Goal: Transaction & Acquisition: Subscribe to service/newsletter

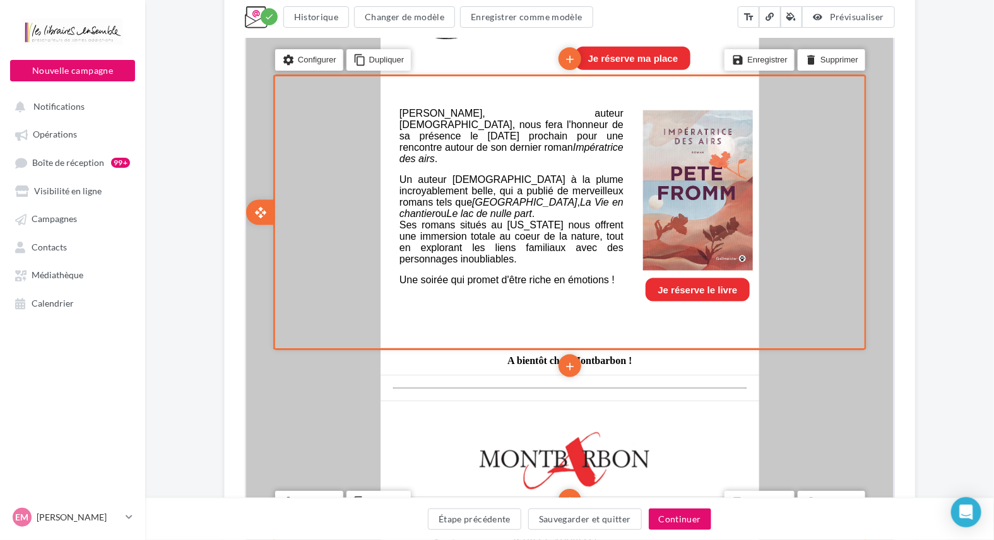
scroll to position [884, 0]
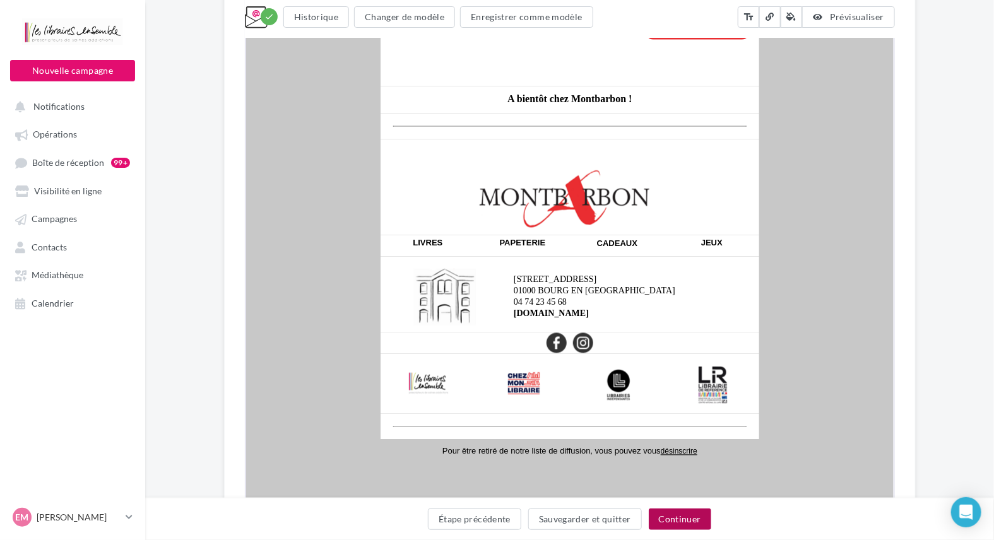
click at [693, 523] on button "Continuer" at bounding box center [680, 519] width 63 height 21
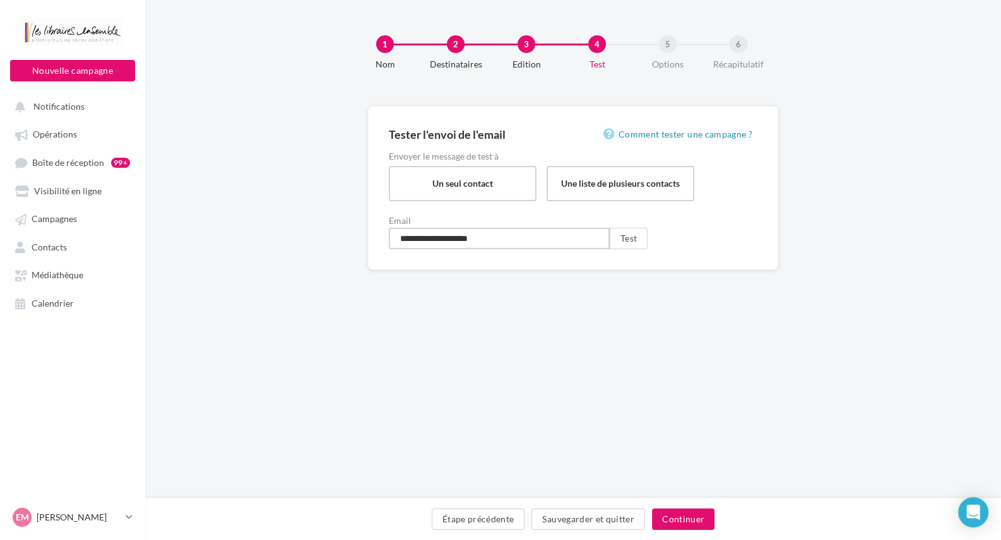
drag, startPoint x: 506, startPoint y: 239, endPoint x: 224, endPoint y: 241, distance: 282.2
click at [229, 242] on div "**********" at bounding box center [573, 208] width 856 height 205
type input "**********"
click at [624, 240] on button "Test" at bounding box center [629, 238] width 38 height 21
click at [503, 518] on button "Étape précédente" at bounding box center [478, 519] width 93 height 21
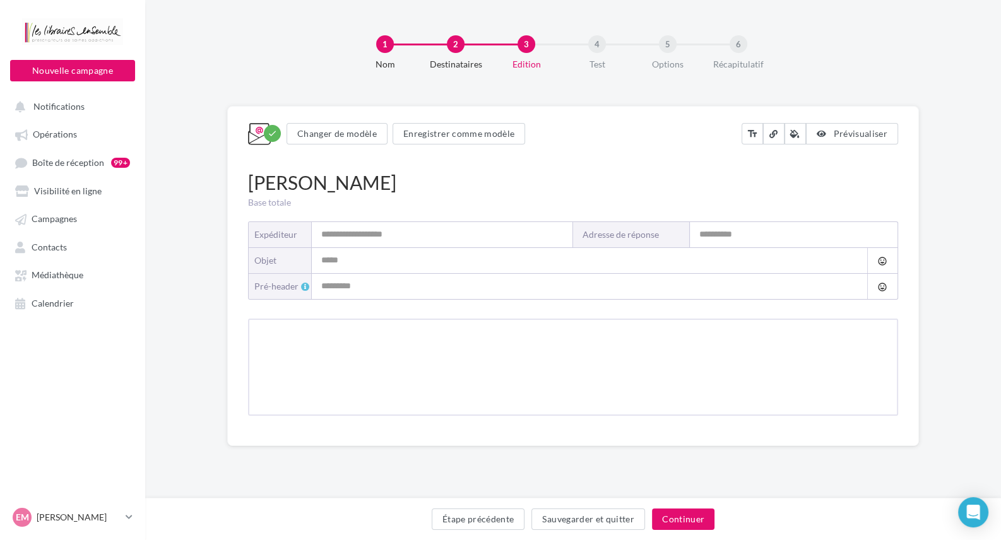
type input "**********"
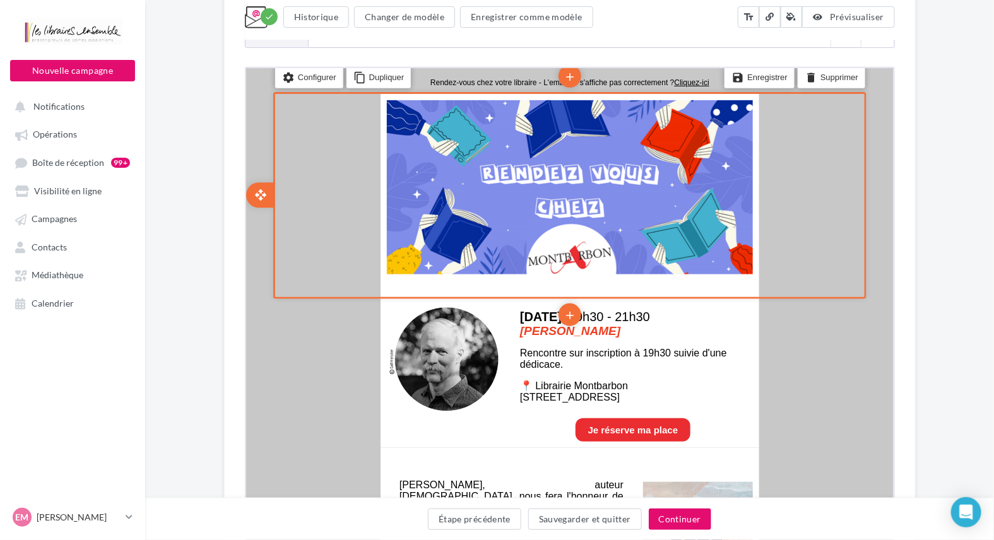
scroll to position [253, 0]
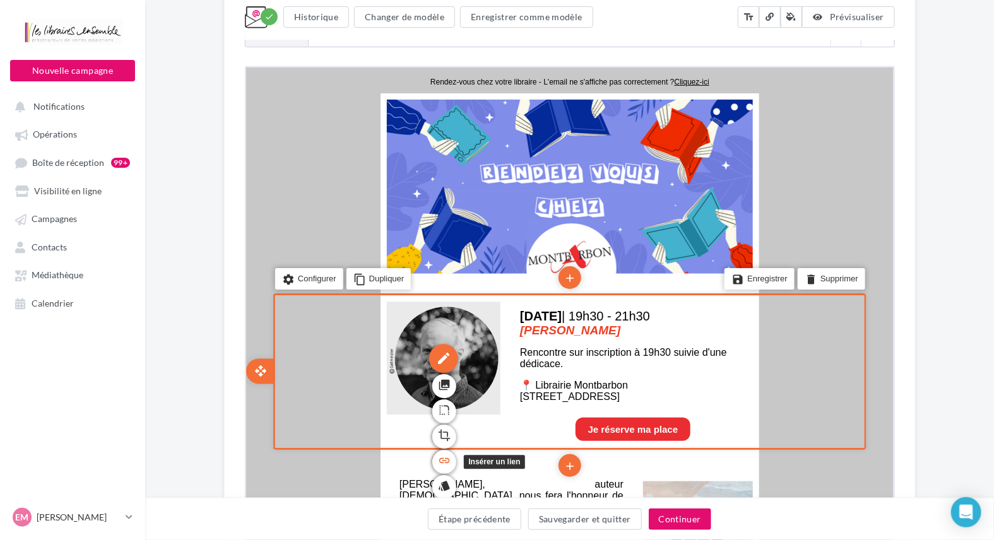
click at [451, 458] on link "link" at bounding box center [443, 460] width 24 height 24
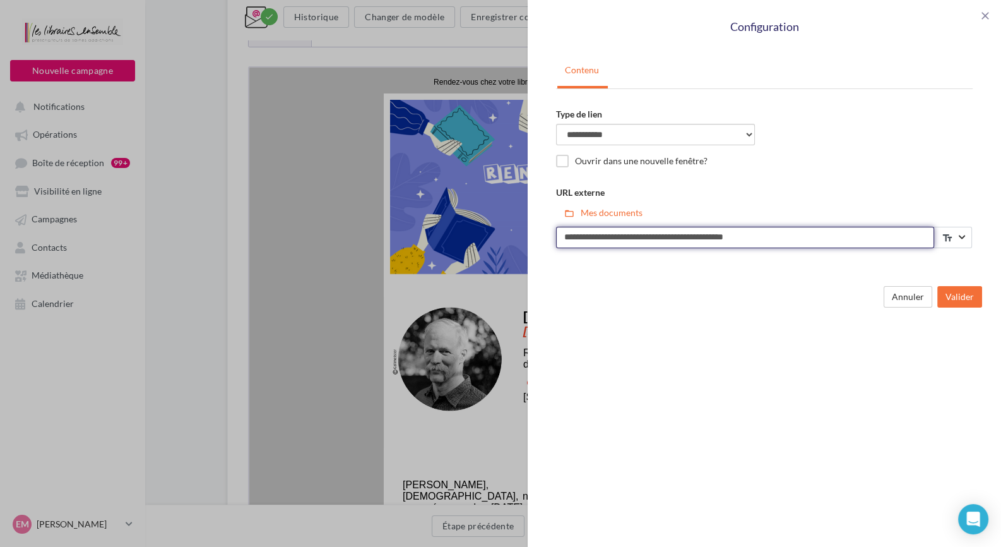
drag, startPoint x: 821, startPoint y: 235, endPoint x: 366, endPoint y: 241, distance: 455.2
click at [378, 247] on div "**********" at bounding box center [500, 273] width 1001 height 547
paste input "**********"
type input "**********"
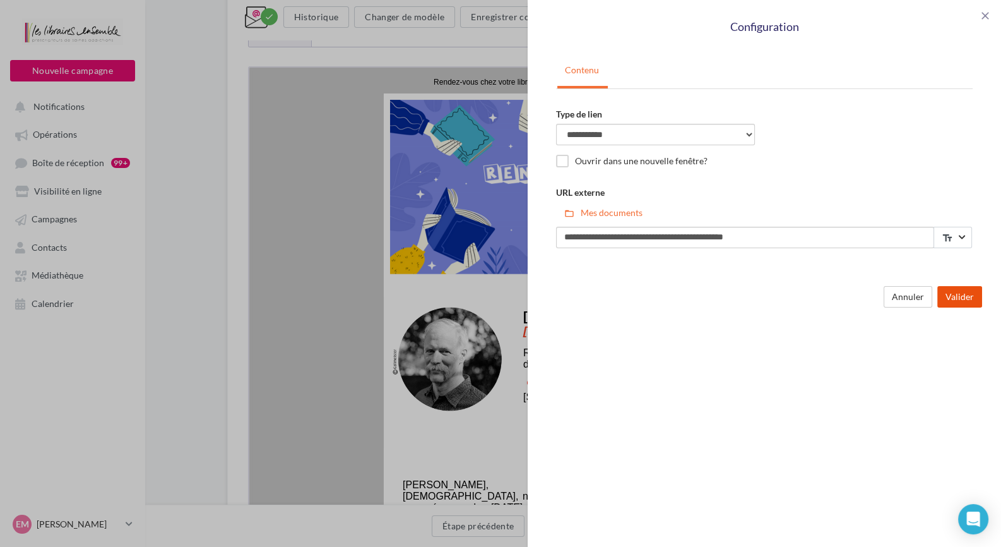
click at [970, 301] on button "Valider" at bounding box center [960, 296] width 45 height 21
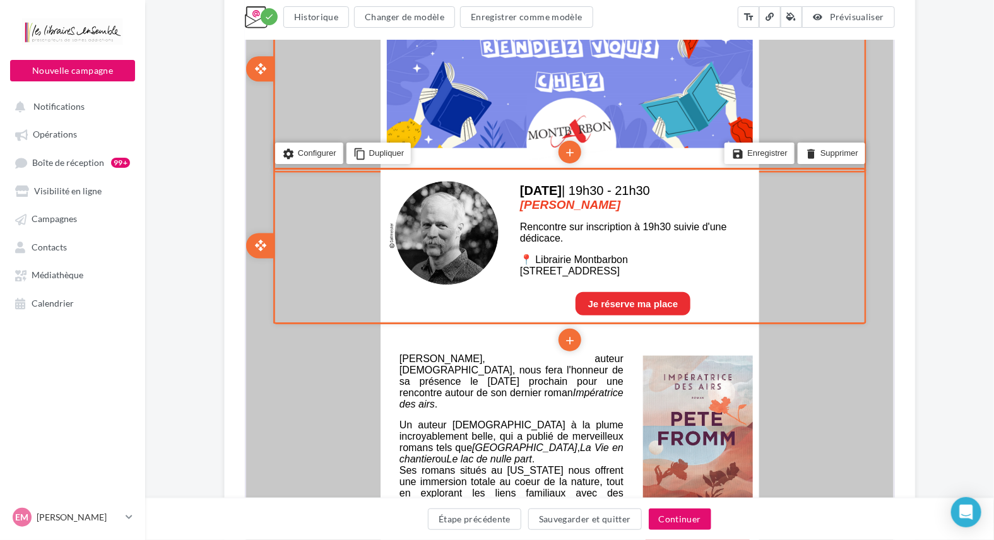
scroll to position [442, 0]
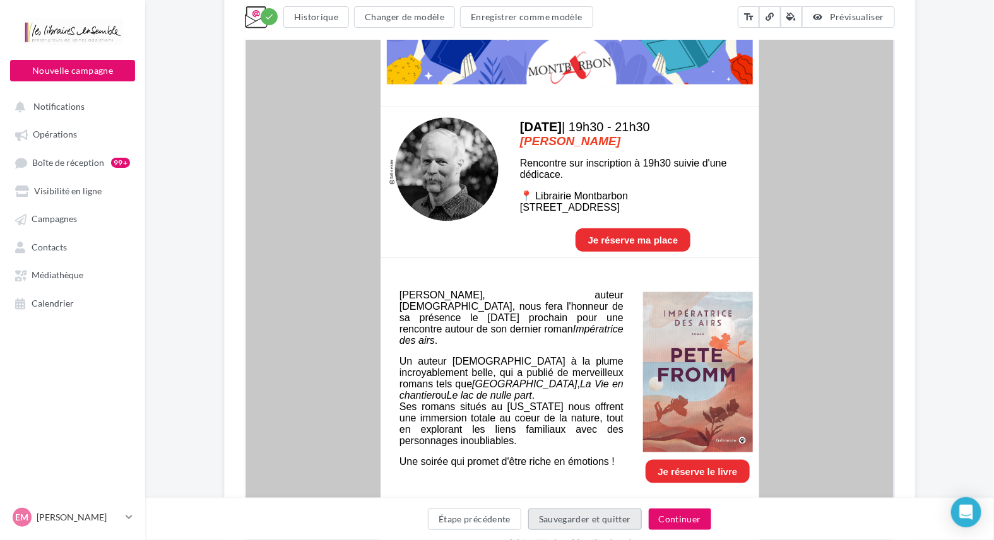
click at [594, 521] on button "Sauvegarder et quitter" at bounding box center [585, 519] width 114 height 21
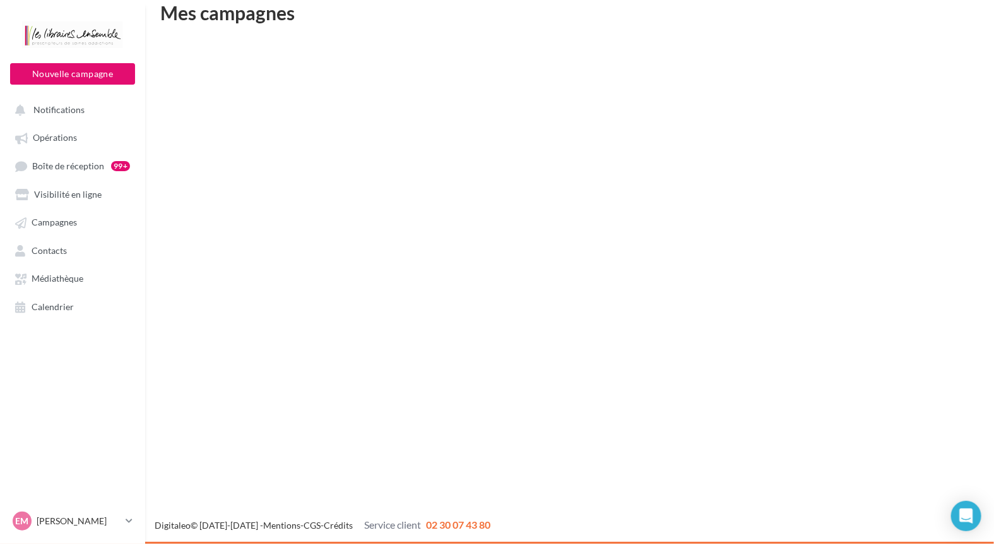
scroll to position [20, 0]
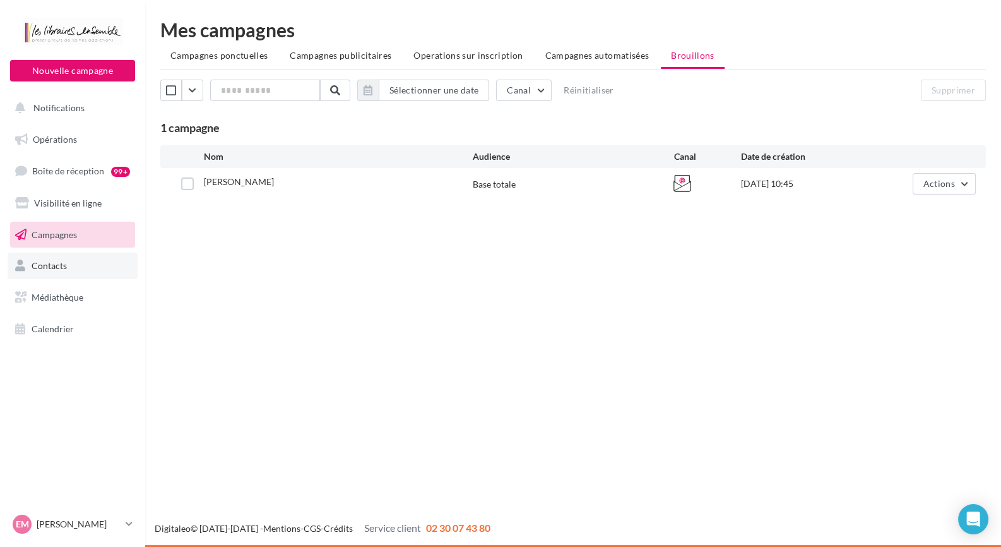
click at [85, 269] on link "Contacts" at bounding box center [73, 266] width 130 height 27
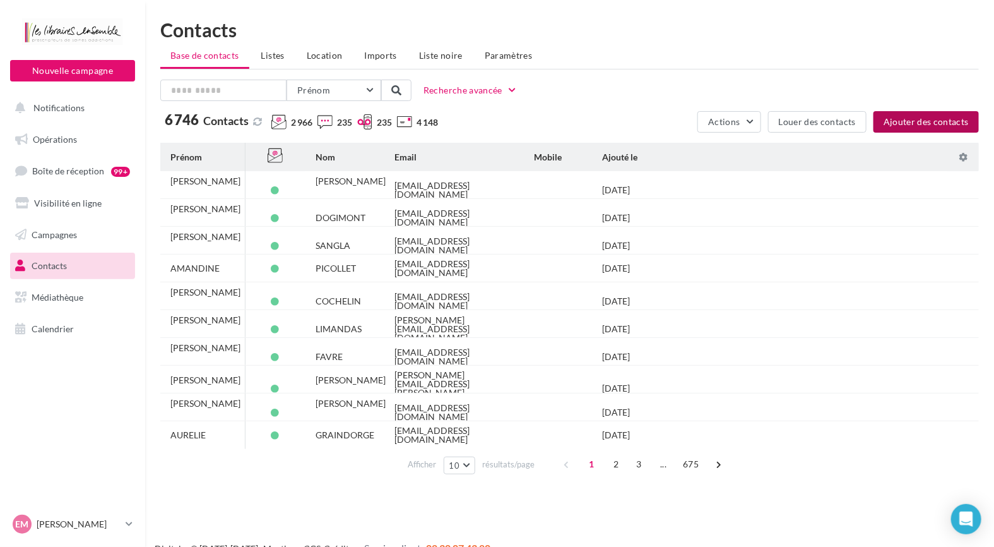
click at [937, 126] on button "Ajouter des contacts" at bounding box center [926, 121] width 105 height 21
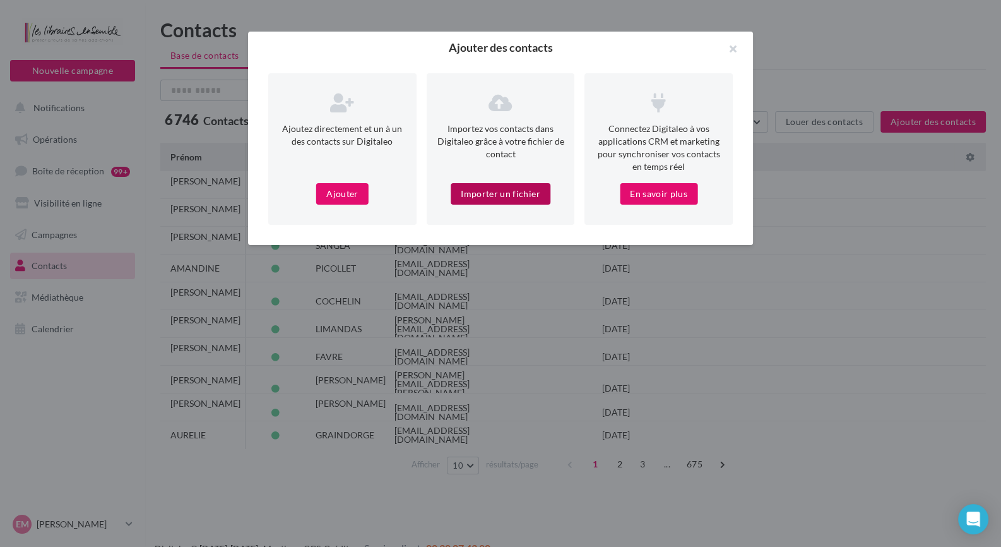
click at [503, 188] on button "Importer un fichier" at bounding box center [501, 193] width 100 height 21
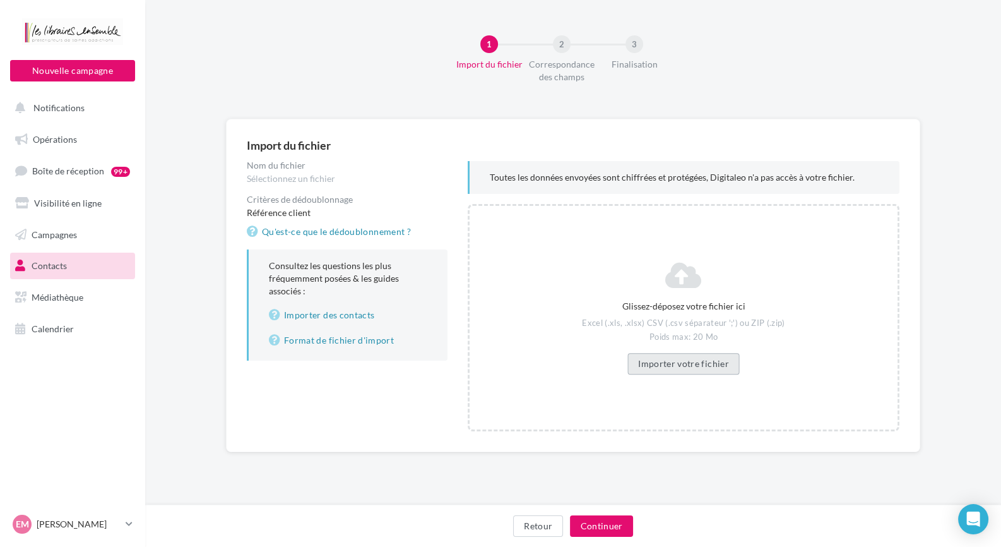
click at [686, 360] on button "Importer votre fichier" at bounding box center [684, 363] width 112 height 21
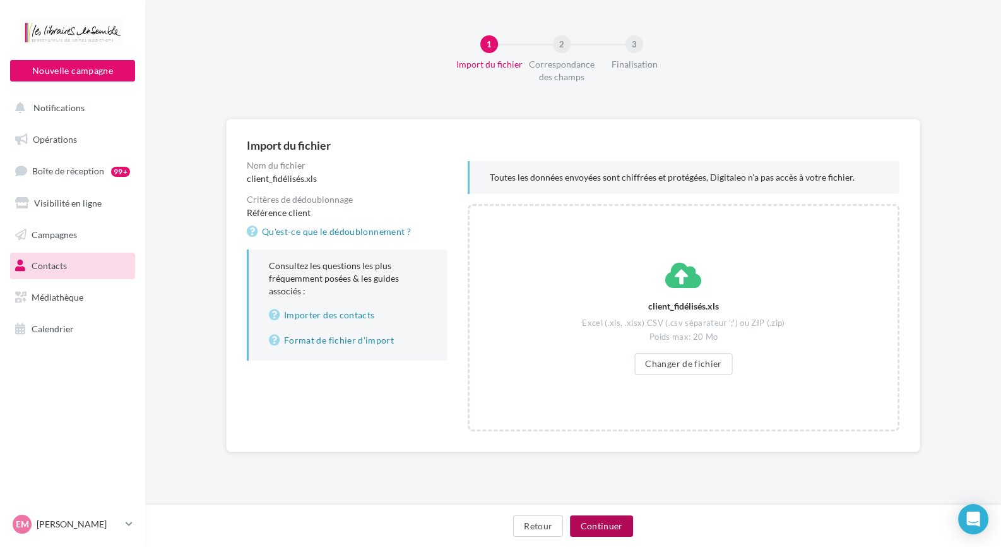
click at [623, 520] on button "Continuer" at bounding box center [601, 525] width 63 height 21
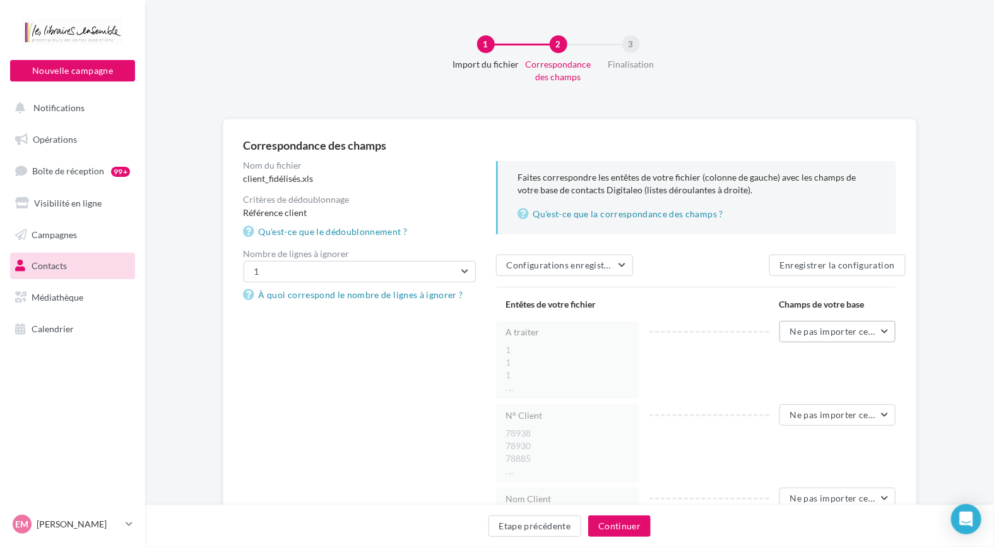
click at [864, 328] on span "Ne pas importer cette colonne" at bounding box center [852, 331] width 125 height 11
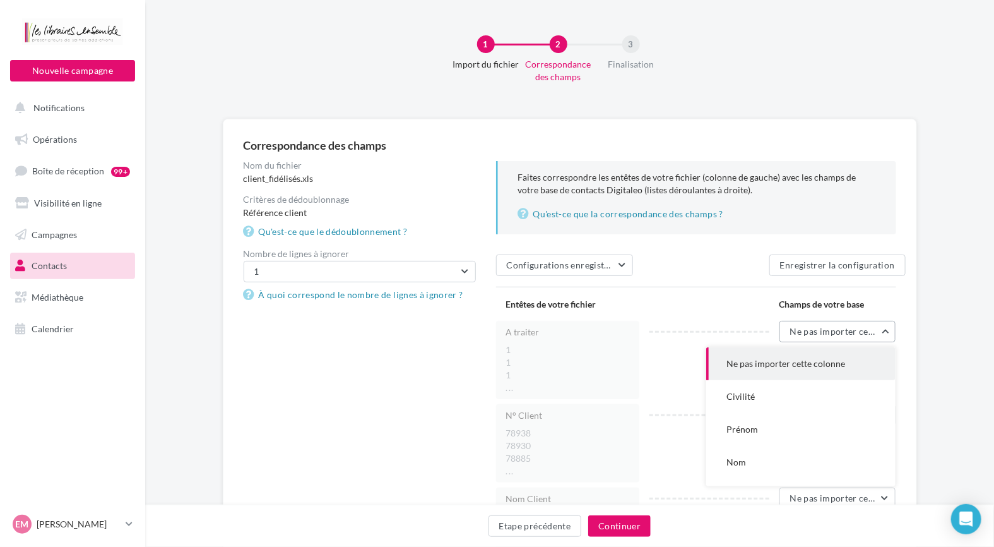
click at [864, 328] on span "Ne pas importer cette colonne" at bounding box center [852, 331] width 125 height 11
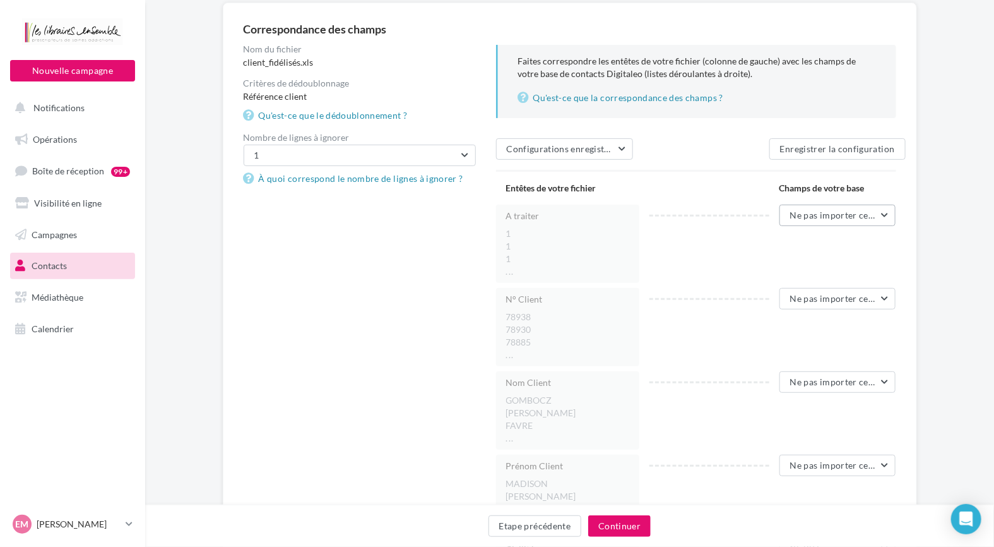
scroll to position [126, 0]
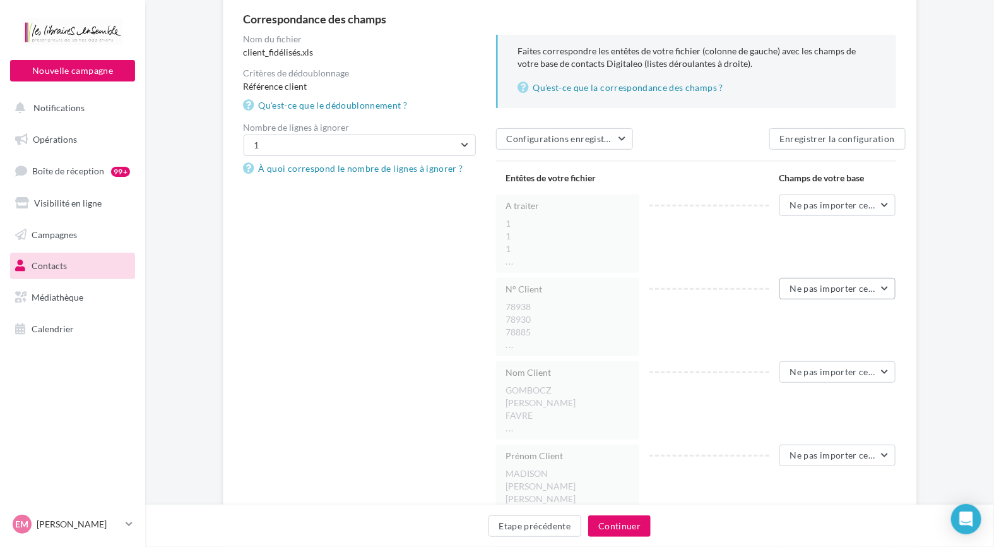
click at [849, 297] on button "Ne pas importer cette colonne" at bounding box center [838, 288] width 117 height 21
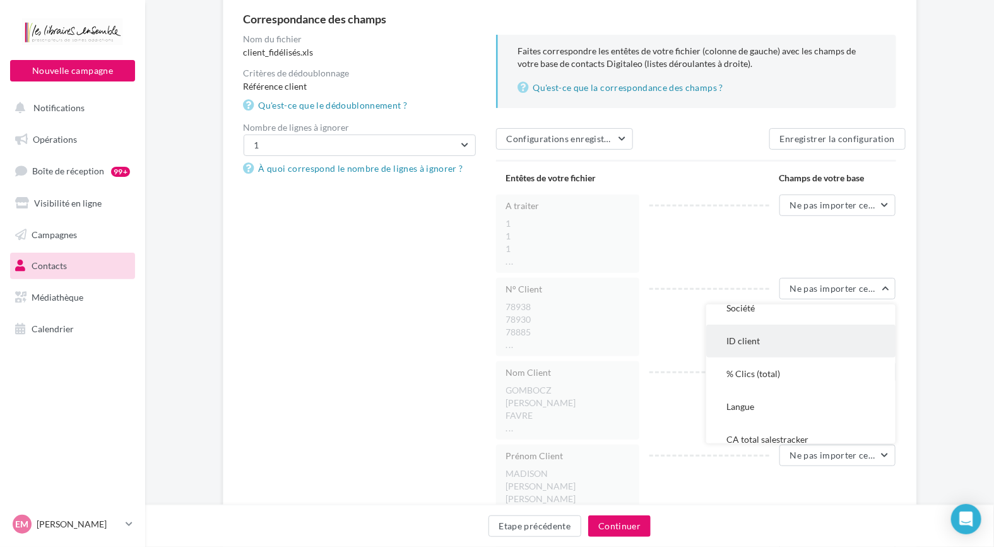
click at [748, 338] on span "ID client" at bounding box center [743, 340] width 33 height 11
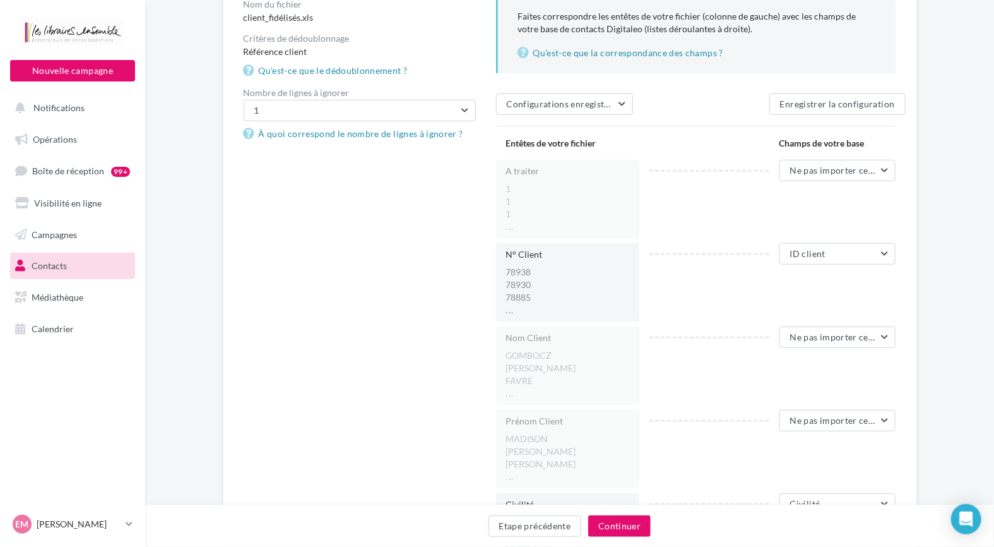
scroll to position [189, 0]
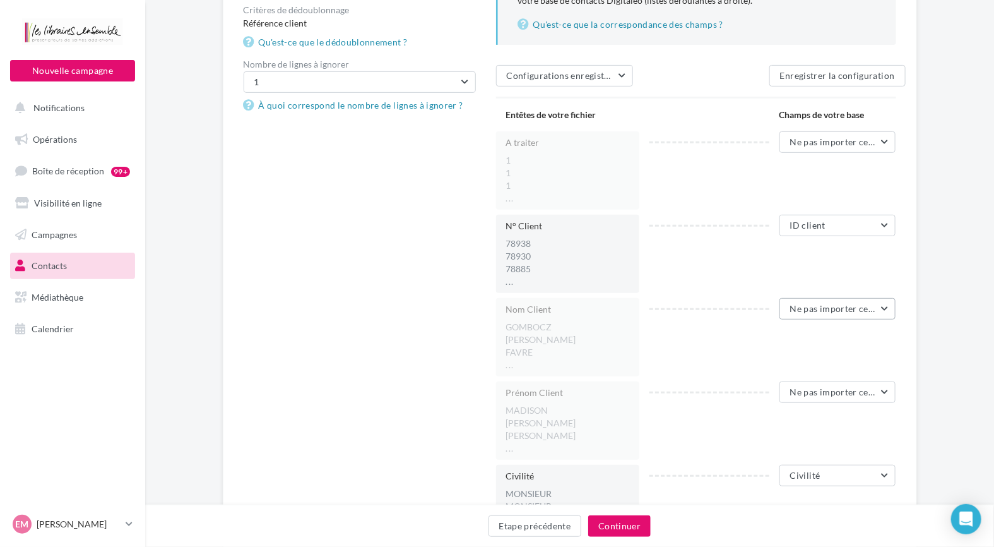
click at [831, 304] on span "Ne pas importer cette colonne" at bounding box center [852, 308] width 125 height 11
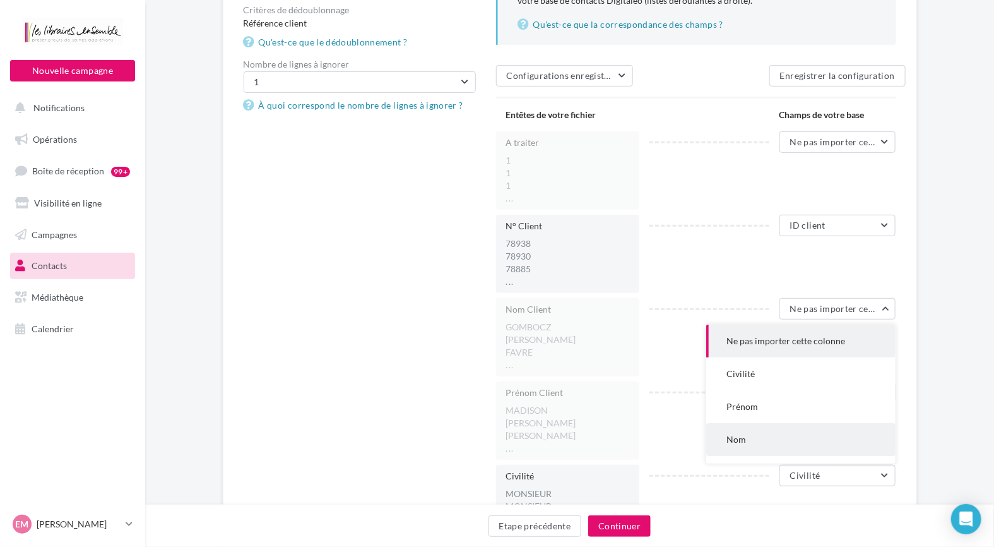
click at [781, 431] on button "Nom" at bounding box center [800, 439] width 189 height 33
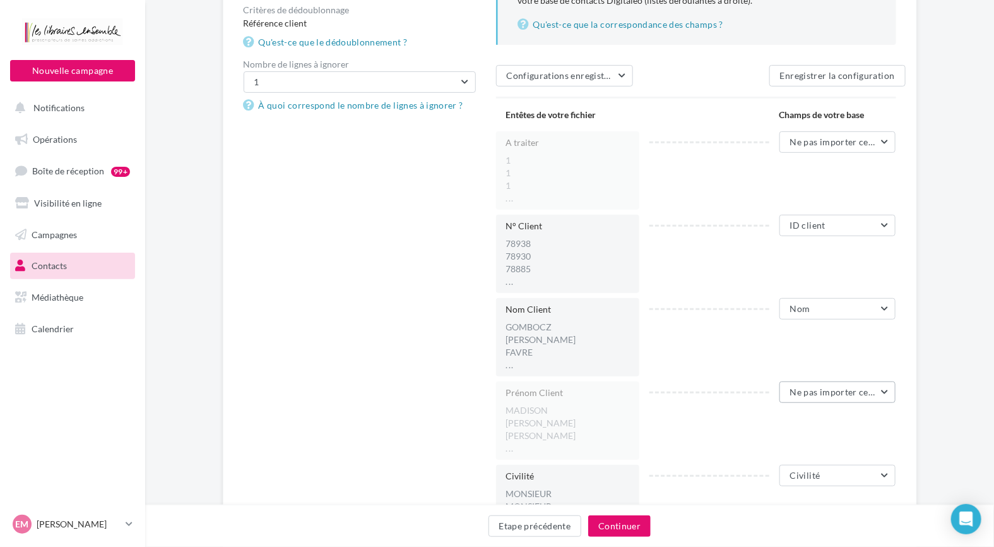
click at [828, 384] on button "Ne pas importer cette colonne" at bounding box center [838, 391] width 117 height 21
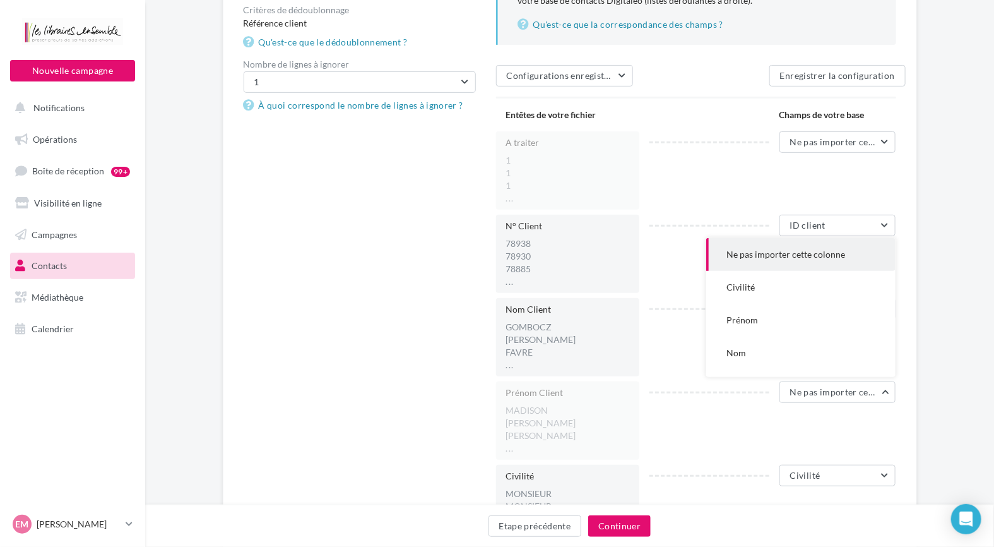
click at [787, 324] on button "Prénom" at bounding box center [800, 320] width 189 height 33
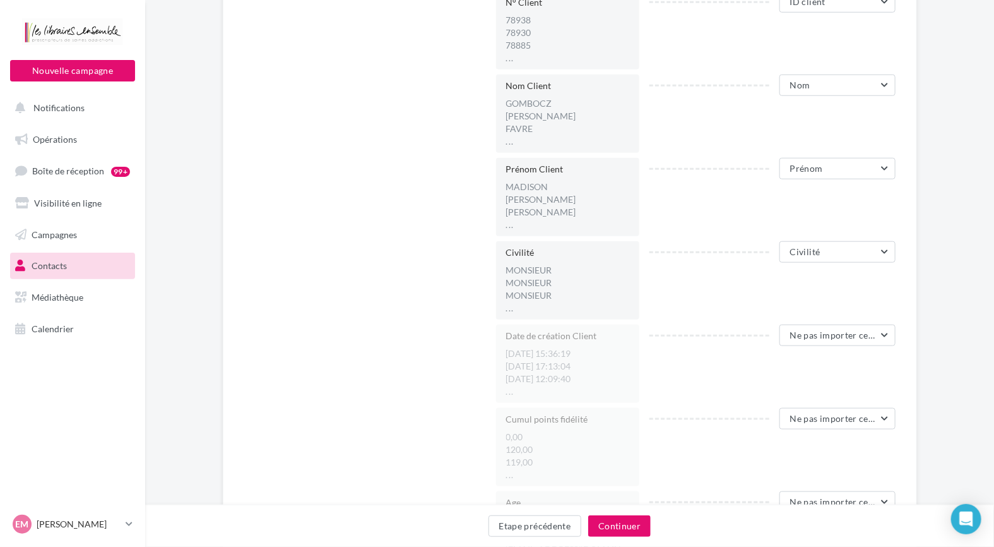
scroll to position [442, 0]
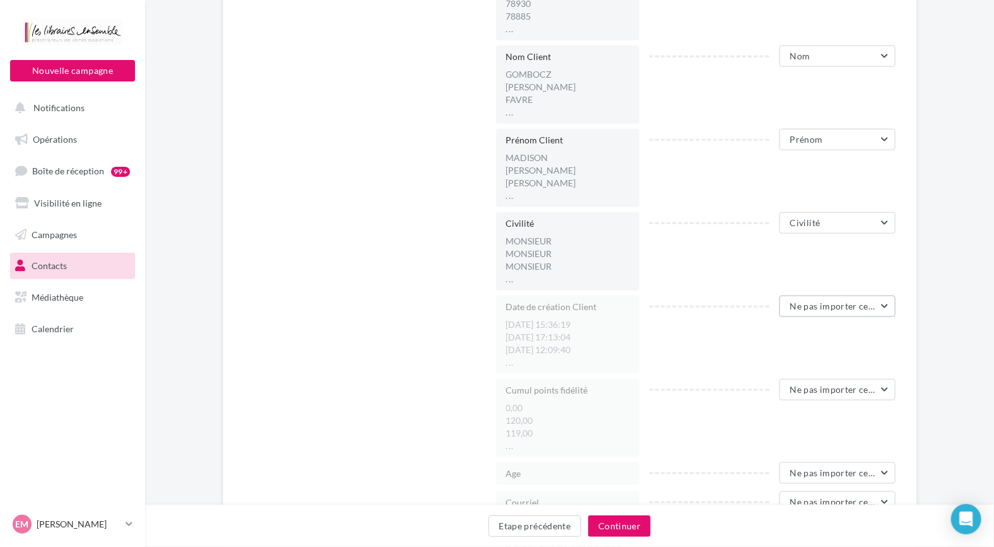
click at [830, 303] on span "Ne pas importer cette colonne" at bounding box center [852, 306] width 125 height 11
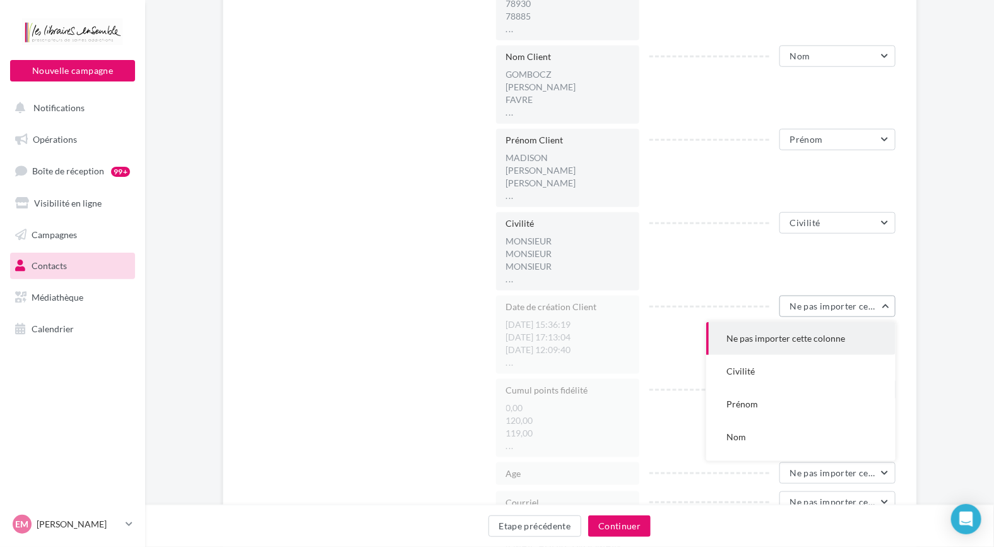
click at [842, 307] on span "Ne pas importer cette colonne" at bounding box center [852, 306] width 125 height 11
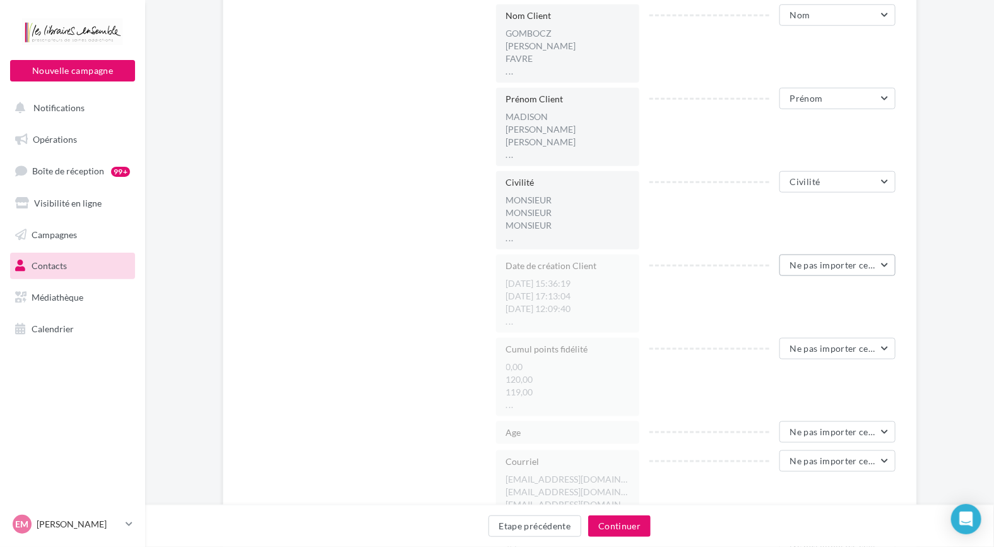
scroll to position [505, 0]
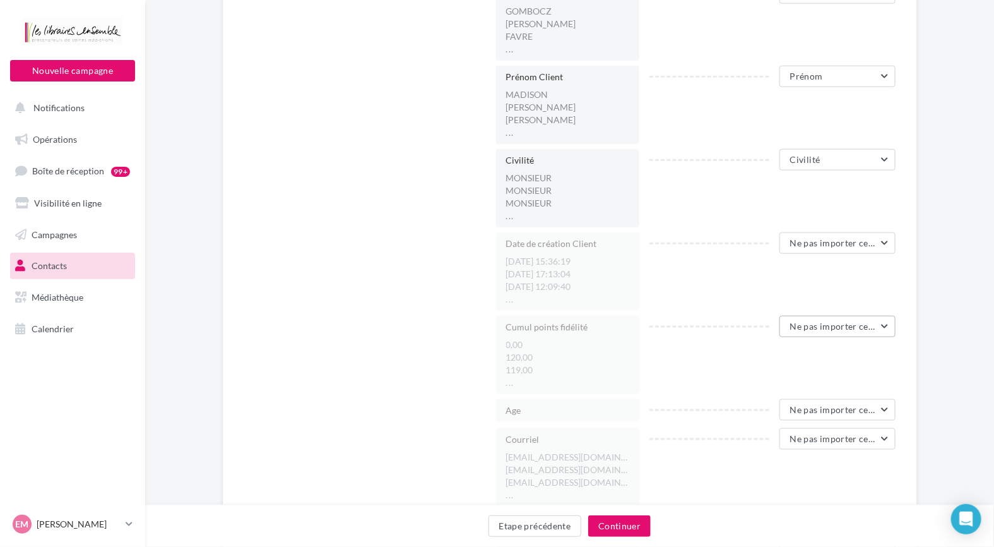
click at [839, 326] on span "Ne pas importer cette colonne" at bounding box center [852, 326] width 125 height 11
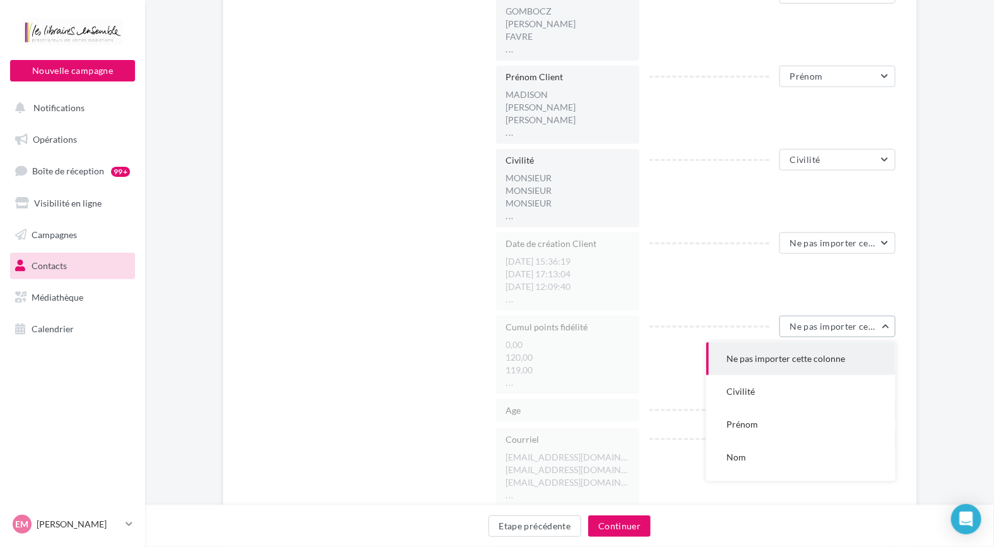
click at [839, 326] on span "Ne pas importer cette colonne" at bounding box center [852, 326] width 125 height 11
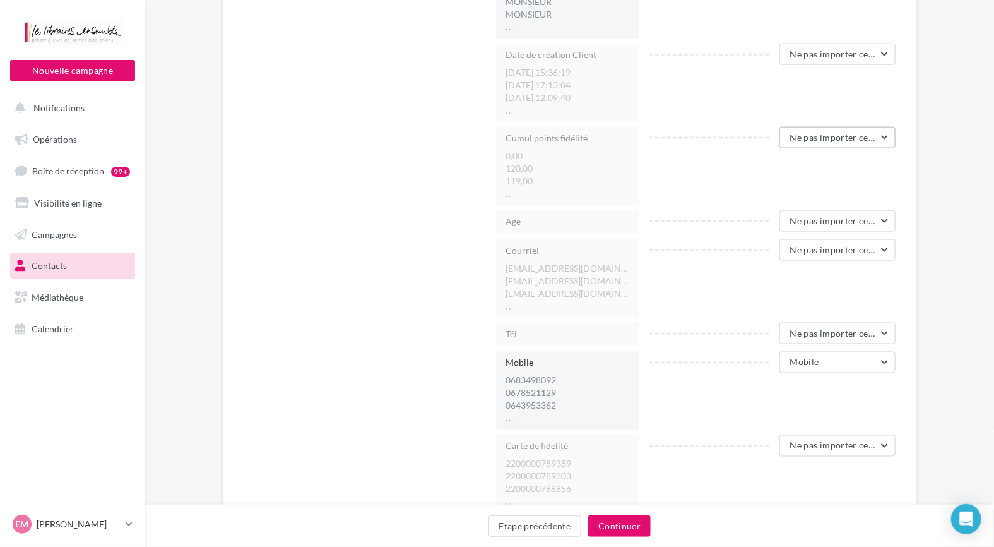
scroll to position [694, 0]
click at [848, 247] on span "Ne pas importer cette colonne" at bounding box center [852, 249] width 125 height 11
click at [748, 354] on span "Email" at bounding box center [738, 349] width 22 height 11
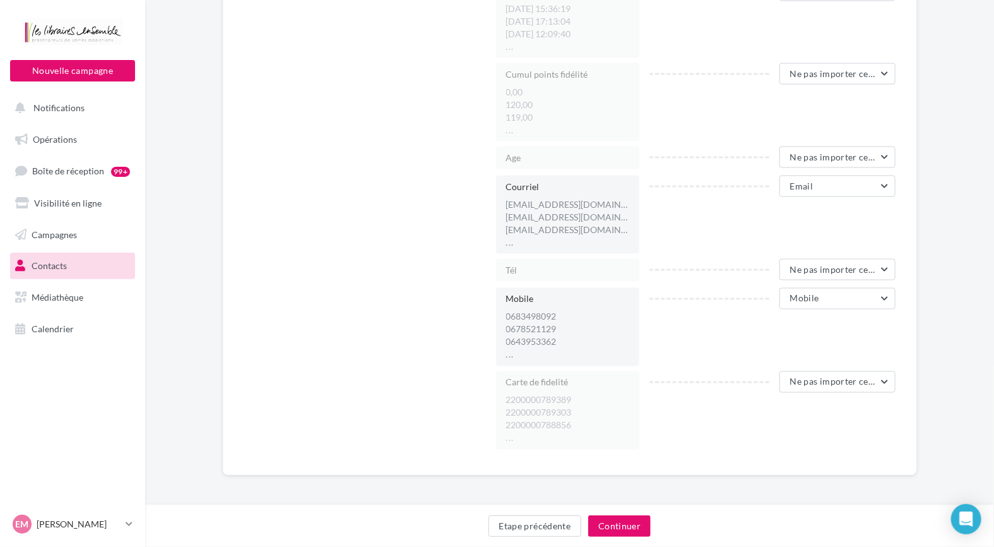
scroll to position [760, 0]
click at [624, 514] on div "Etape précédente Continuer" at bounding box center [569, 525] width 849 height 42
click at [623, 523] on button "Continuer" at bounding box center [619, 525] width 63 height 21
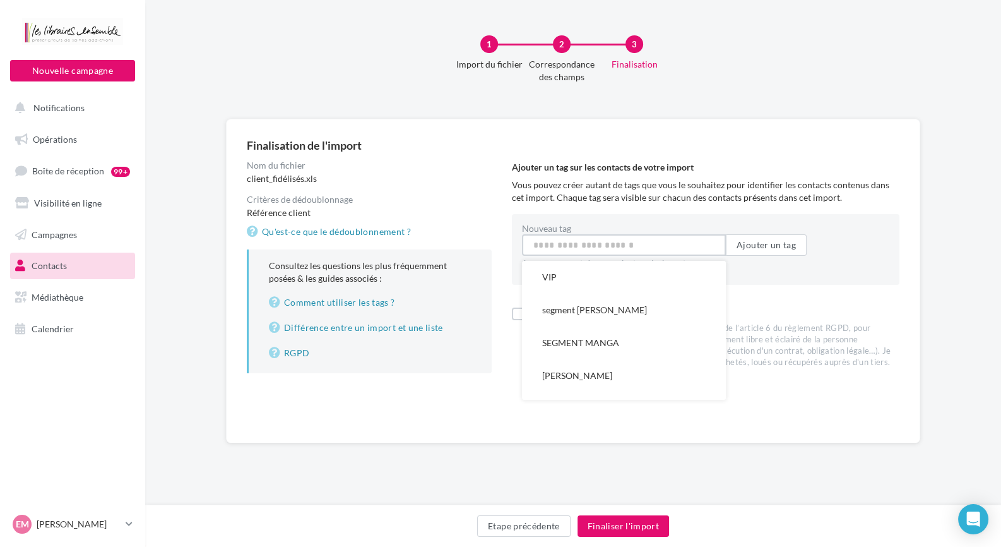
click at [658, 242] on input "Nouveau tag" at bounding box center [624, 244] width 204 height 21
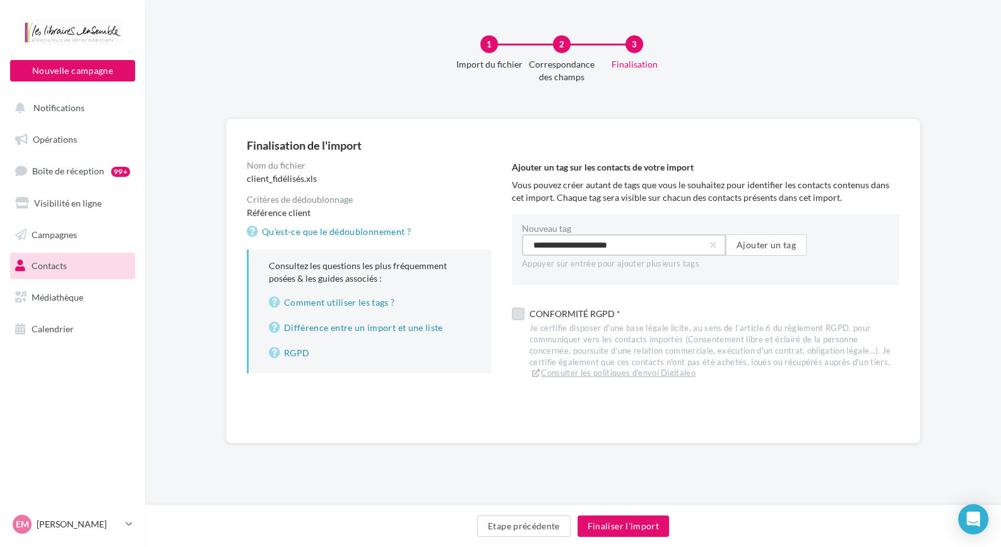
type input "**********"
click at [515, 313] on label at bounding box center [518, 313] width 13 height 13
click at [642, 534] on button "Finaliser l'import" at bounding box center [624, 525] width 92 height 21
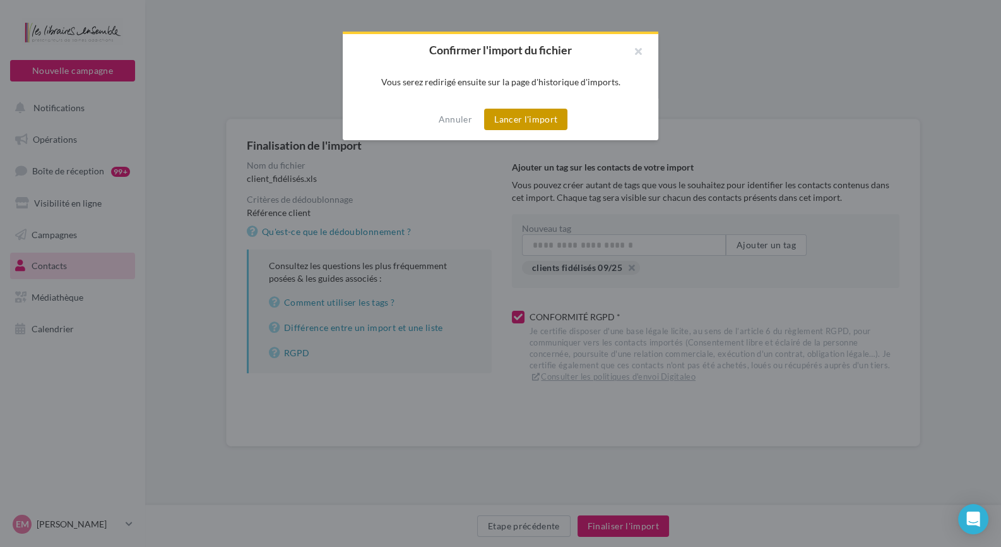
click at [523, 117] on button "Lancer l'import" at bounding box center [525, 119] width 83 height 21
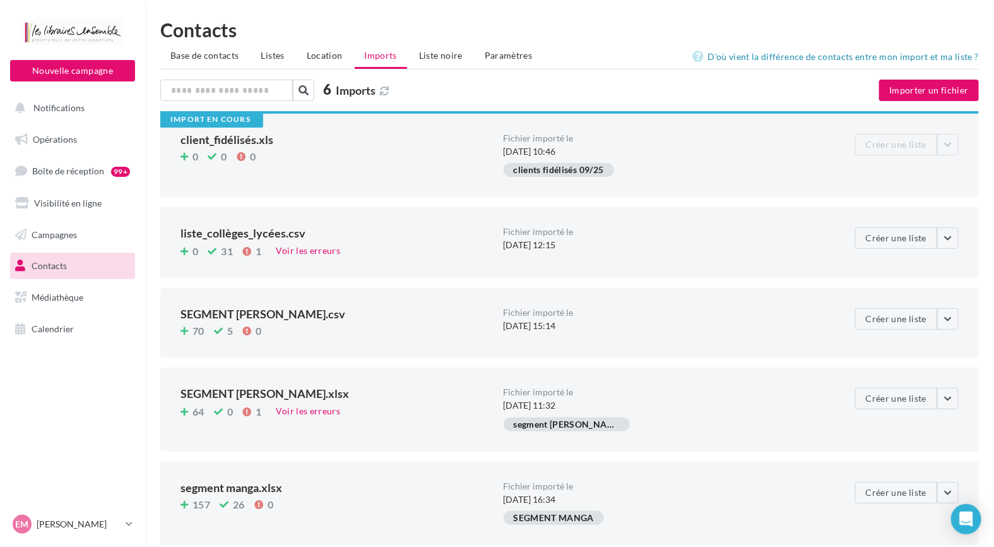
click at [355, 169] on div "Import en cours client_fidélisés.xls 0 0 0" at bounding box center [342, 155] width 323 height 43
click at [358, 155] on div "0 0 0" at bounding box center [337, 157] width 313 height 14
click at [186, 157] on icon at bounding box center [185, 157] width 8 height 0
click at [408, 152] on div "0 0 0" at bounding box center [337, 157] width 313 height 14
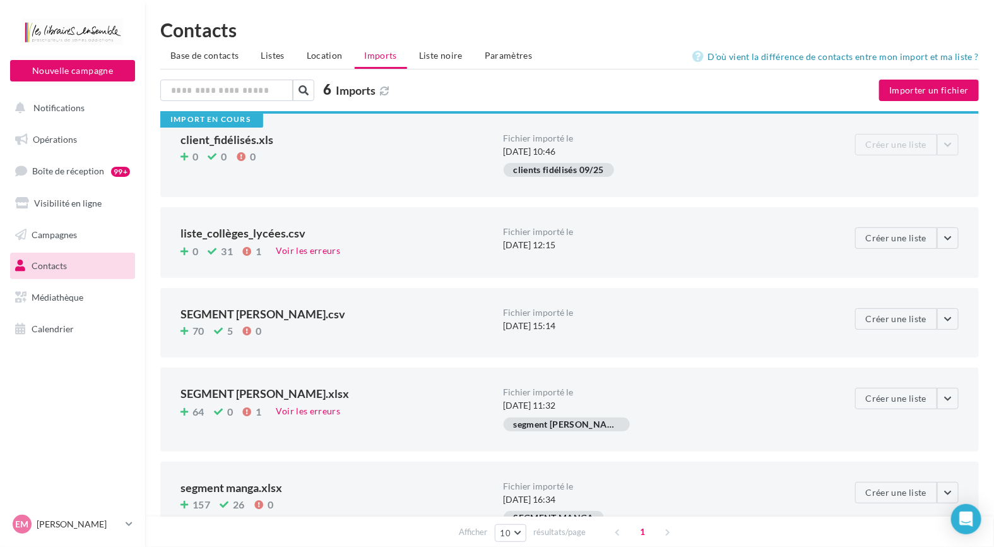
click at [329, 174] on div "Import en cours client_fidélisés.xls 0 0 0" at bounding box center [342, 155] width 323 height 43
click at [182, 157] on icon at bounding box center [185, 157] width 8 height 0
click at [215, 118] on div "Import en cours" at bounding box center [210, 120] width 80 height 8
click at [215, 117] on div "Import en cours" at bounding box center [210, 120] width 80 height 8
click at [584, 176] on div "clients fidélisés 09/25" at bounding box center [559, 170] width 110 height 14
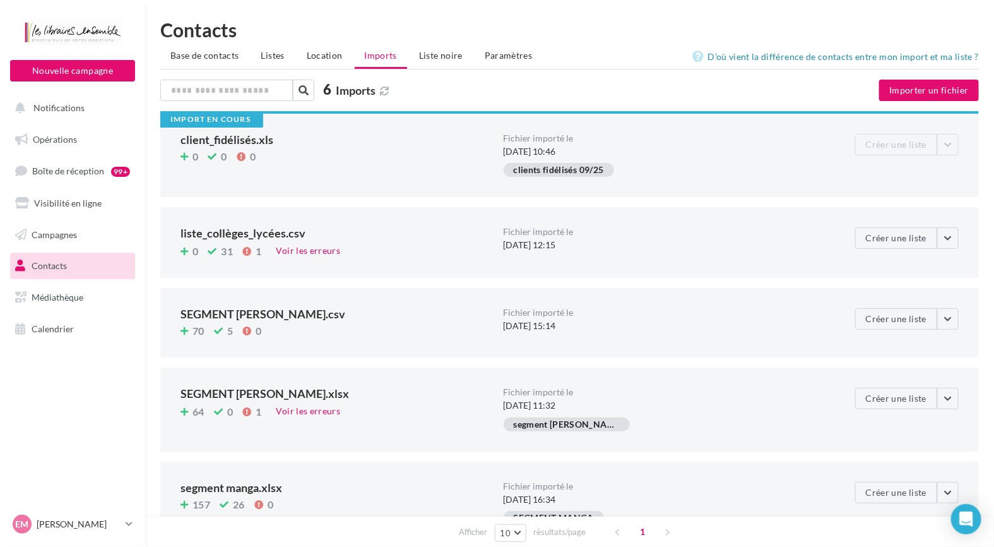
click at [408, 170] on div "Import en cours client_fidélisés.xls 0 0 0" at bounding box center [342, 155] width 323 height 43
click at [59, 268] on span "Contacts" at bounding box center [49, 265] width 35 height 11
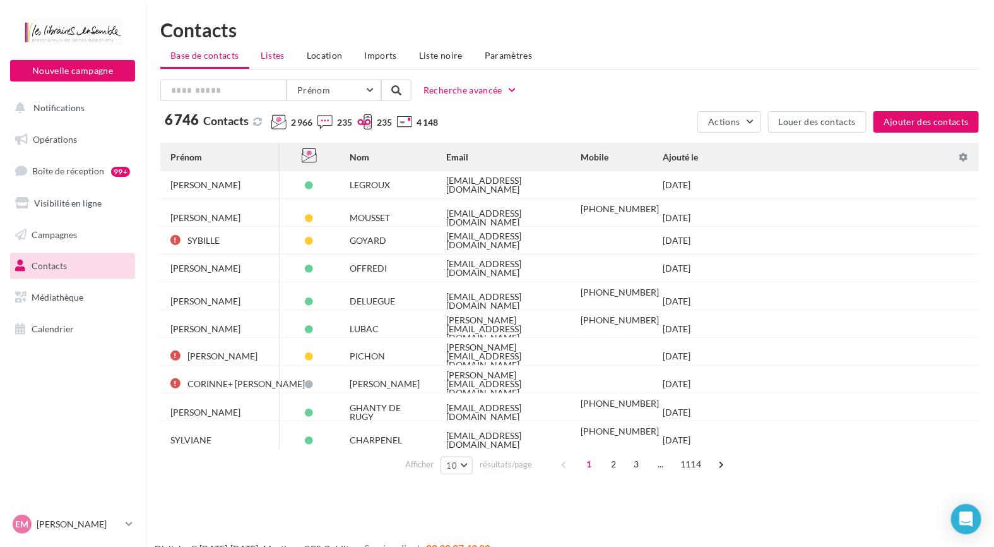
click at [278, 51] on span "Listes" at bounding box center [272, 55] width 23 height 11
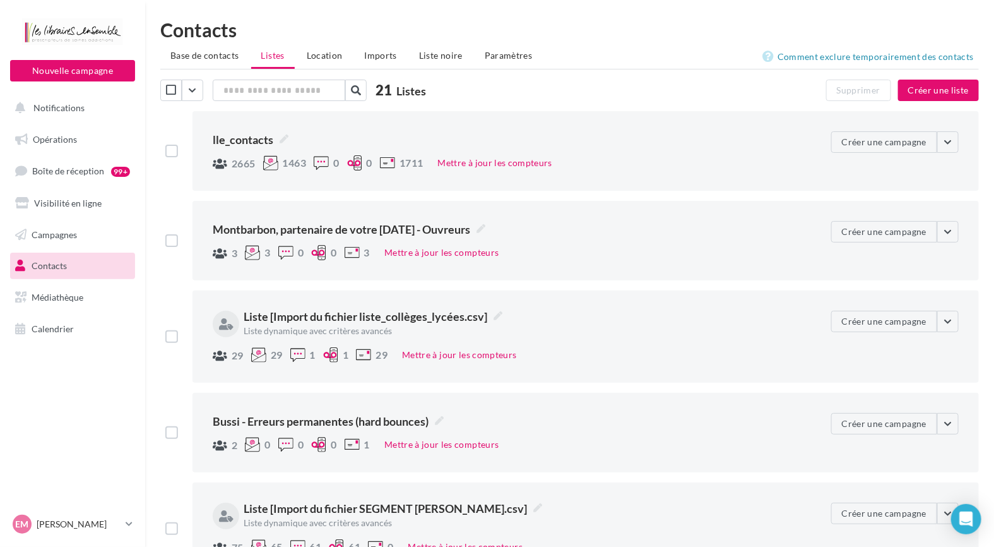
click at [376, 54] on span "Imports" at bounding box center [381, 55] width 32 height 11
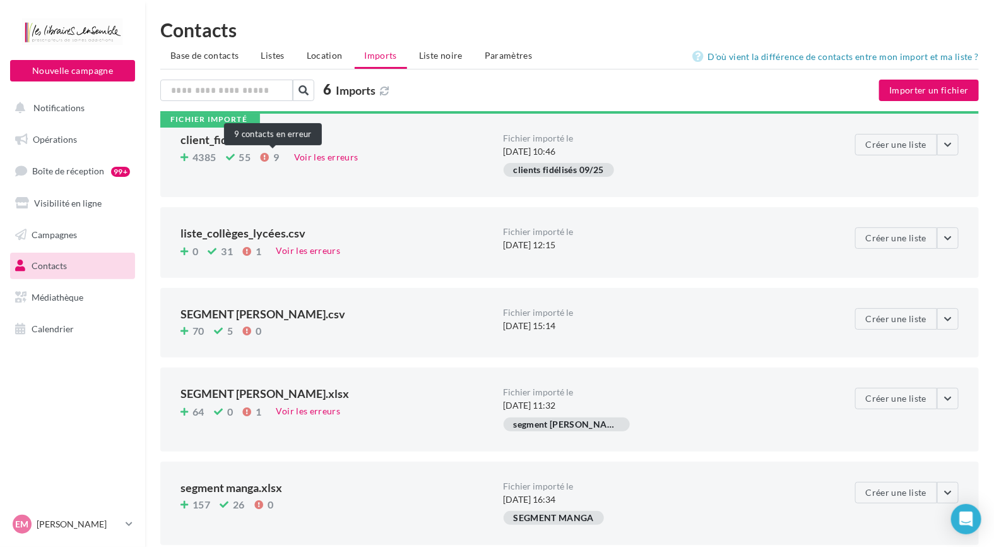
click at [271, 157] on span "9" at bounding box center [272, 157] width 24 height 10
click at [321, 158] on div "Voir les erreurs" at bounding box center [326, 157] width 74 height 14
click at [925, 87] on button "Importer un fichier" at bounding box center [929, 90] width 100 height 21
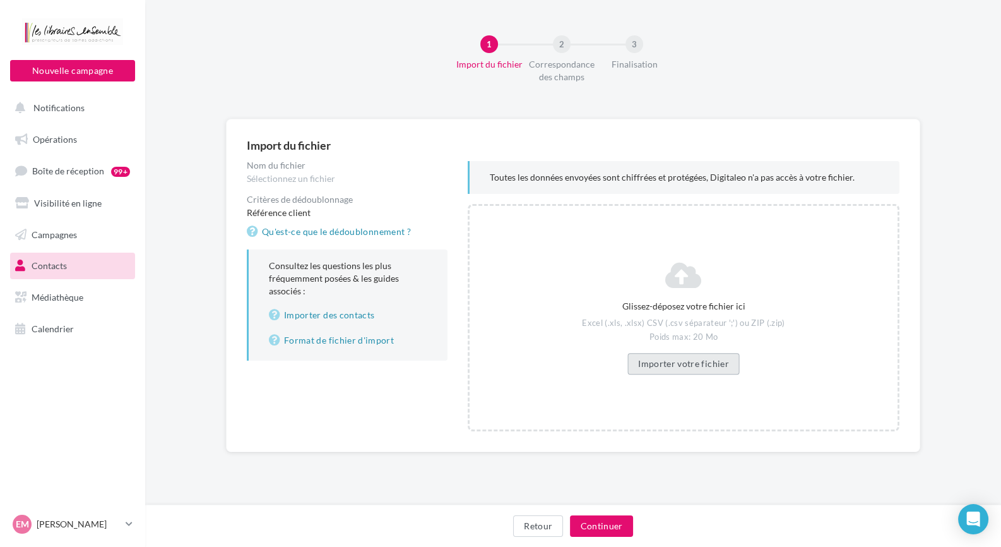
click at [699, 357] on button "Importer votre fichier" at bounding box center [684, 363] width 112 height 21
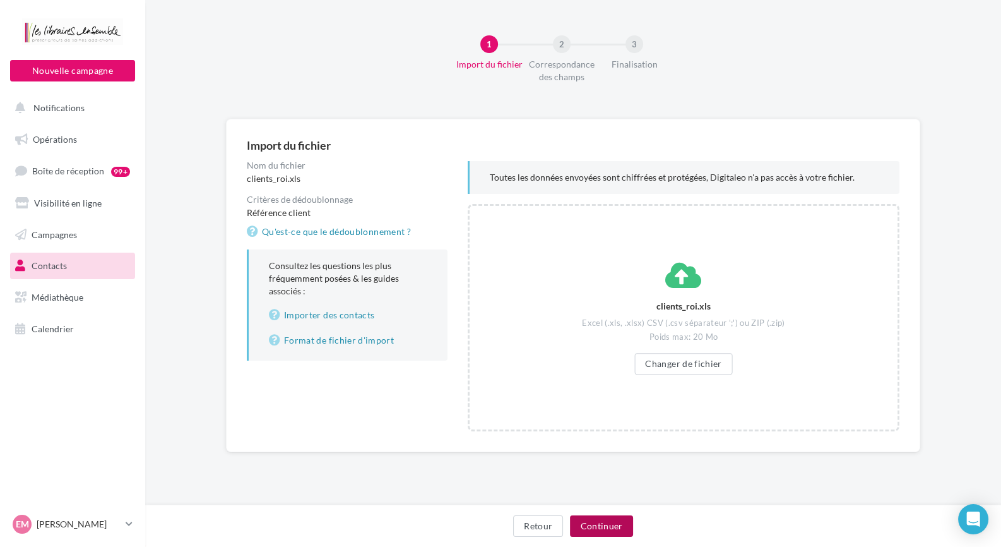
click at [609, 523] on button "Continuer" at bounding box center [601, 525] width 63 height 21
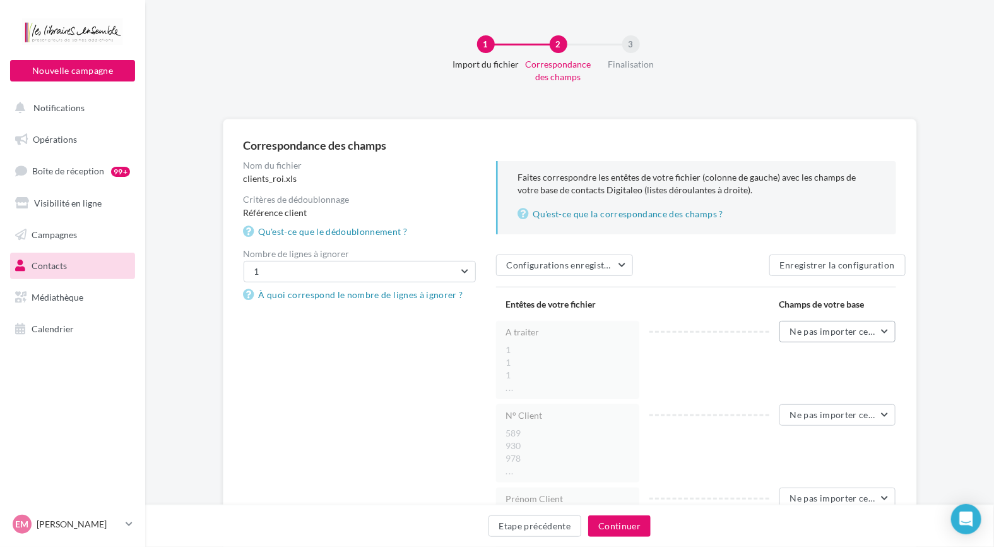
click at [842, 333] on span "Ne pas importer cette colonne" at bounding box center [852, 331] width 125 height 11
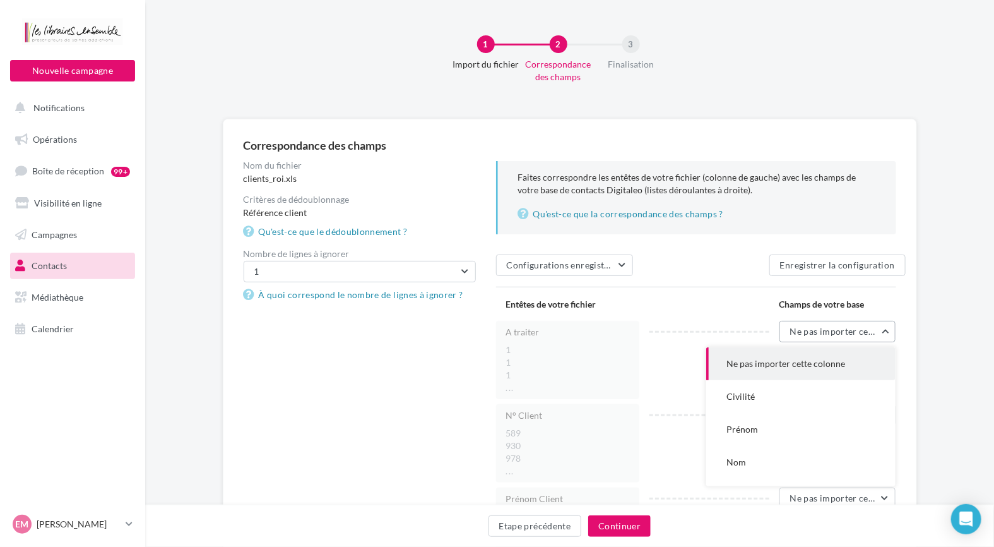
click at [842, 326] on span "Ne pas importer cette colonne" at bounding box center [852, 331] width 125 height 11
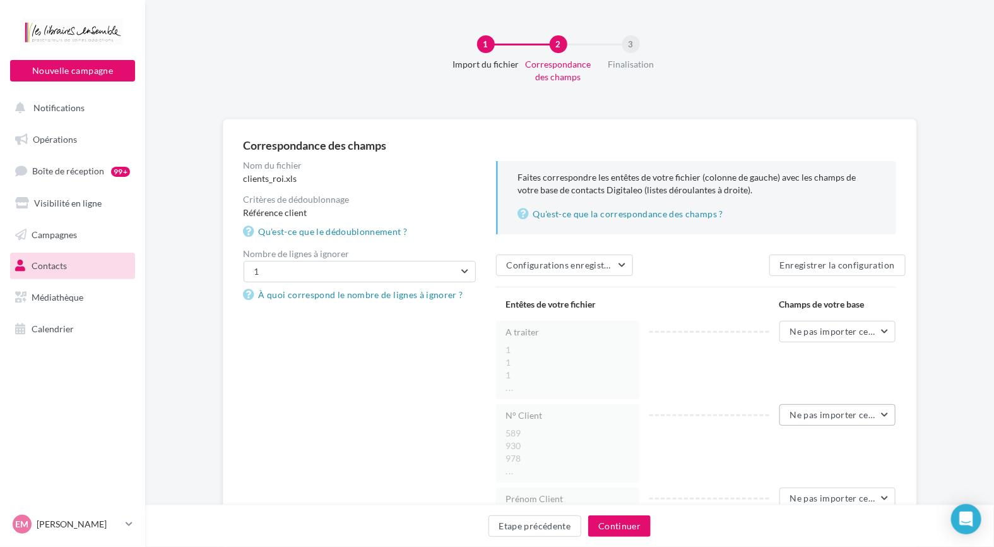
click at [833, 410] on span "Ne pas importer cette colonne" at bounding box center [852, 414] width 125 height 11
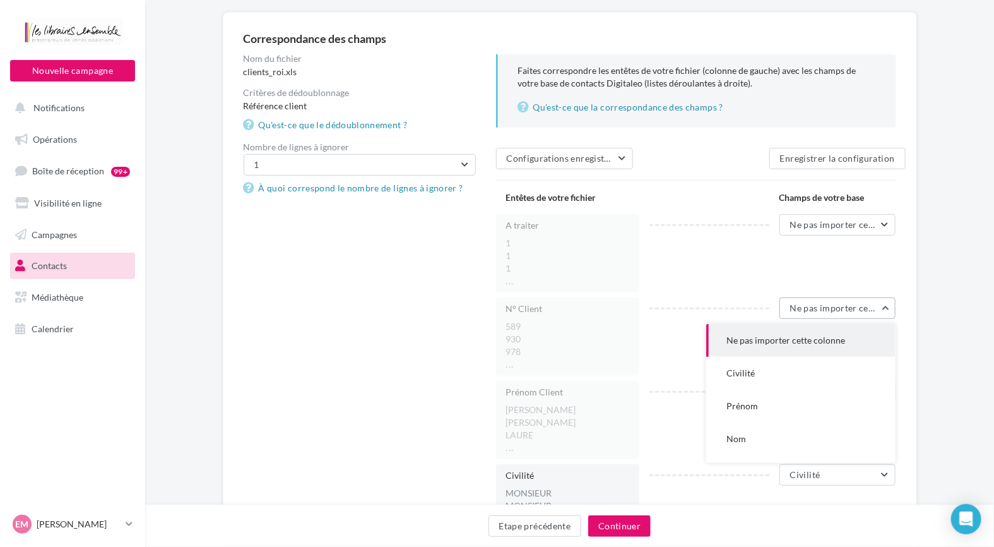
scroll to position [126, 0]
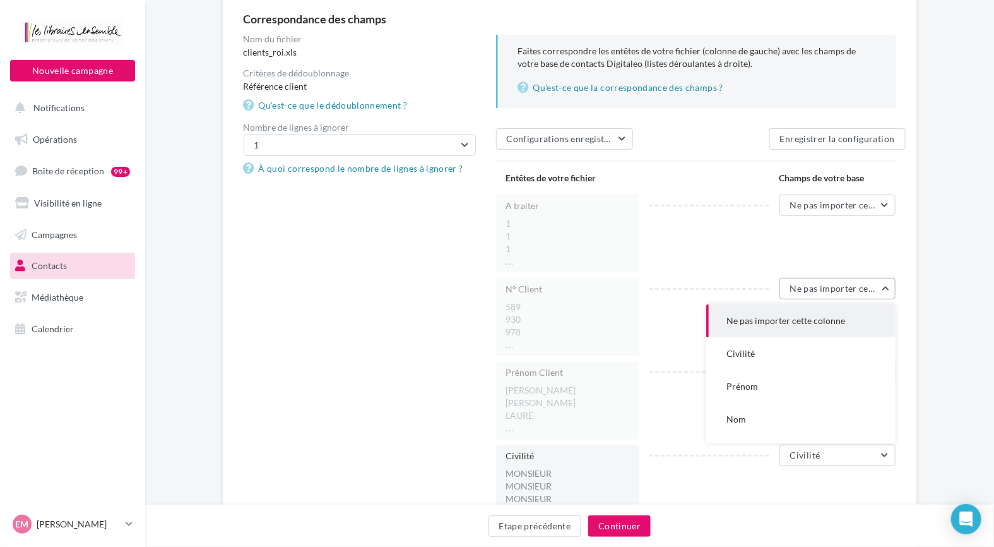
click at [817, 289] on span "Ne pas importer cette colonne" at bounding box center [852, 288] width 125 height 11
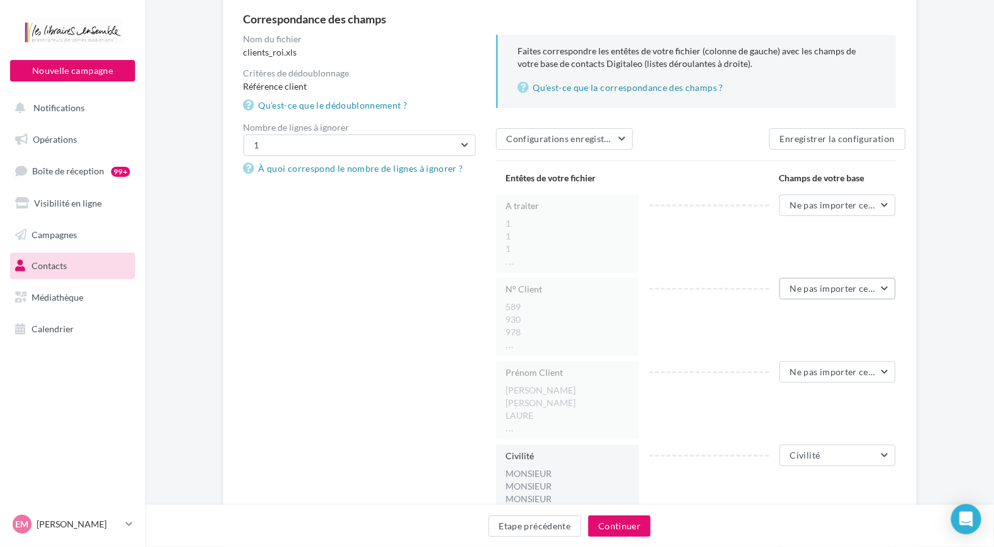
click at [818, 289] on span "Ne pas importer cette colonne" at bounding box center [852, 288] width 125 height 11
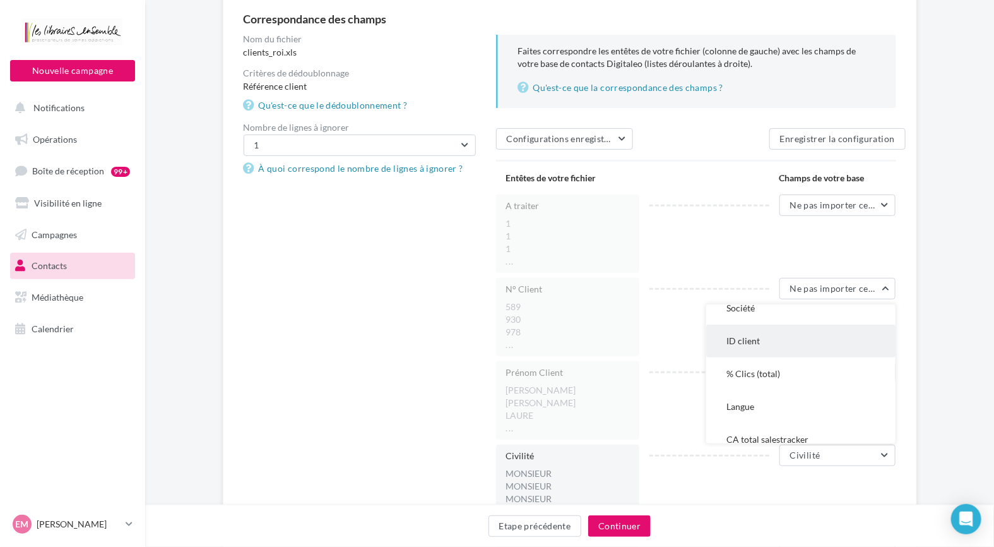
click at [784, 347] on button "ID client" at bounding box center [800, 341] width 189 height 33
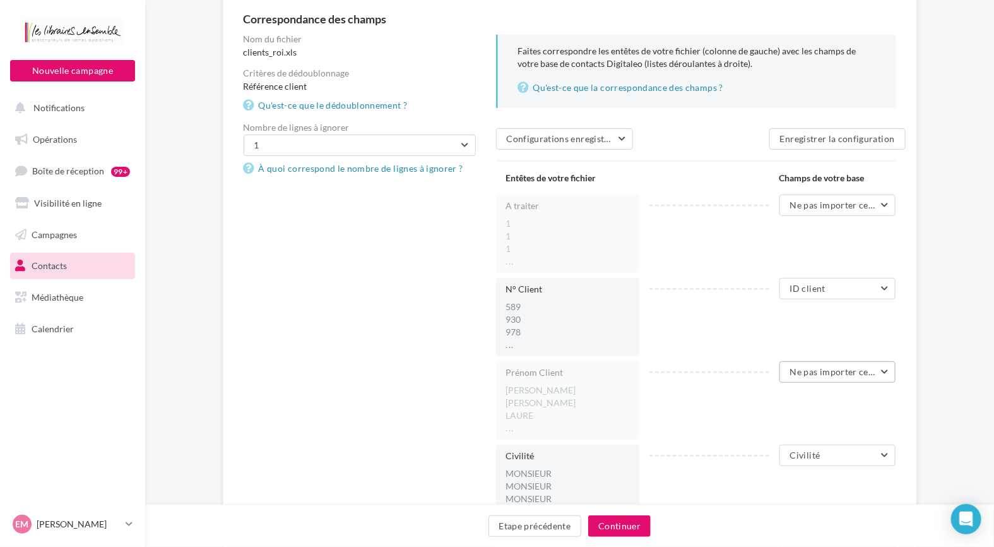
click at [810, 369] on span "Ne pas importer cette colonne" at bounding box center [852, 371] width 125 height 11
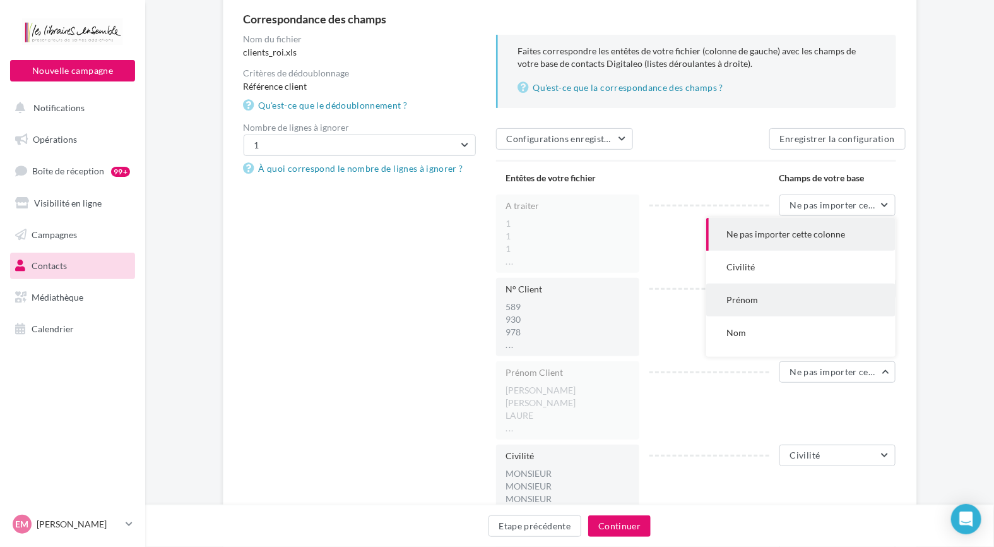
click at [802, 309] on button "Prénom" at bounding box center [800, 299] width 189 height 33
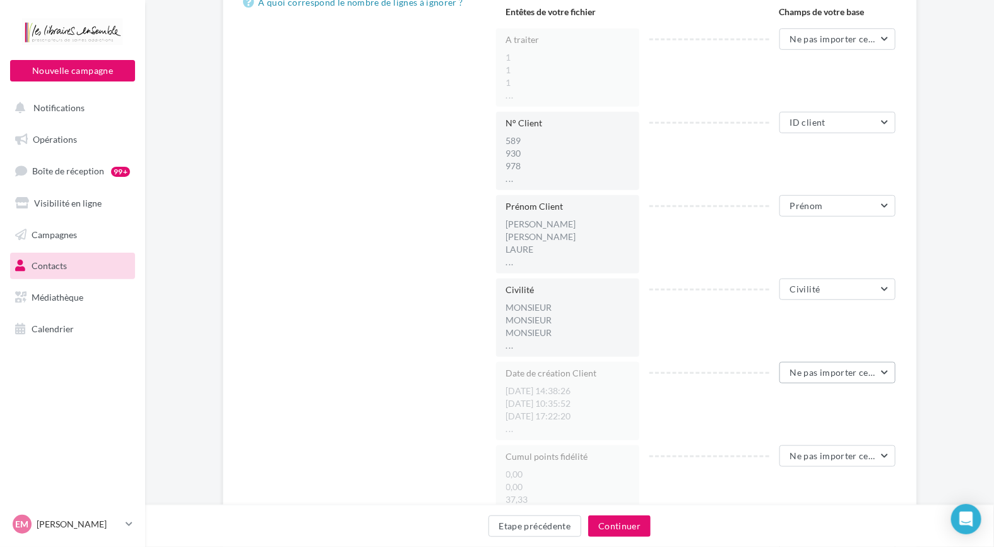
scroll to position [316, 0]
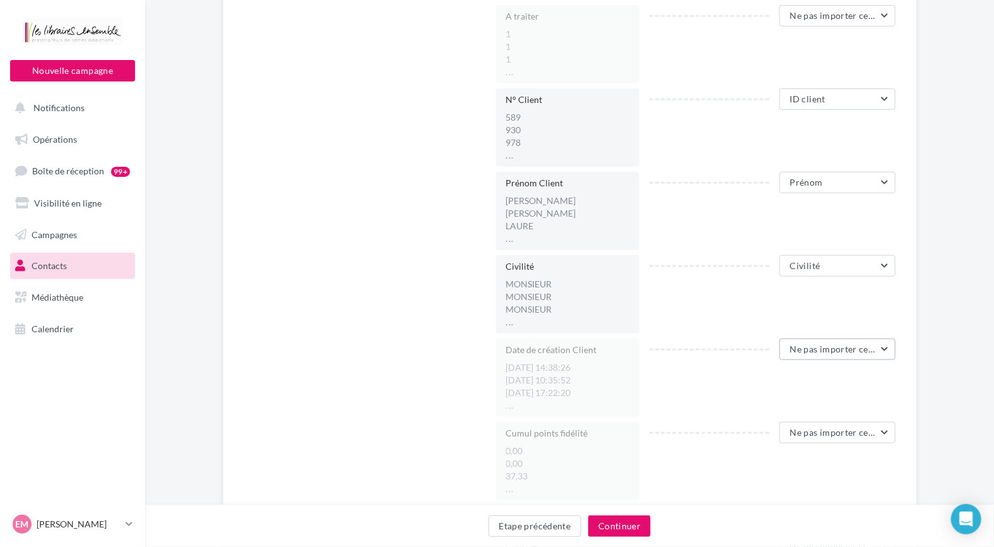
click at [798, 358] on button "Ne pas importer cette colonne" at bounding box center [838, 348] width 117 height 21
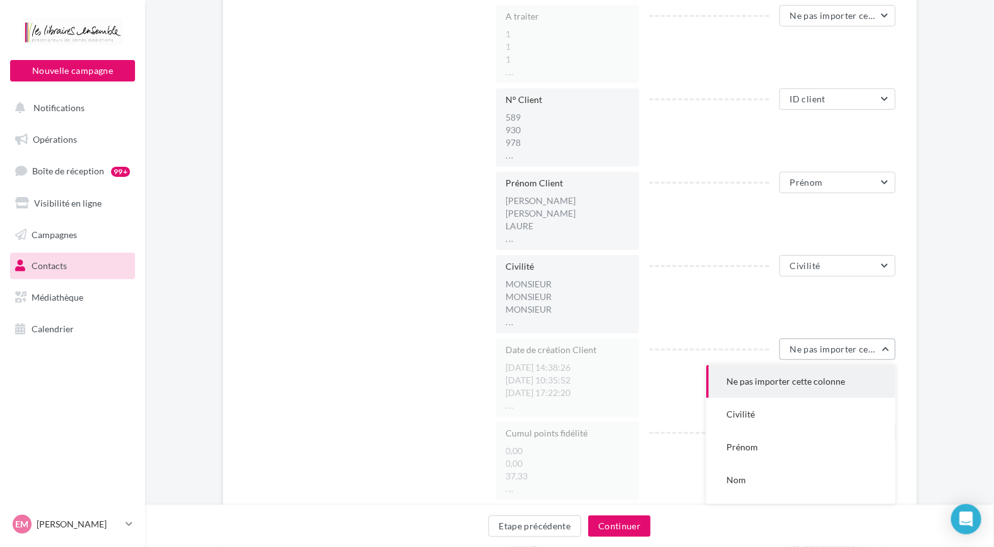
click at [829, 345] on span "Ne pas importer cette colonne" at bounding box center [852, 348] width 125 height 11
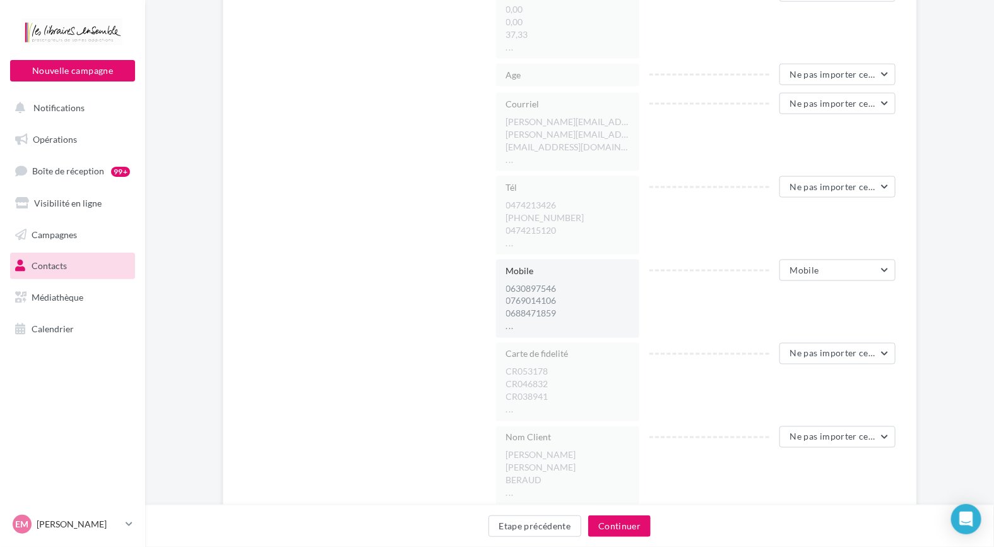
scroll to position [758, 0]
click at [867, 104] on span "Ne pas importer cette colonne" at bounding box center [852, 102] width 125 height 11
click at [777, 206] on button "Email" at bounding box center [800, 203] width 189 height 33
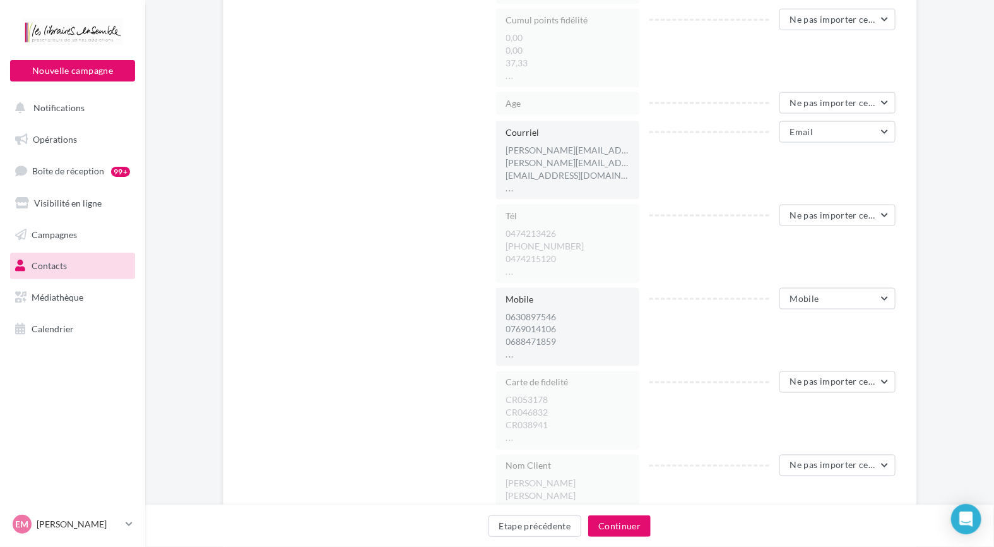
scroll to position [814, 0]
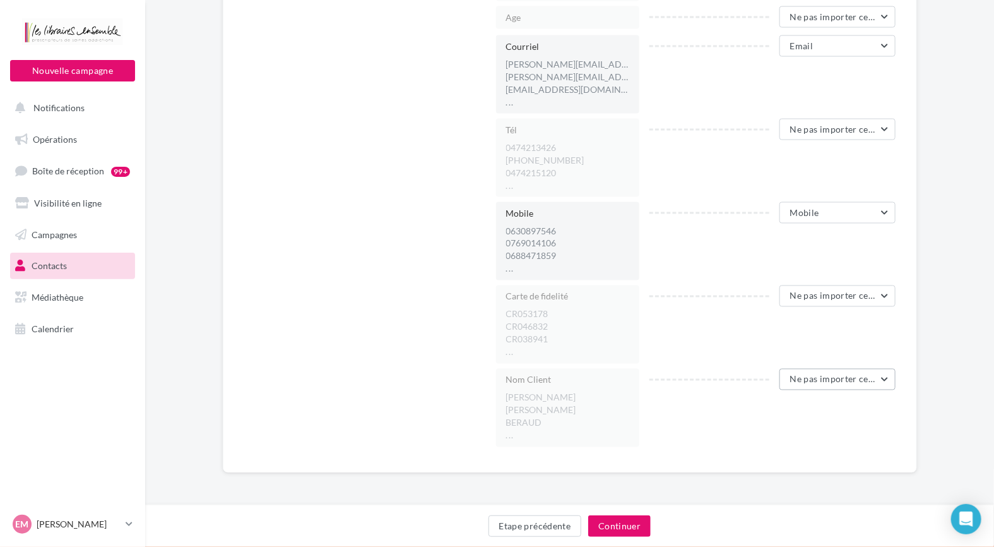
click at [837, 382] on span "Ne pas importer cette colonne" at bounding box center [852, 379] width 125 height 11
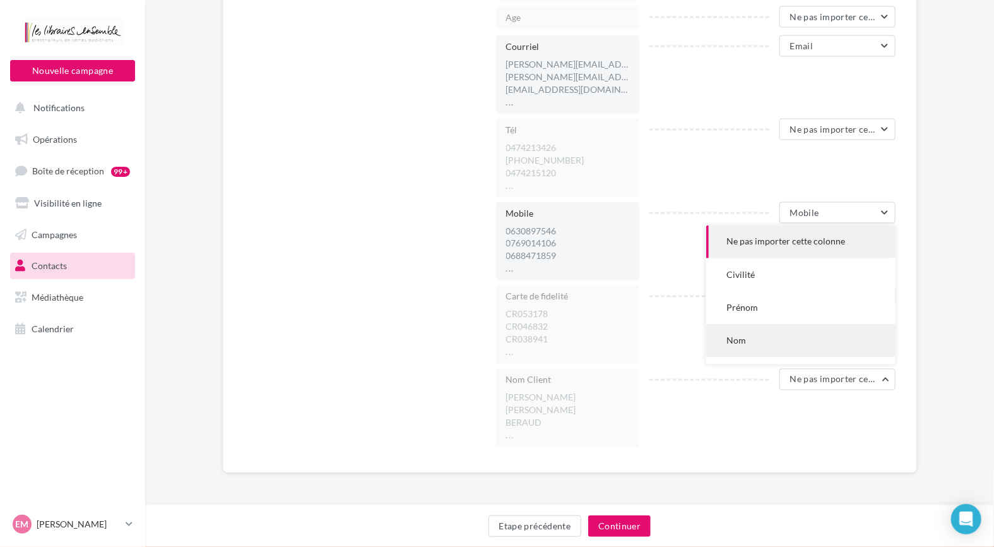
click at [802, 348] on button "Nom" at bounding box center [800, 340] width 189 height 33
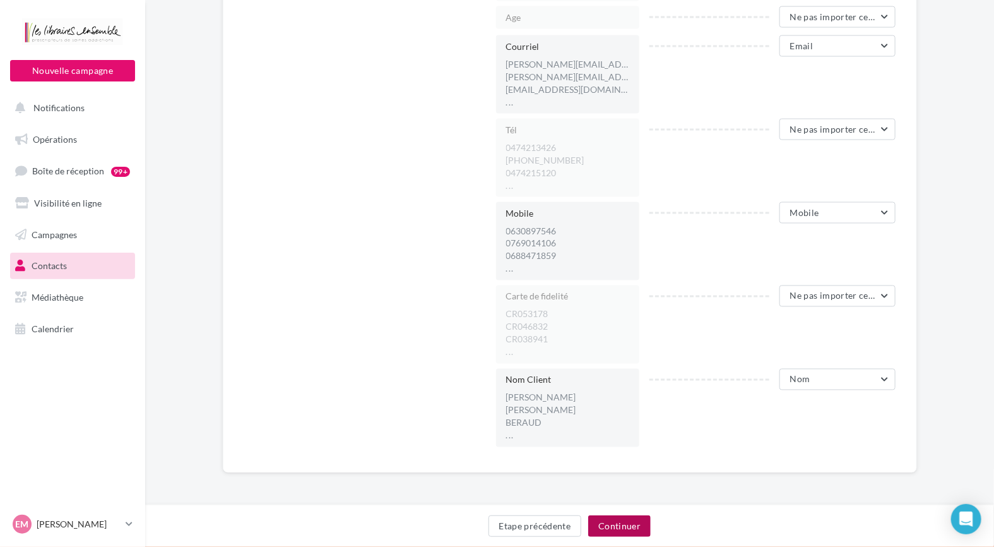
click at [631, 528] on button "Continuer" at bounding box center [619, 525] width 63 height 21
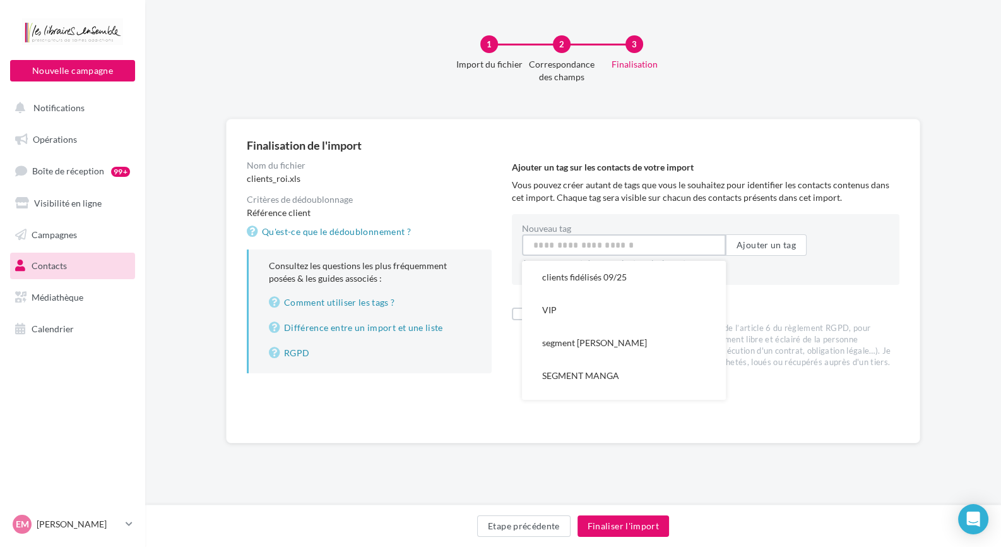
click at [604, 242] on input "Nouveau tag" at bounding box center [624, 244] width 204 height 21
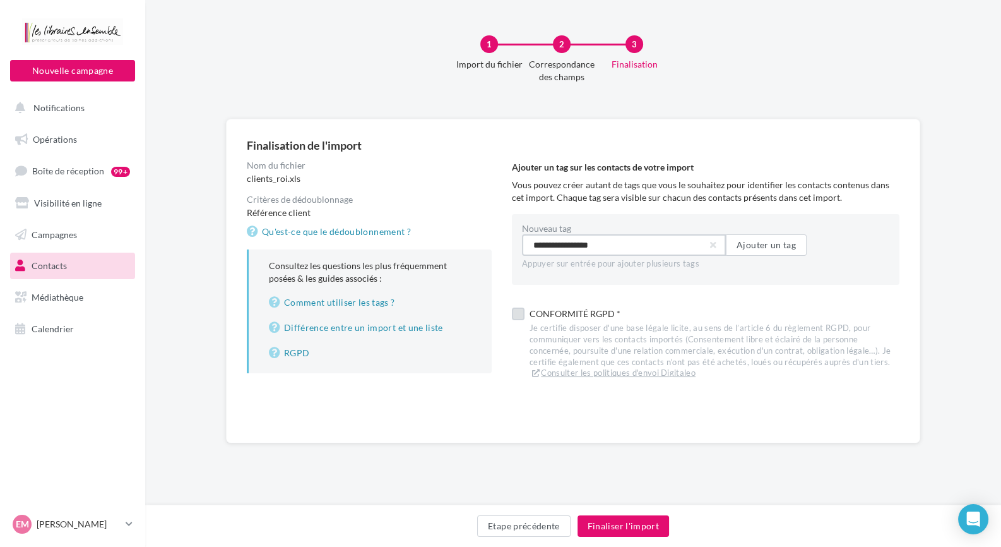
type input "**********"
click at [523, 317] on label at bounding box center [518, 313] width 13 height 13
click at [648, 535] on button "Finaliser l'import" at bounding box center [624, 525] width 92 height 21
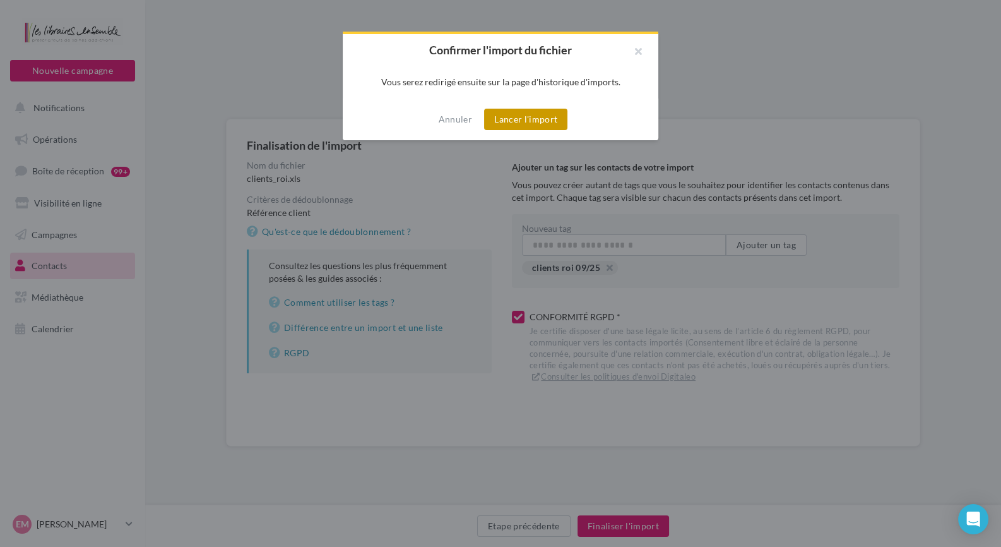
click at [530, 115] on button "Lancer l'import" at bounding box center [525, 119] width 83 height 21
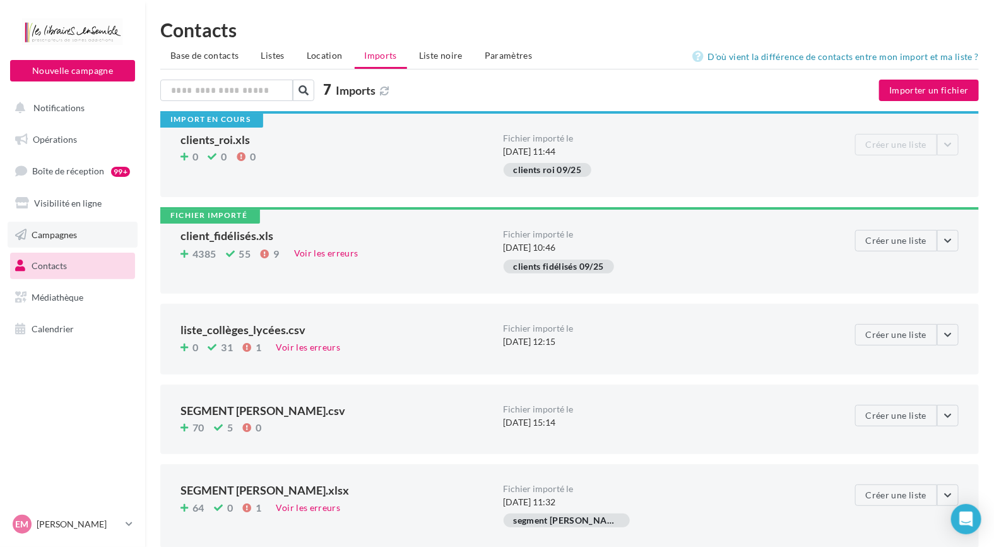
click at [62, 236] on span "Campagnes" at bounding box center [54, 234] width 45 height 11
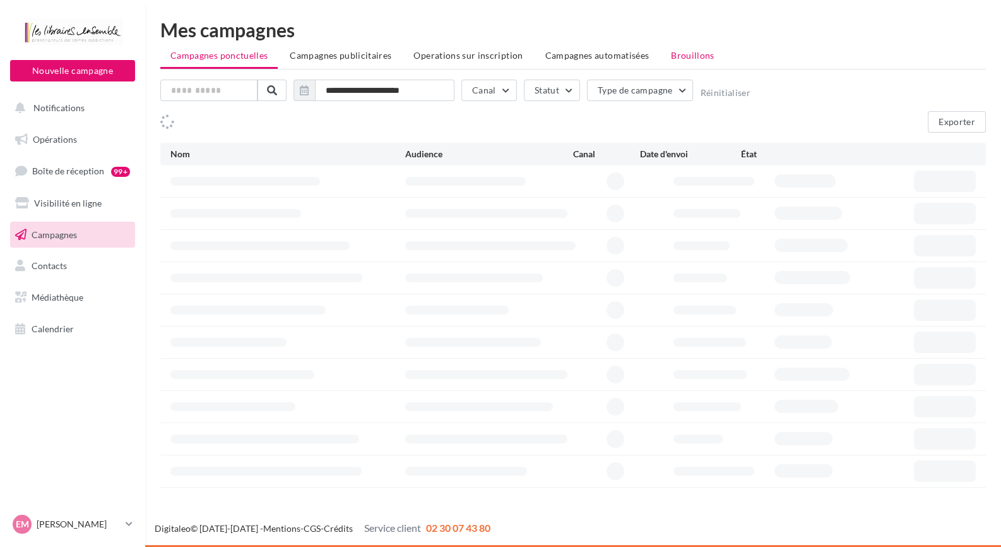
click at [672, 53] on span "Brouillons" at bounding box center [693, 55] width 44 height 11
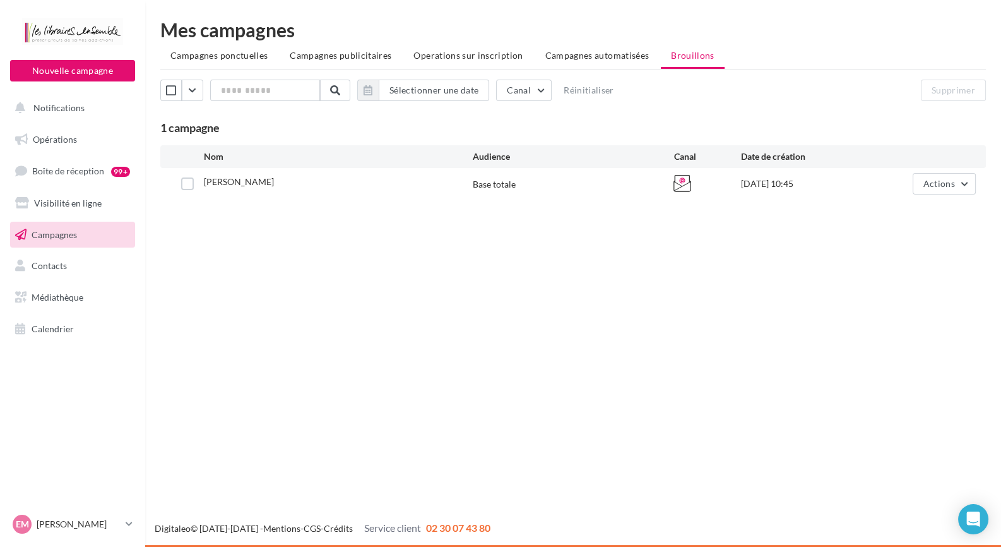
click at [193, 183] on div at bounding box center [186, 183] width 33 height 13
click at [943, 181] on span "Actions" at bounding box center [940, 183] width 32 height 11
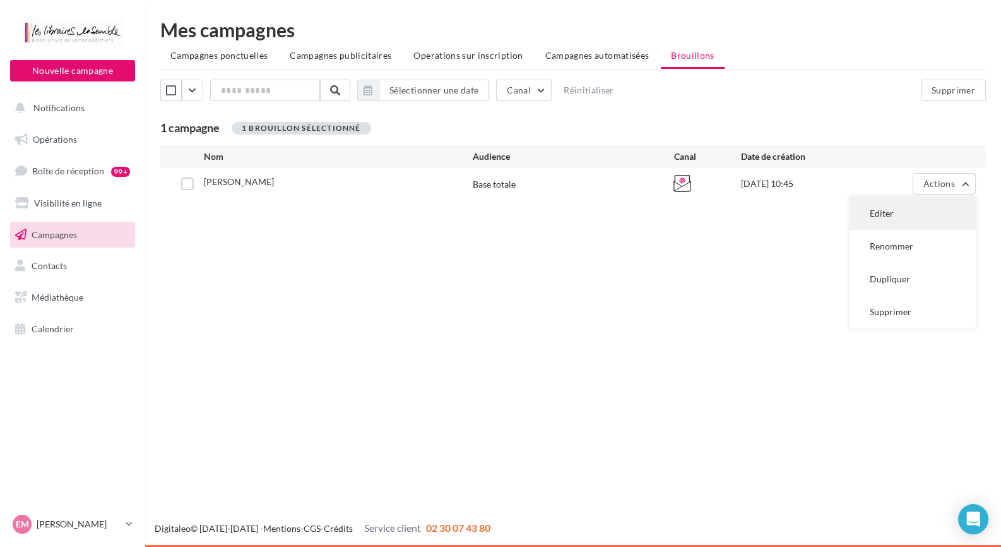
click at [917, 216] on button "Editer" at bounding box center [913, 213] width 126 height 33
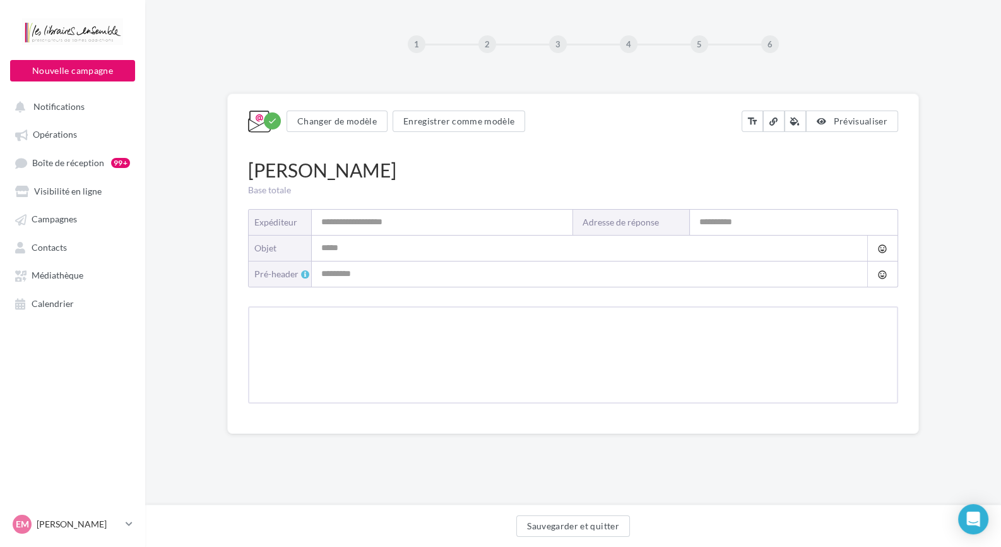
type input "**********"
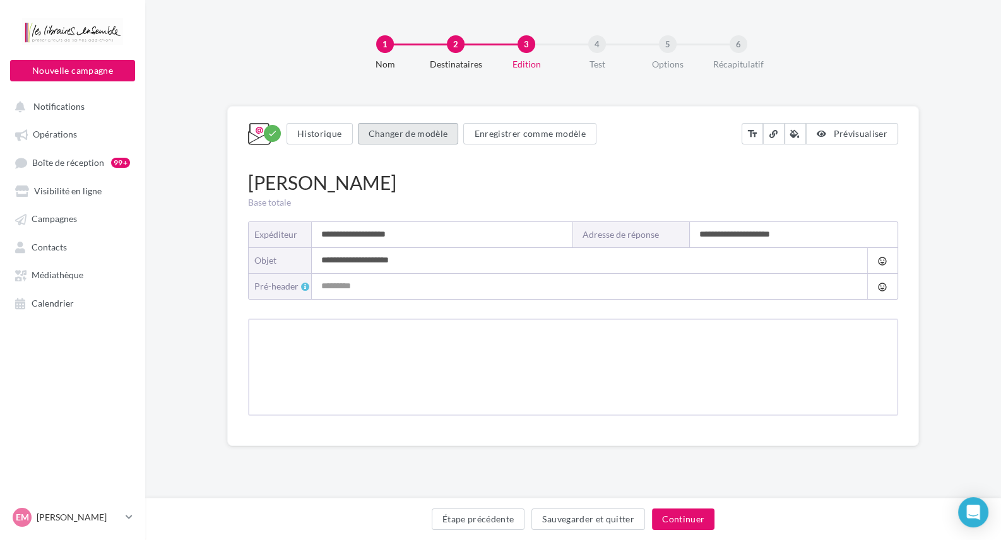
type input "**********"
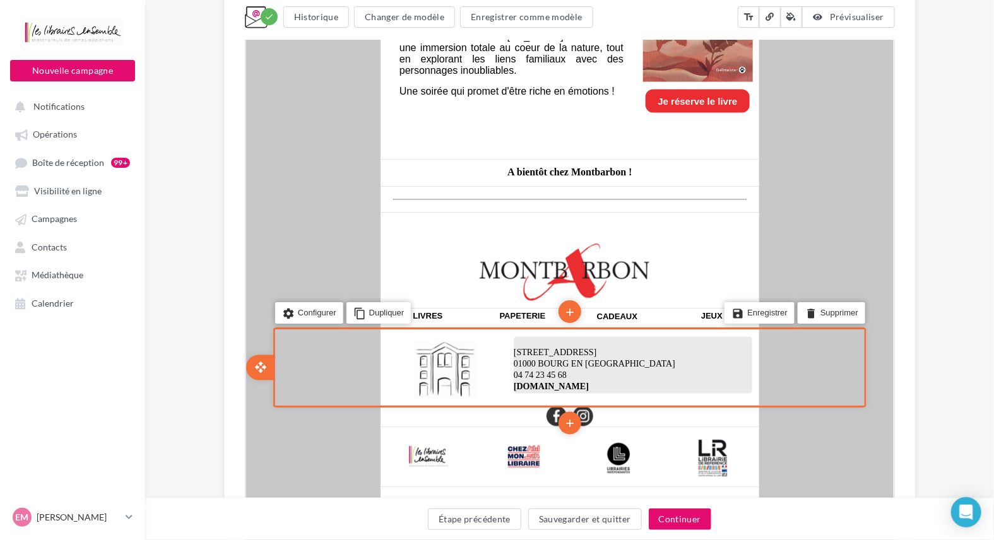
scroll to position [821, 0]
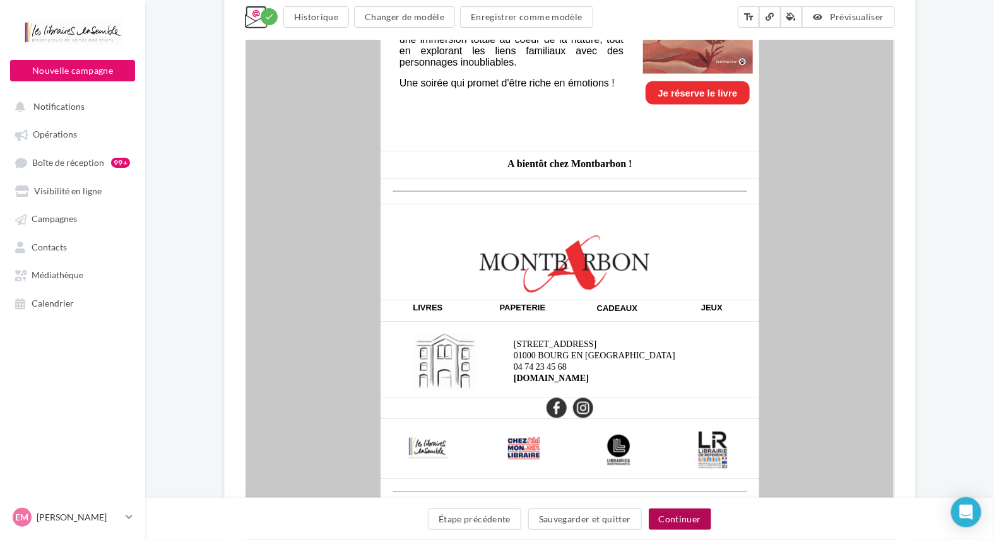
click at [678, 510] on button "Continuer" at bounding box center [680, 519] width 63 height 21
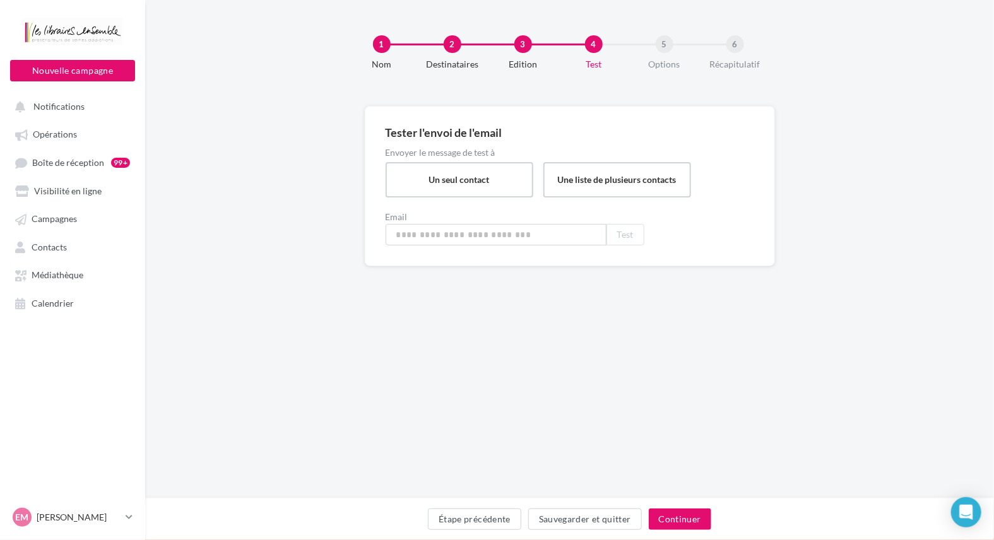
type input "**********"
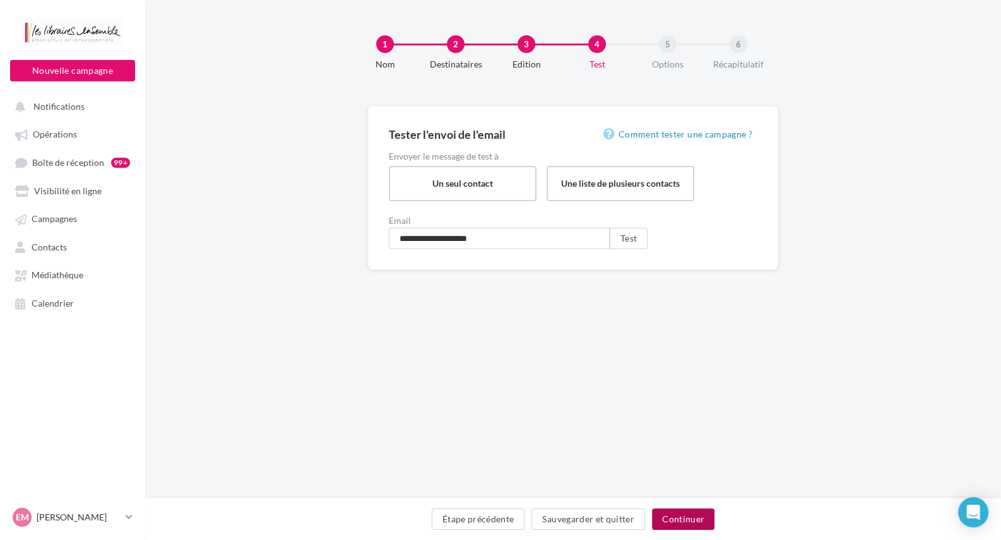
click at [685, 523] on button "Continuer" at bounding box center [683, 519] width 63 height 21
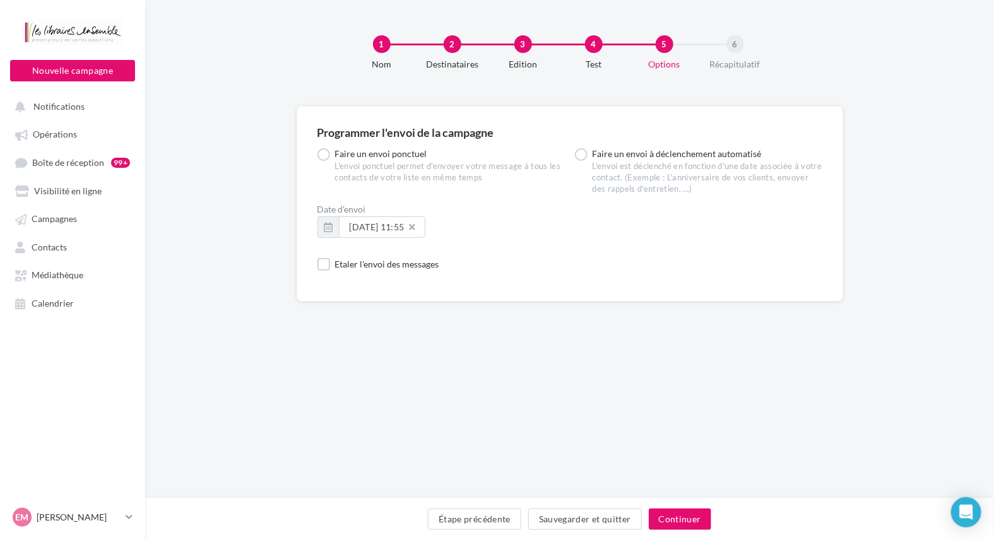
click at [426, 227] on button at bounding box center [414, 227] width 21 height 19
click at [332, 225] on button "button" at bounding box center [328, 227] width 21 height 21
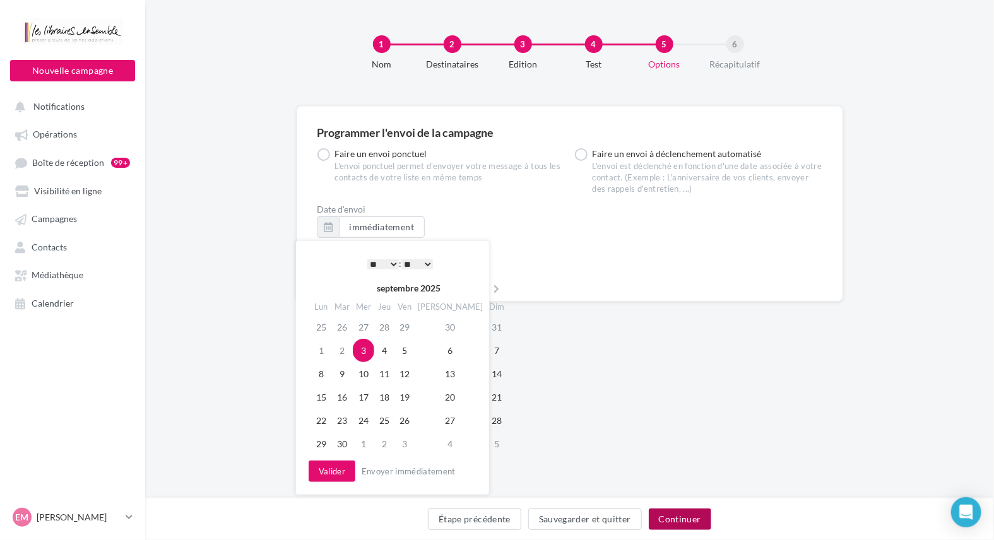
click at [696, 519] on button "Continuer" at bounding box center [680, 519] width 63 height 21
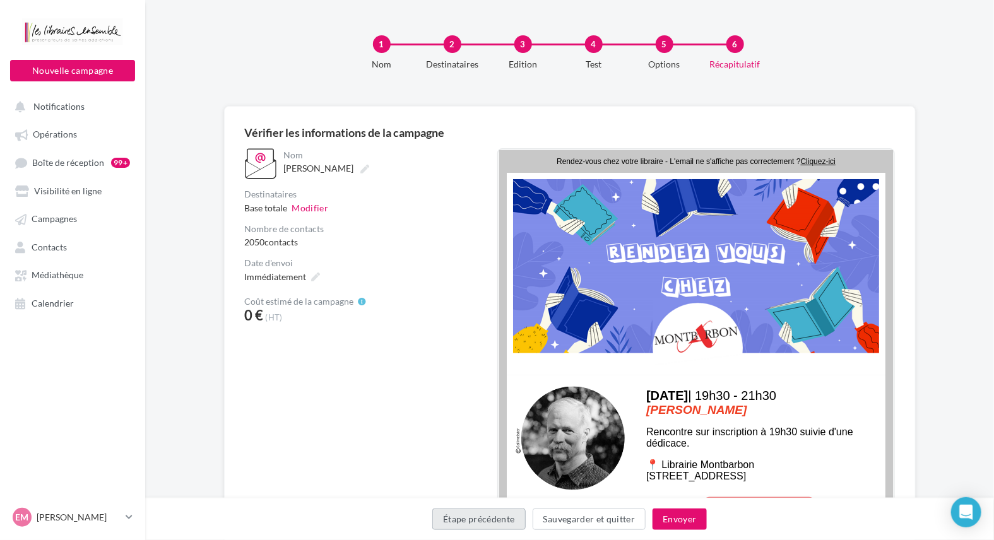
click at [504, 520] on button "Étape précédente" at bounding box center [478, 519] width 93 height 21
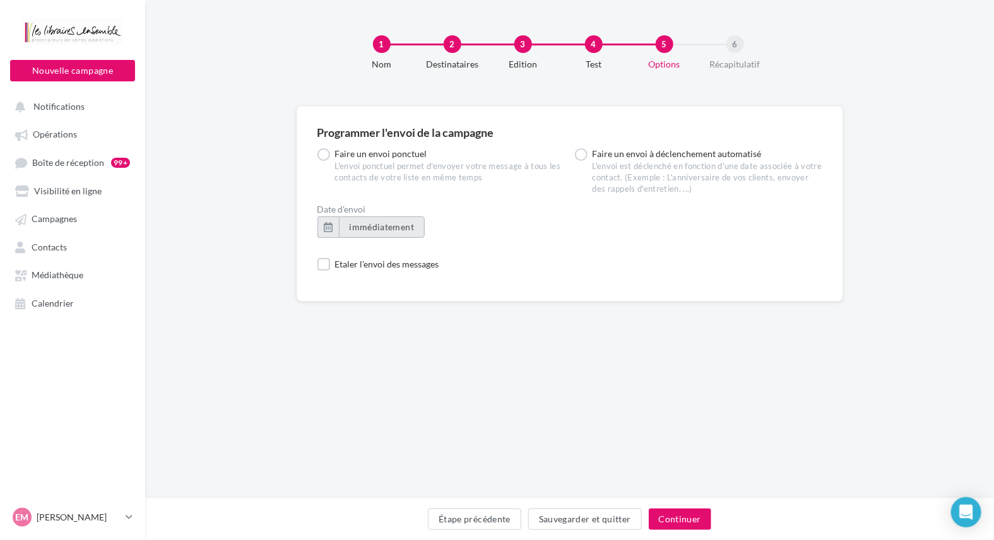
click at [403, 230] on span "immédiatement" at bounding box center [382, 227] width 65 height 11
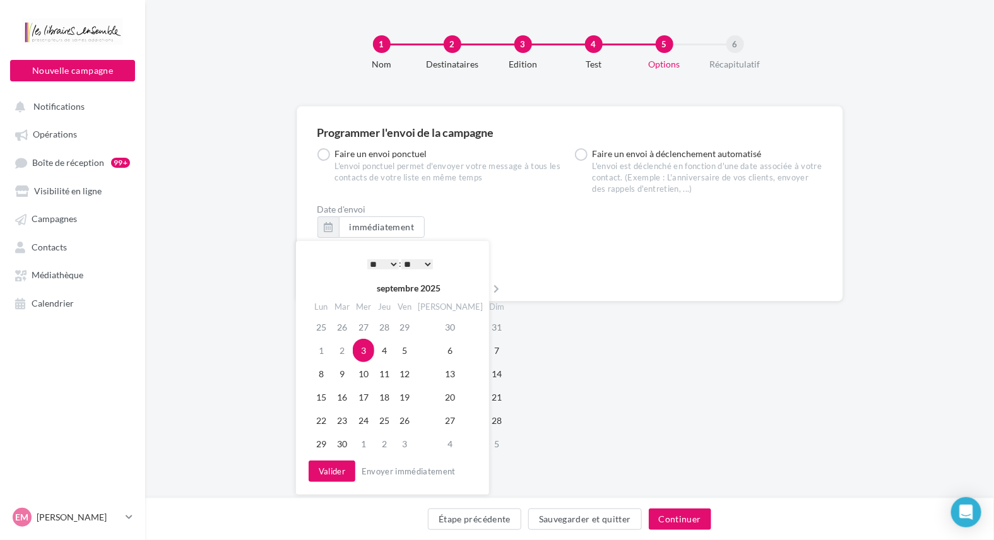
click at [392, 261] on select "* * * * * * * * * * ** ** ** ** ** ** ** ** ** ** ** ** ** **" at bounding box center [383, 264] width 32 height 10
click at [429, 263] on select "** ** ** ** ** **" at bounding box center [418, 264] width 32 height 10
click at [332, 472] on button "Valider" at bounding box center [332, 471] width 47 height 21
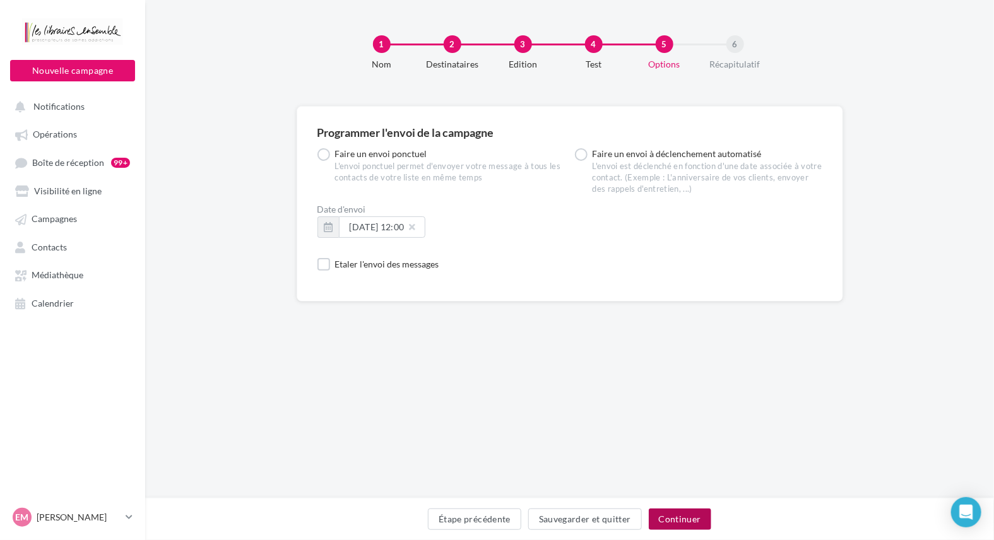
click at [674, 523] on button "Continuer" at bounding box center [680, 519] width 63 height 21
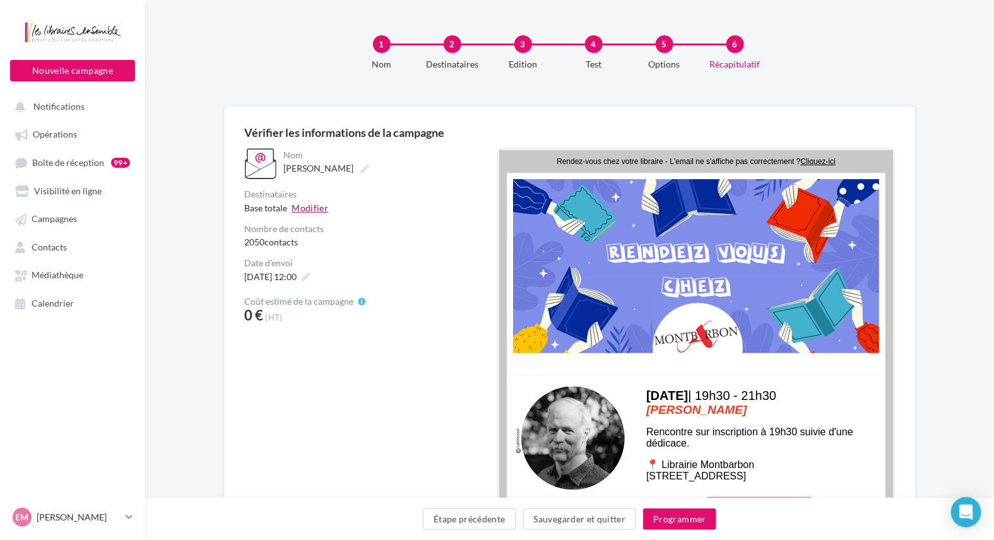
click at [297, 209] on button "Modifier" at bounding box center [310, 207] width 37 height 13
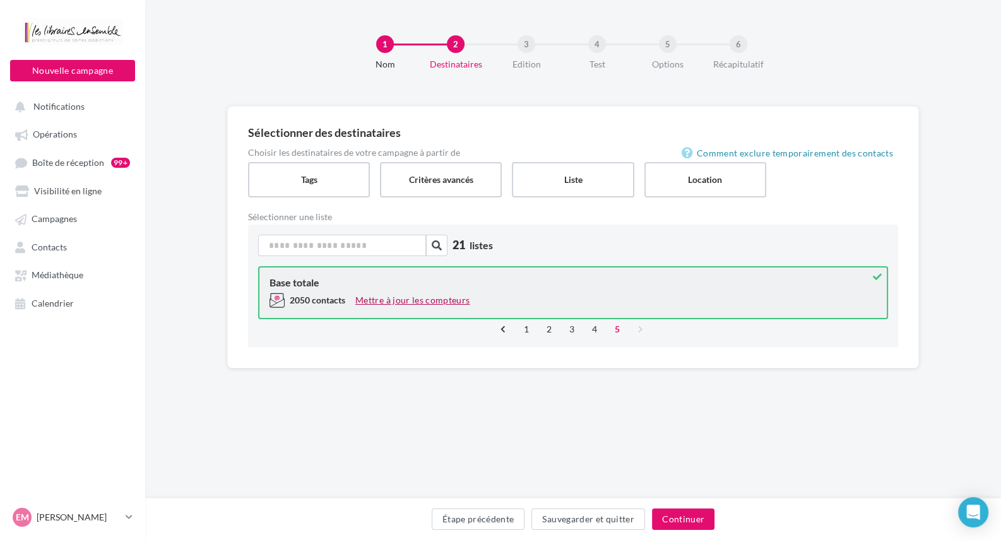
click at [389, 297] on button "Mettre à jour les compteurs" at bounding box center [412, 300] width 124 height 15
click at [318, 297] on span "2050 contacts" at bounding box center [318, 300] width 56 height 11
click at [288, 282] on div "Base totale" at bounding box center [573, 283] width 607 height 10
click at [312, 307] on div "2050 contacts" at bounding box center [308, 300] width 76 height 15
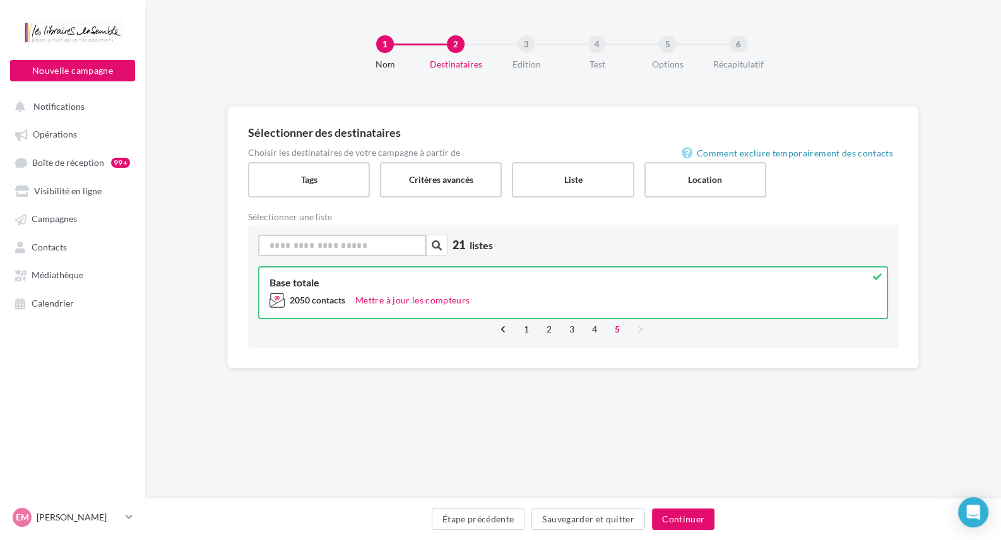
drag, startPoint x: 305, startPoint y: 236, endPoint x: 313, endPoint y: 245, distance: 12.1
click at [305, 237] on input at bounding box center [342, 245] width 168 height 21
drag, startPoint x: 441, startPoint y: 243, endPoint x: 411, endPoint y: 247, distance: 30.5
click at [441, 244] on icon "button" at bounding box center [437, 246] width 10 height 10
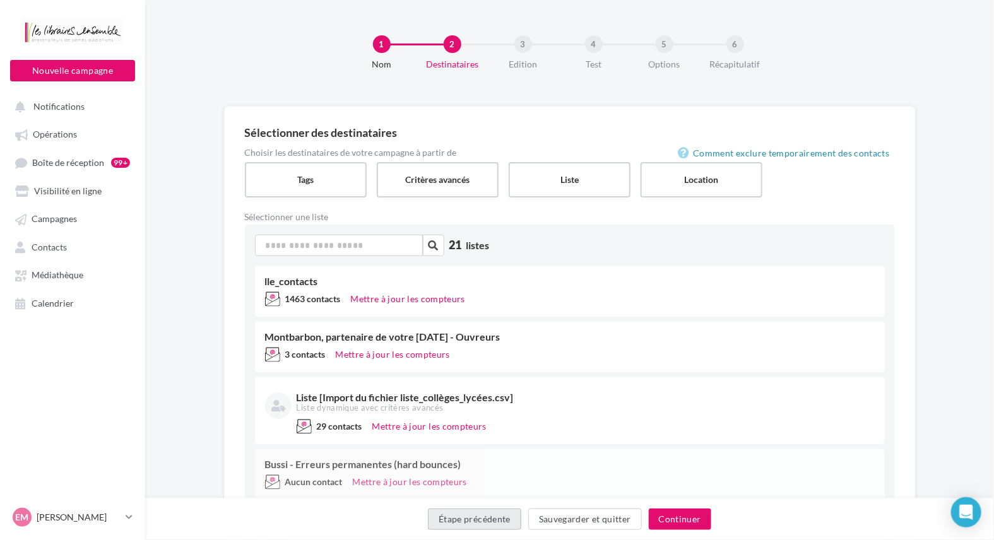
click at [495, 517] on button "Étape précédente" at bounding box center [474, 519] width 93 height 21
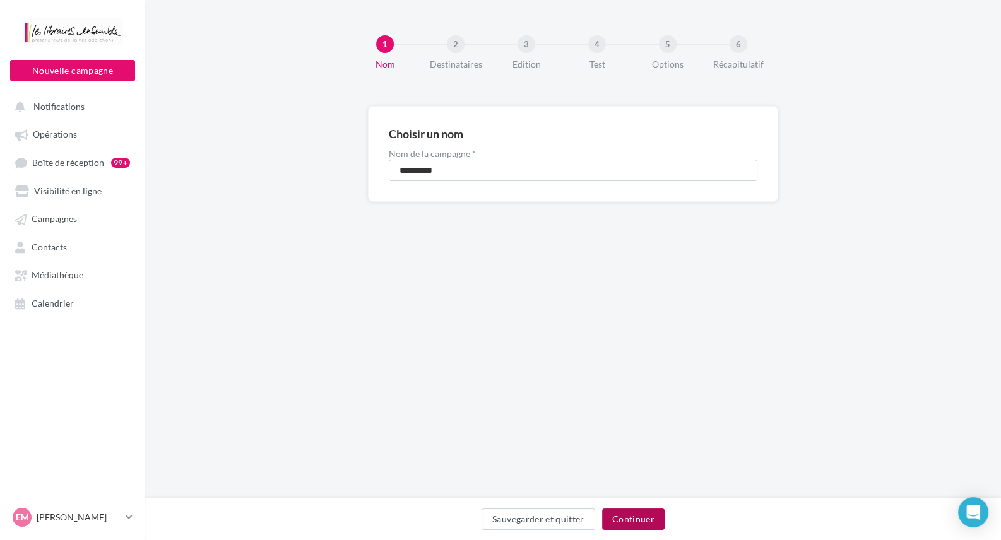
click at [637, 523] on button "Continuer" at bounding box center [633, 519] width 63 height 21
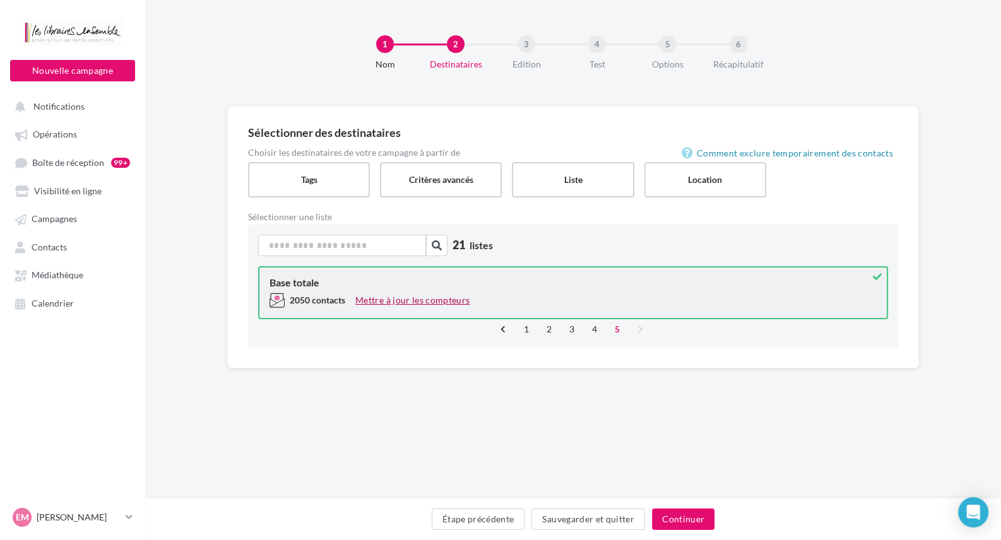
click at [407, 302] on button "Mettre à jour les compteurs" at bounding box center [412, 300] width 124 height 15
click at [444, 247] on button "button" at bounding box center [436, 245] width 21 height 21
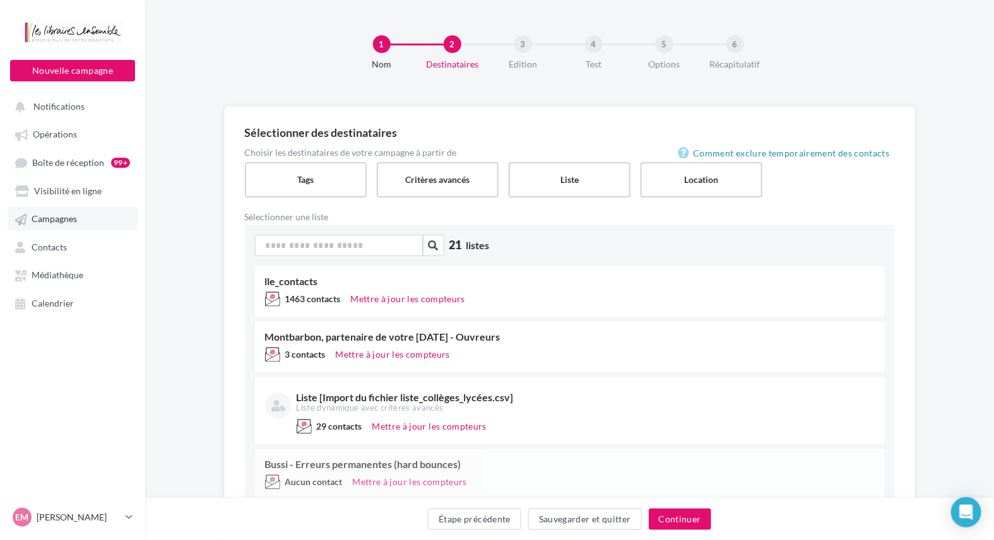
click at [57, 218] on span "Campagnes" at bounding box center [54, 219] width 45 height 11
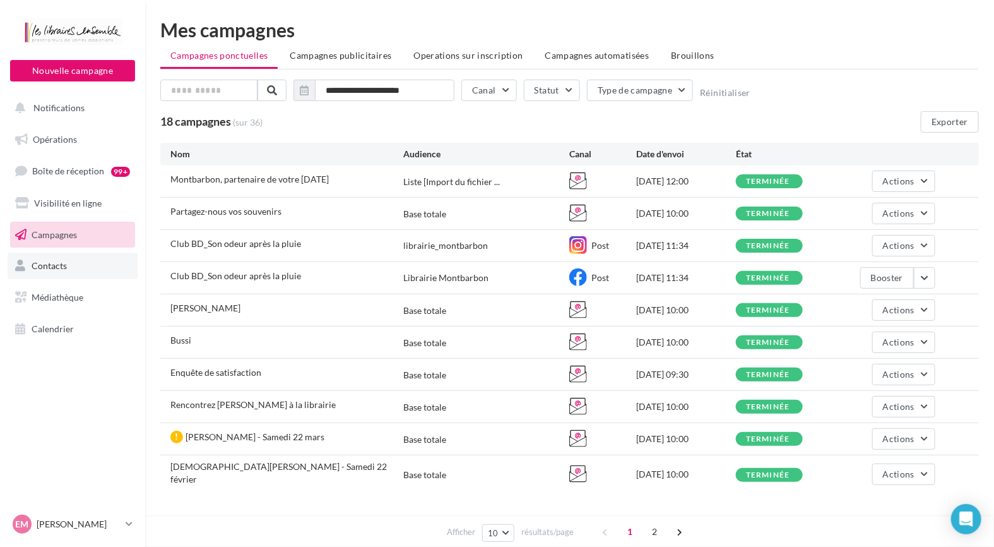
click at [54, 268] on span "Contacts" at bounding box center [49, 265] width 35 height 11
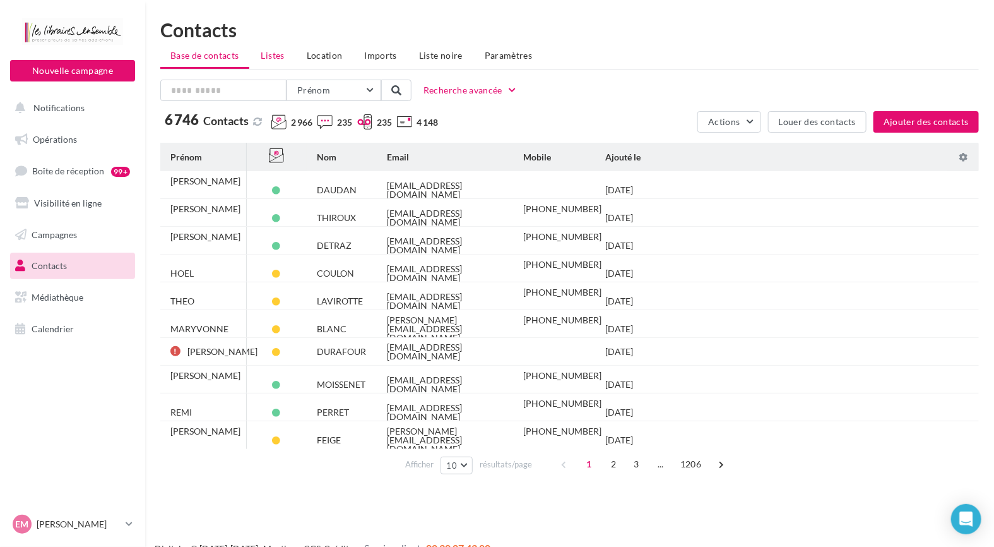
click at [258, 54] on li "Listes" at bounding box center [273, 55] width 44 height 23
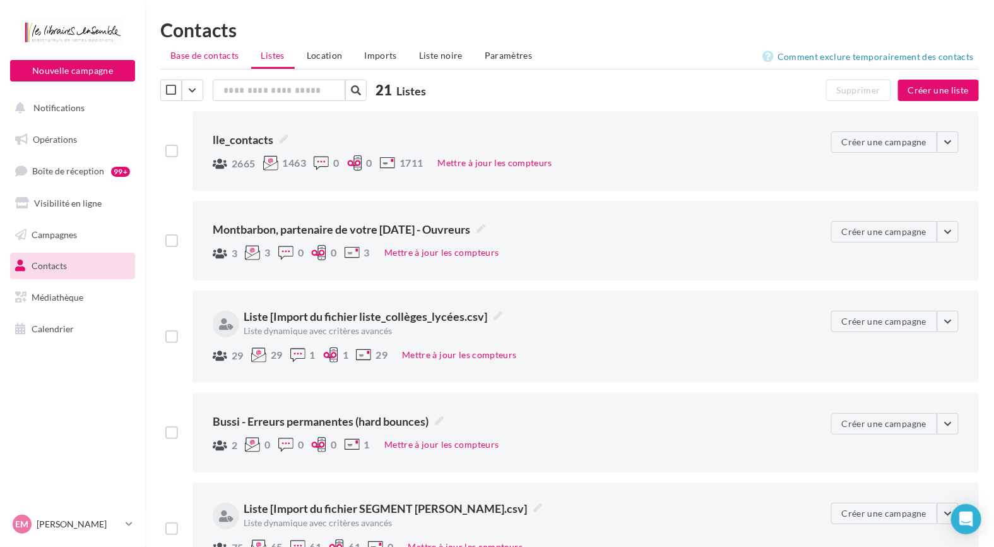
click at [207, 59] on span "Base de contacts" at bounding box center [204, 55] width 69 height 11
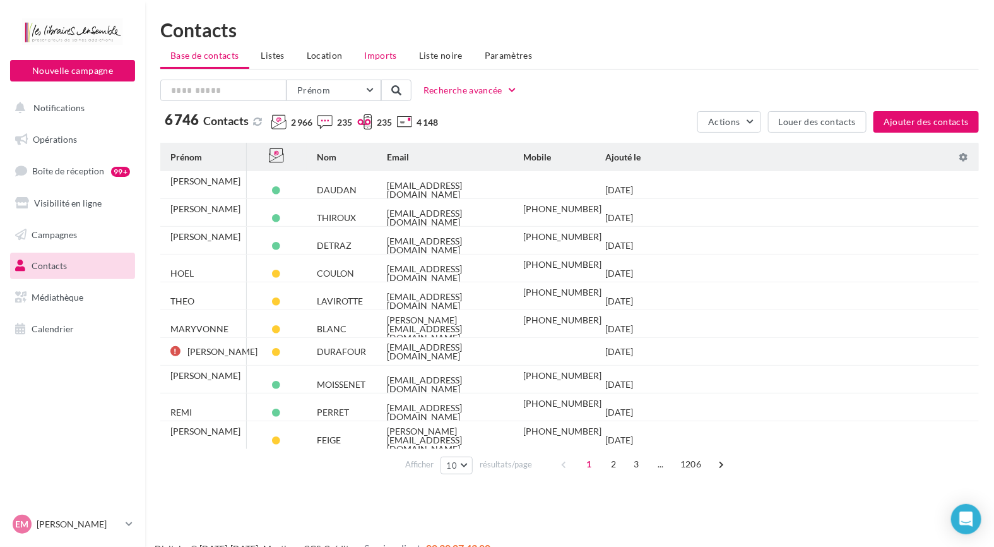
click at [365, 58] on span "Imports" at bounding box center [381, 55] width 32 height 11
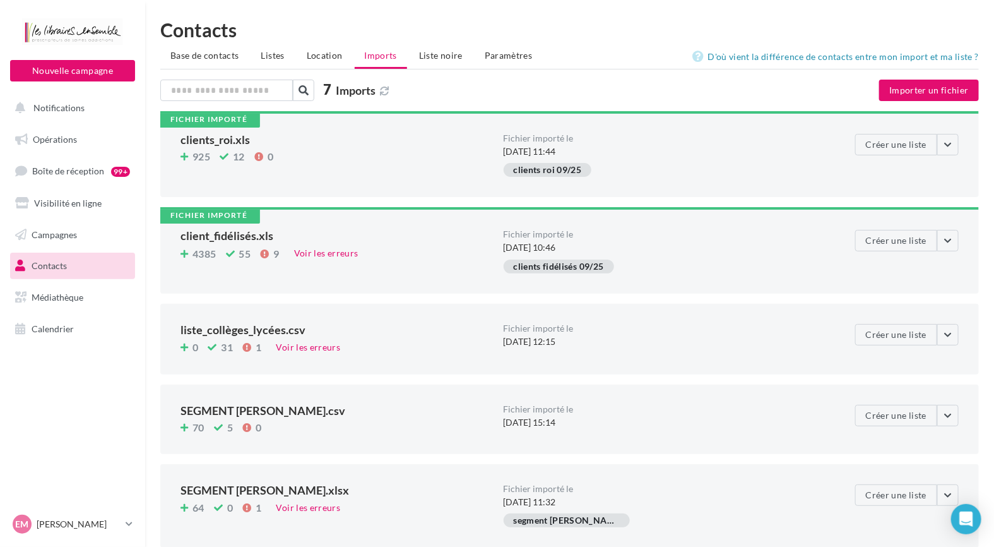
click at [75, 268] on link "Contacts" at bounding box center [73, 266] width 130 height 27
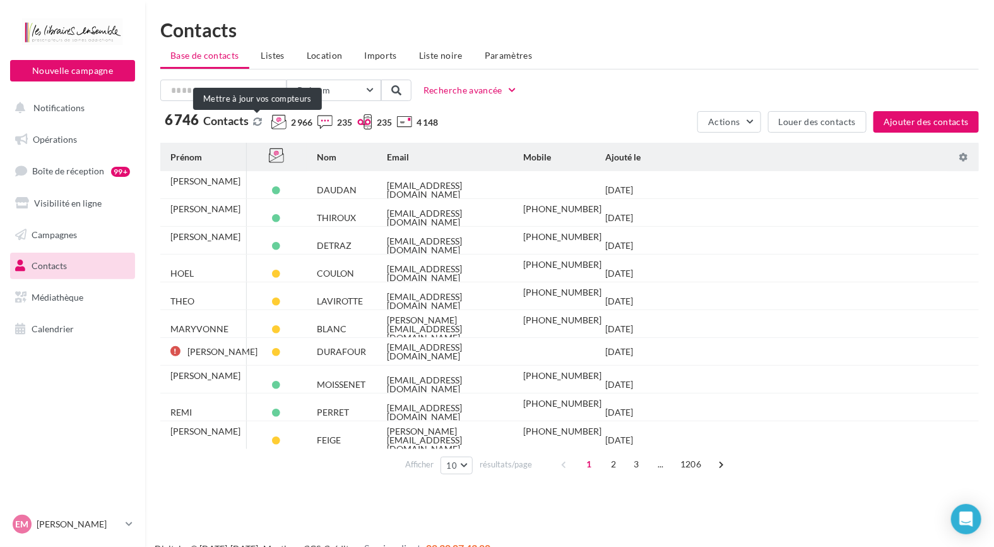
click at [253, 119] on button at bounding box center [258, 122] width 14 height 10
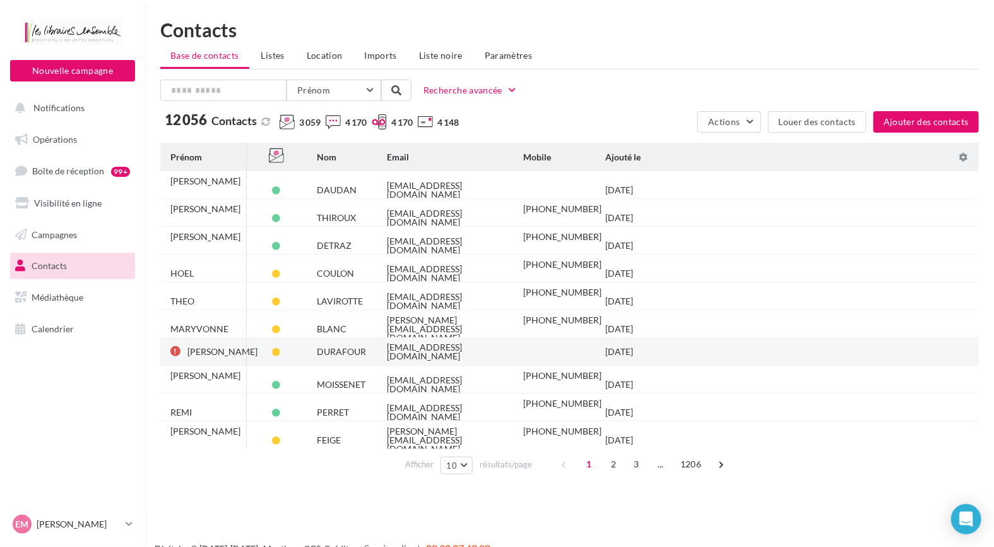
scroll to position [20, 0]
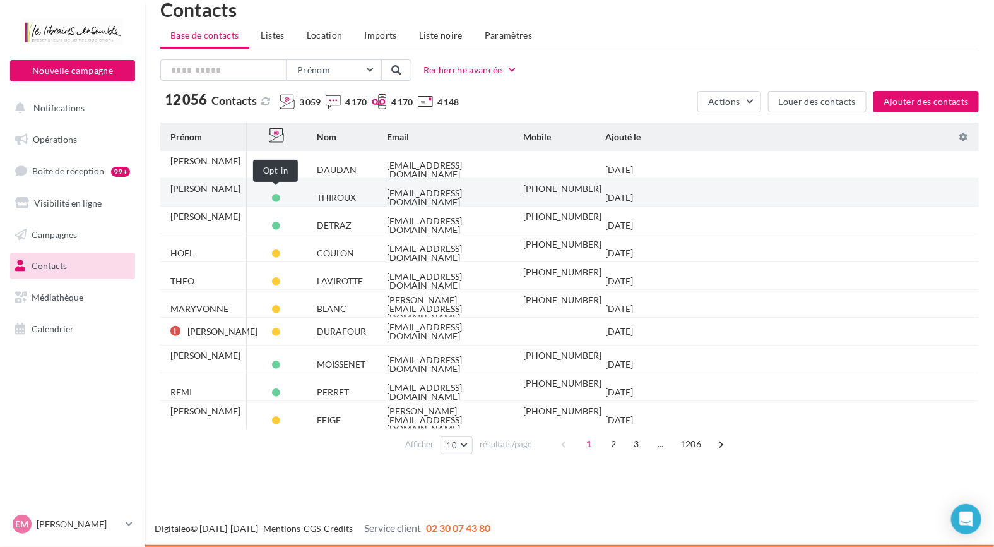
click at [278, 194] on span at bounding box center [277, 198] width 8 height 8
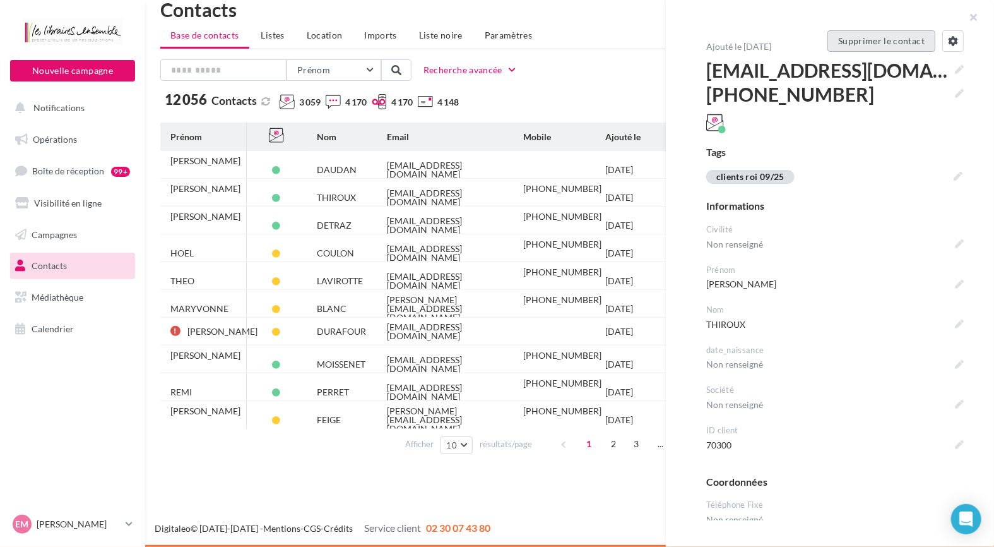
click at [867, 40] on button "Supprimer le contact" at bounding box center [882, 40] width 108 height 21
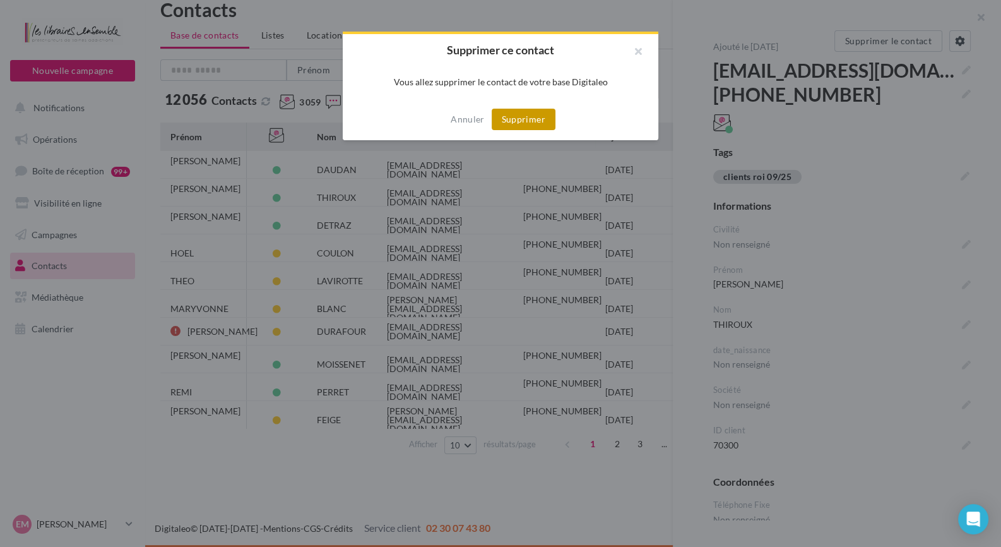
click at [536, 118] on button "Supprimer" at bounding box center [524, 119] width 64 height 21
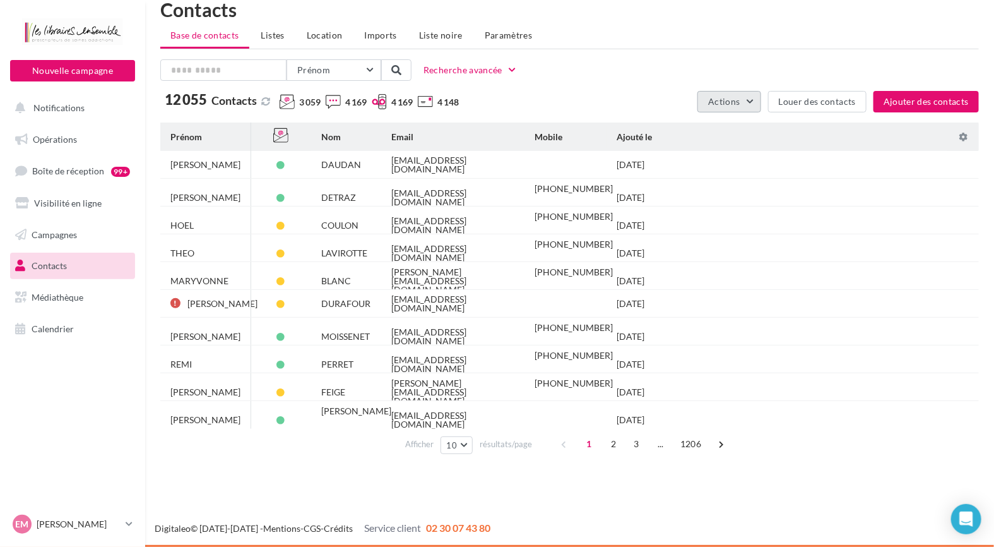
click at [757, 95] on button "Actions" at bounding box center [729, 101] width 63 height 21
click at [271, 41] on li "Listes" at bounding box center [273, 35] width 44 height 23
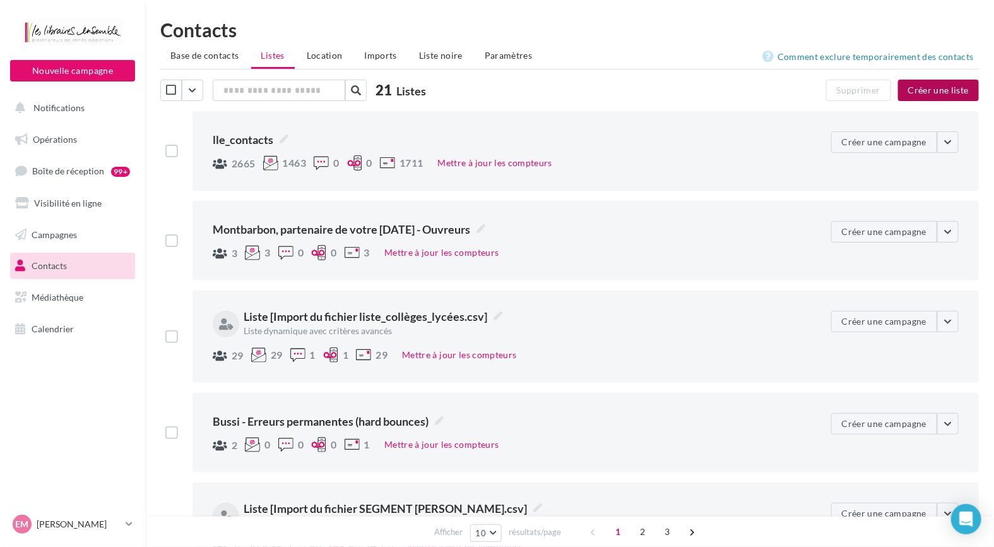
click at [949, 91] on button "Créer une liste" at bounding box center [938, 90] width 81 height 21
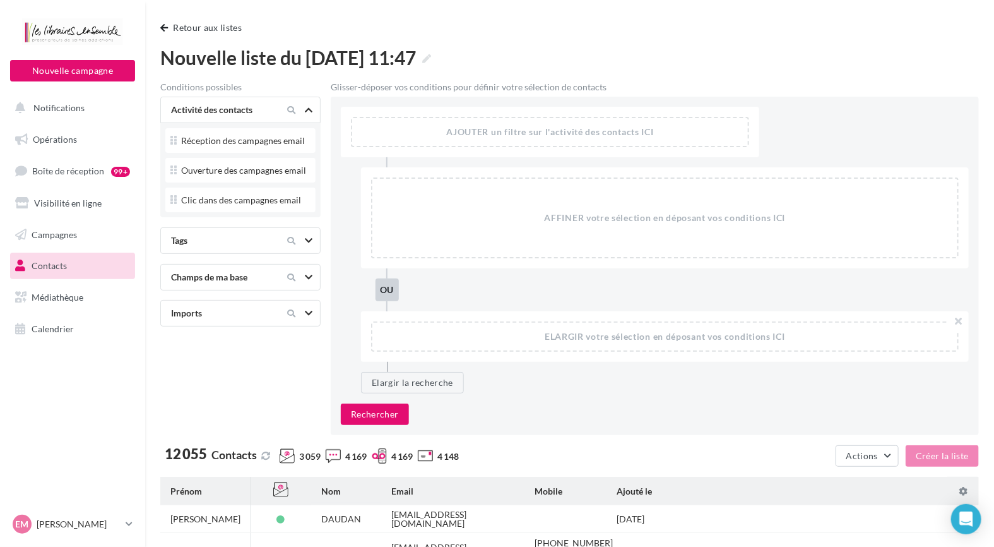
click at [306, 233] on div at bounding box center [298, 240] width 53 height 15
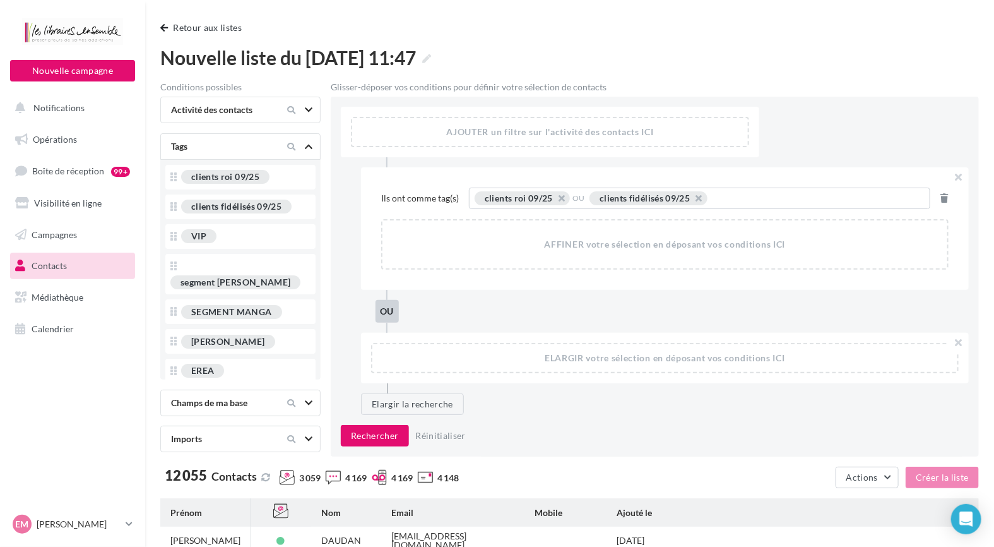
click at [662, 436] on div "Rechercher Réinitialiser" at bounding box center [655, 435] width 628 height 21
click at [605, 119] on div "AJOUTER un filtre sur l'activité des contacts ICI" at bounding box center [550, 132] width 396 height 28
click at [203, 107] on div "Activité des contacts" at bounding box center [219, 110] width 106 height 13
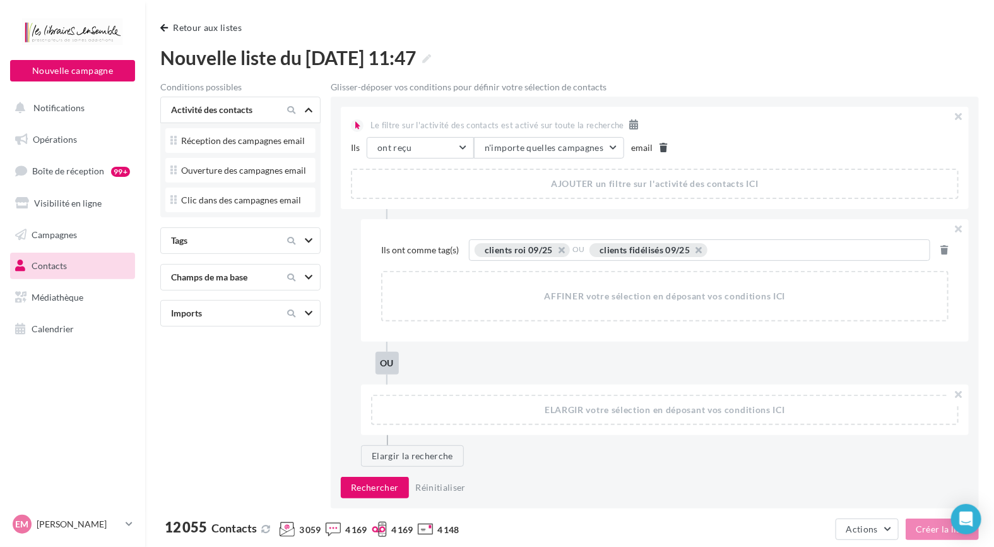
click at [660, 147] on icon at bounding box center [664, 147] width 8 height 9
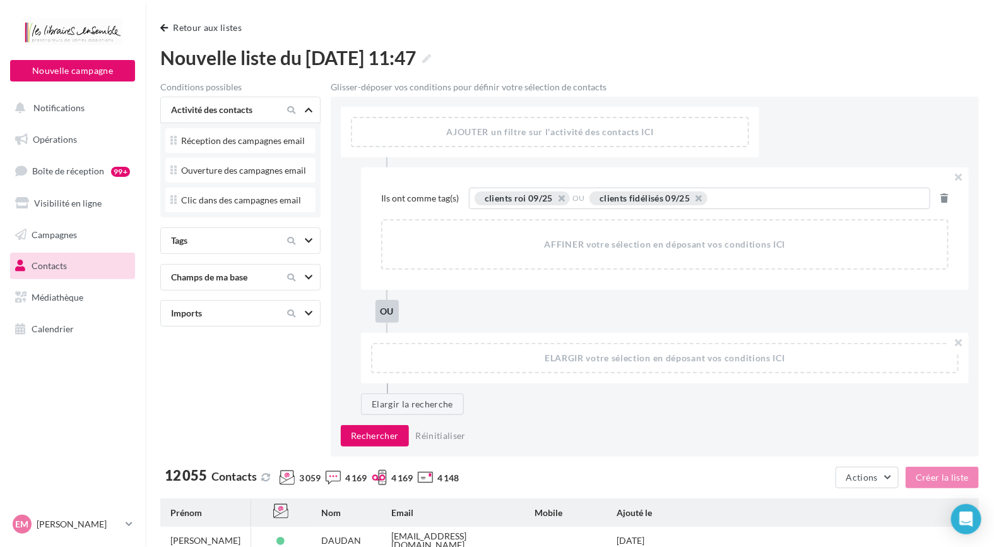
drag, startPoint x: 470, startPoint y: 86, endPoint x: 603, endPoint y: 87, distance: 133.2
click at [603, 87] on div "Glisser-déposer vos conditions pour définir votre sélection de contacts" at bounding box center [655, 87] width 648 height 9
click at [633, 87] on div "Glisser-déposer vos conditions pour définir votre sélection de contacts" at bounding box center [655, 87] width 648 height 9
click at [574, 143] on div "AJOUTER un filtre sur l'activité des contacts ICI" at bounding box center [550, 132] width 396 height 28
click at [558, 134] on div "AJOUTER un filtre sur l'activité des contacts ICI" at bounding box center [550, 132] width 396 height 28
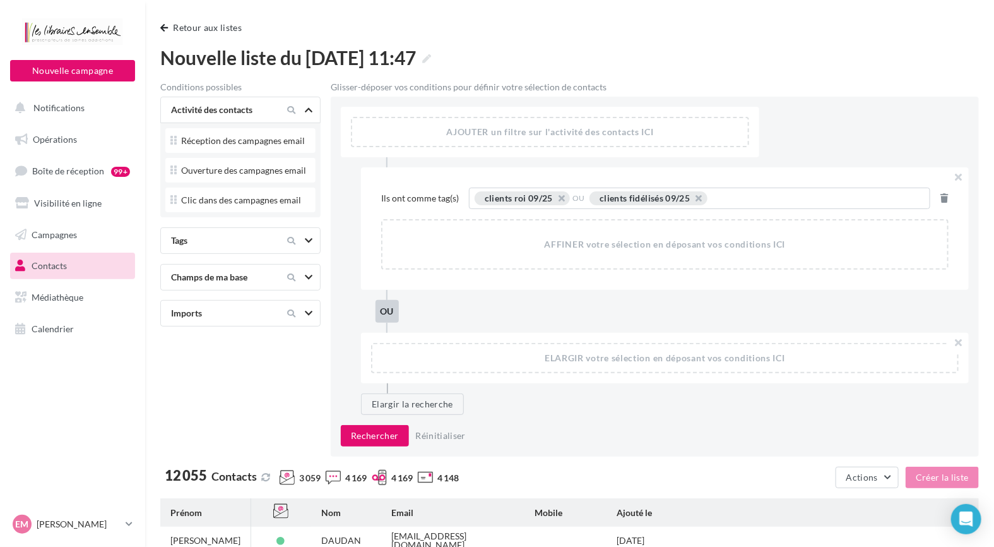
click at [252, 280] on div "Champs de ma base" at bounding box center [219, 277] width 106 height 13
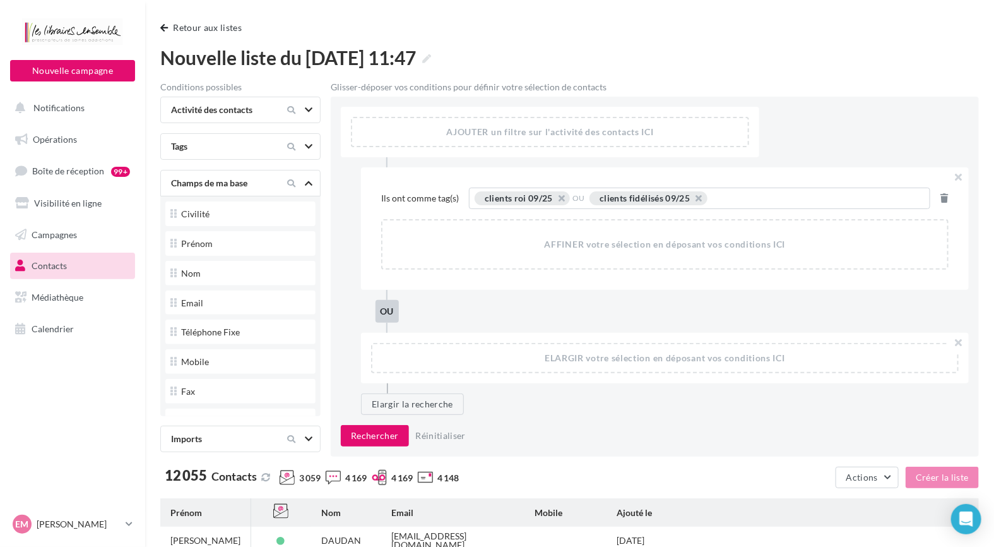
click at [311, 180] on icon at bounding box center [309, 183] width 8 height 6
click at [308, 217] on icon at bounding box center [309, 219] width 8 height 6
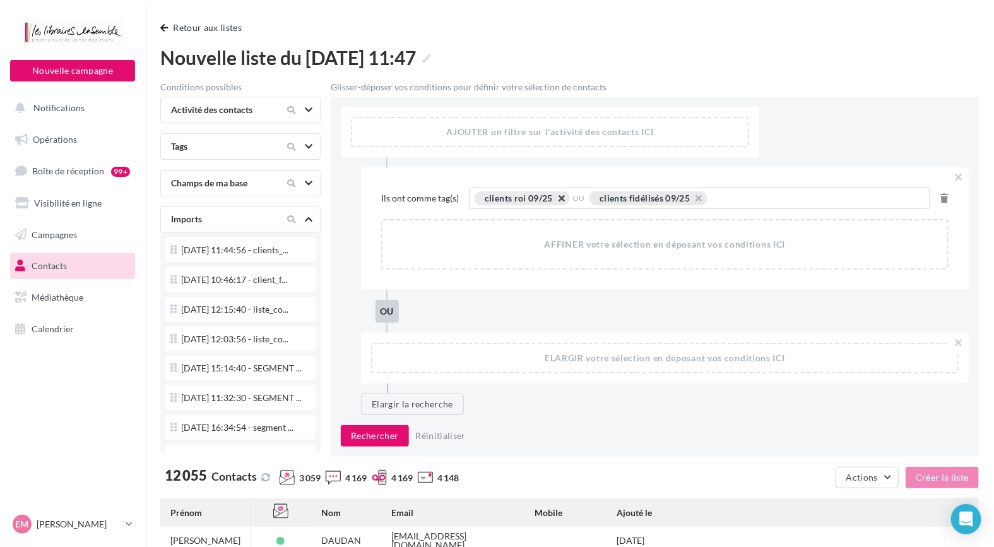
click at [555, 201] on button "button" at bounding box center [555, 201] width 0 height 0
click at [577, 201] on button "button" at bounding box center [577, 201] width 0 height 0
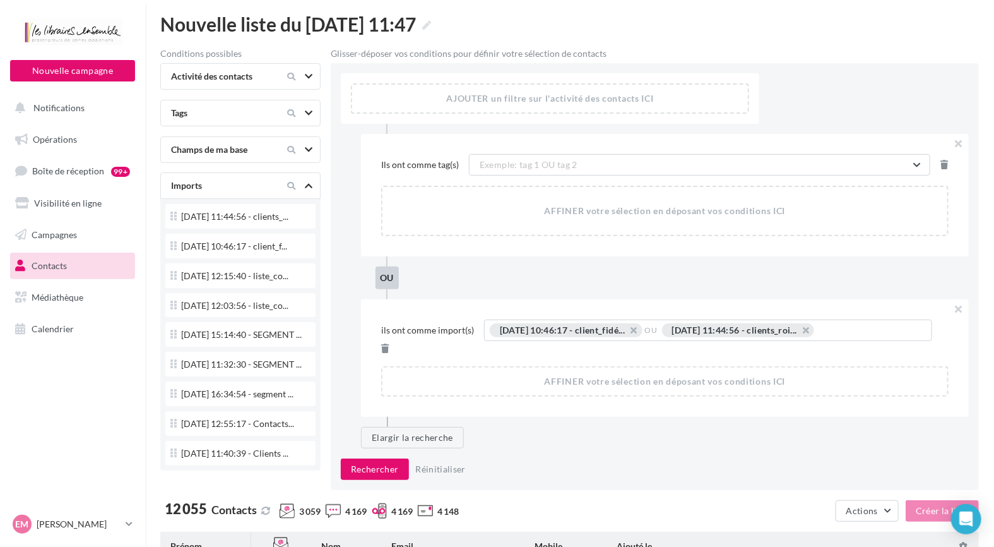
scroll to position [63, 0]
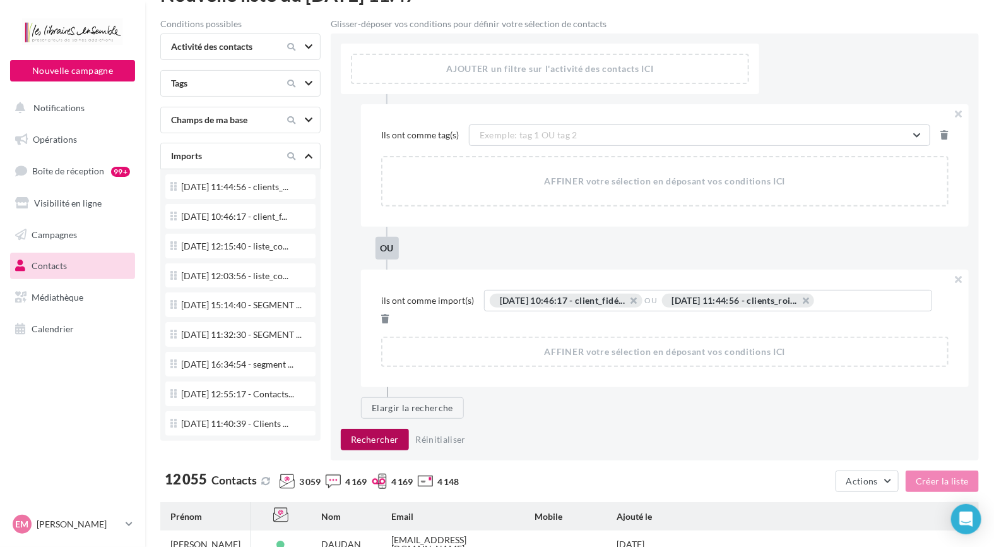
click at [373, 429] on button "Rechercher" at bounding box center [375, 439] width 68 height 21
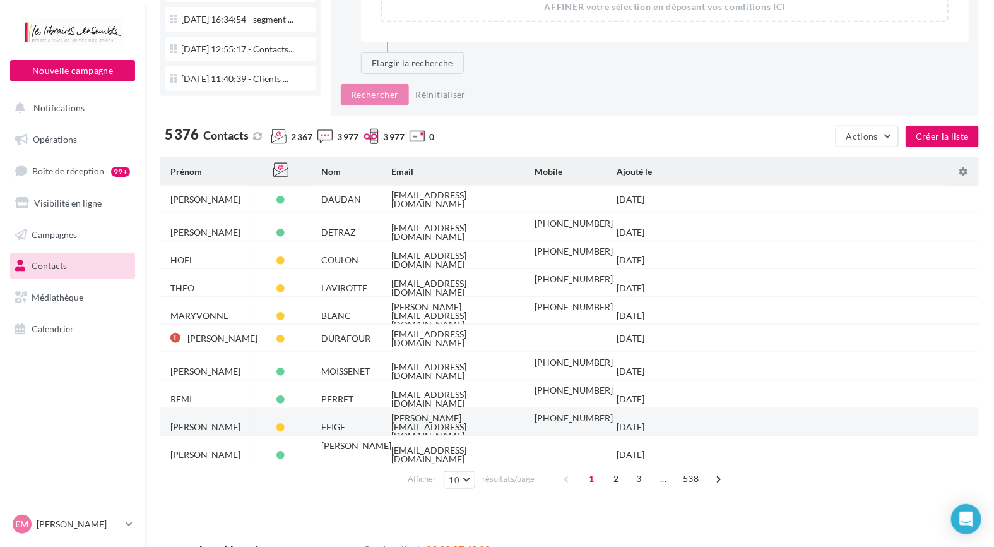
scroll to position [414, 0]
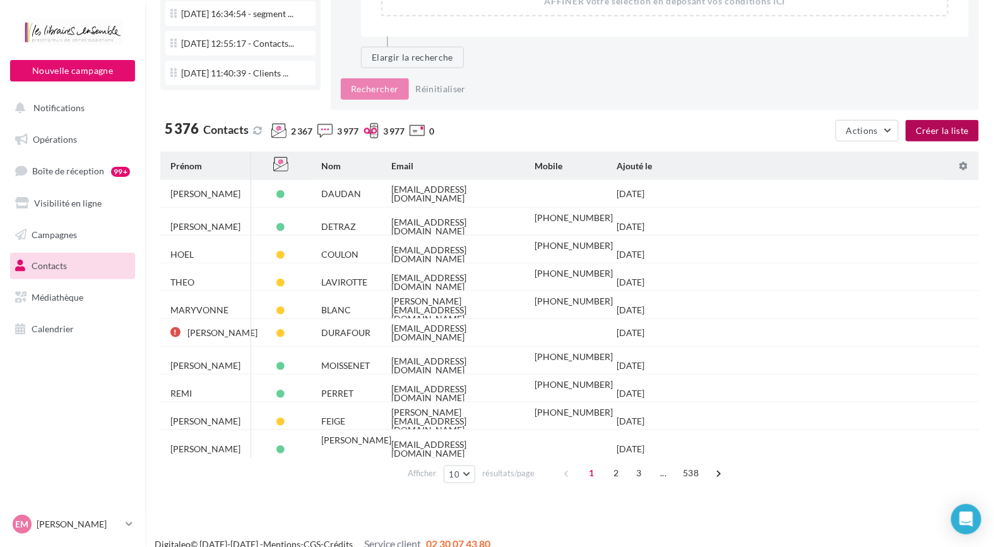
click at [948, 120] on button "Créer la liste" at bounding box center [942, 130] width 73 height 21
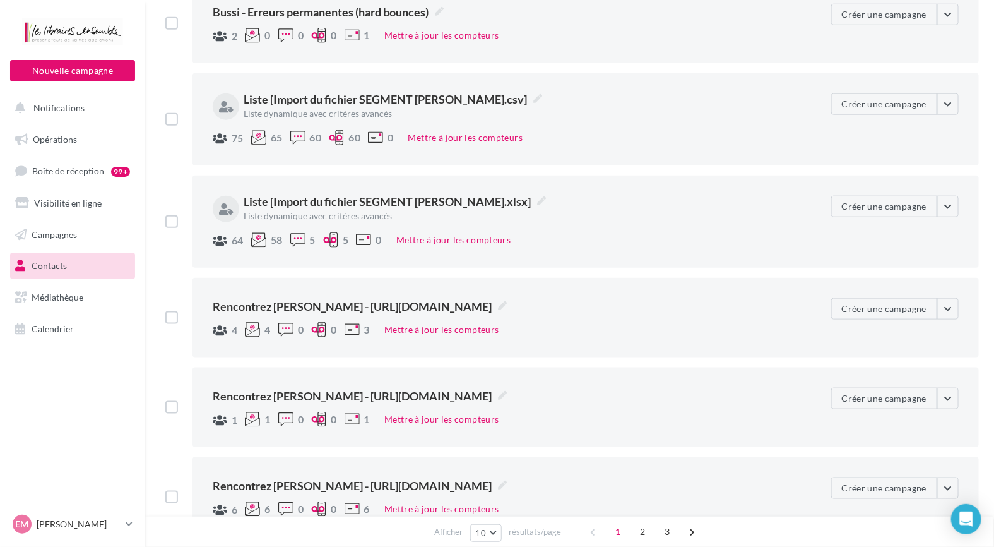
scroll to position [595, 0]
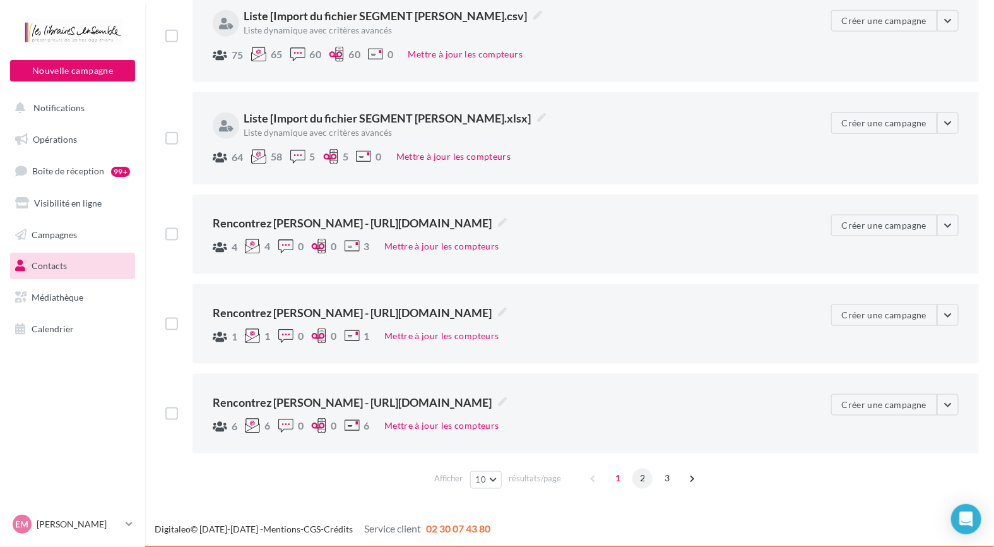
click at [637, 473] on span "2" at bounding box center [643, 478] width 20 height 20
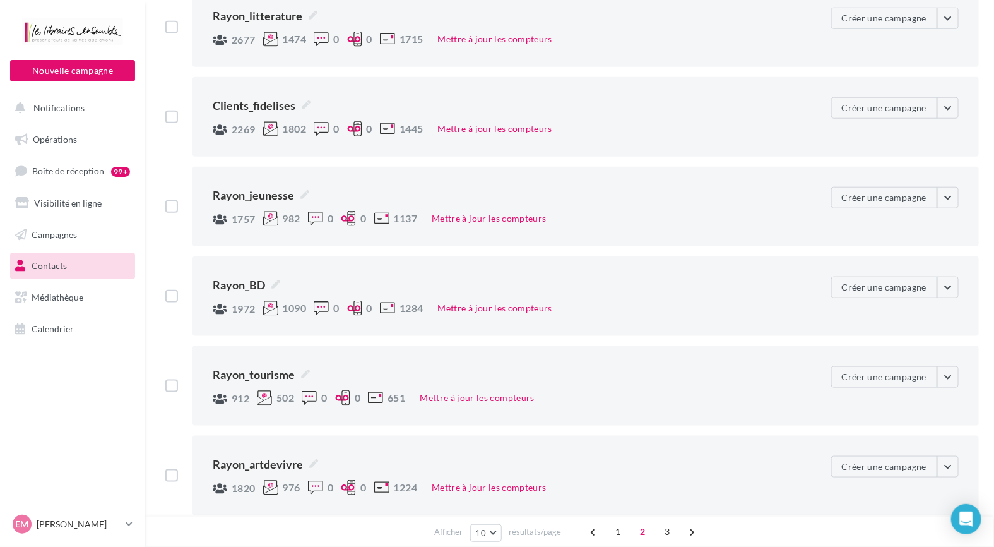
scroll to position [557, 0]
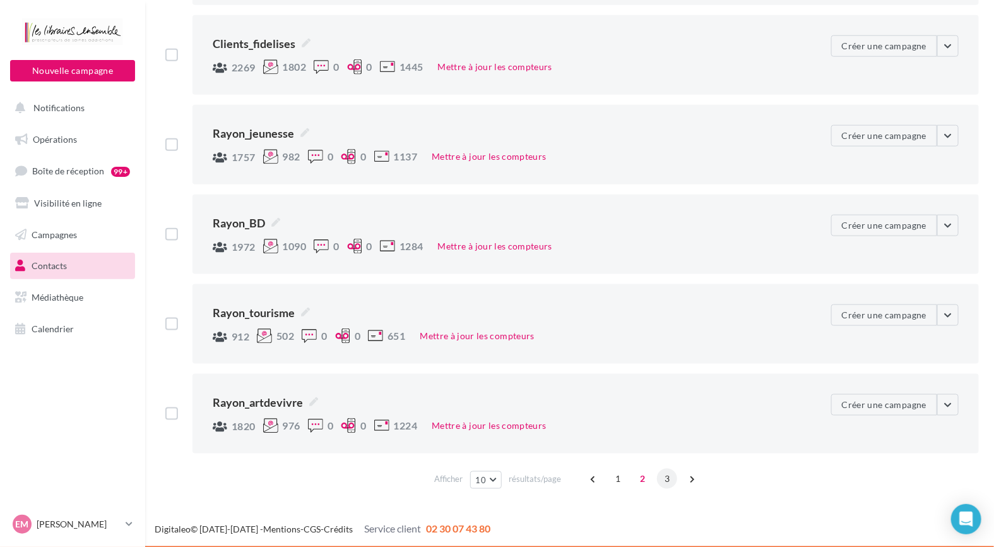
click at [673, 476] on span "3" at bounding box center [667, 478] width 20 height 20
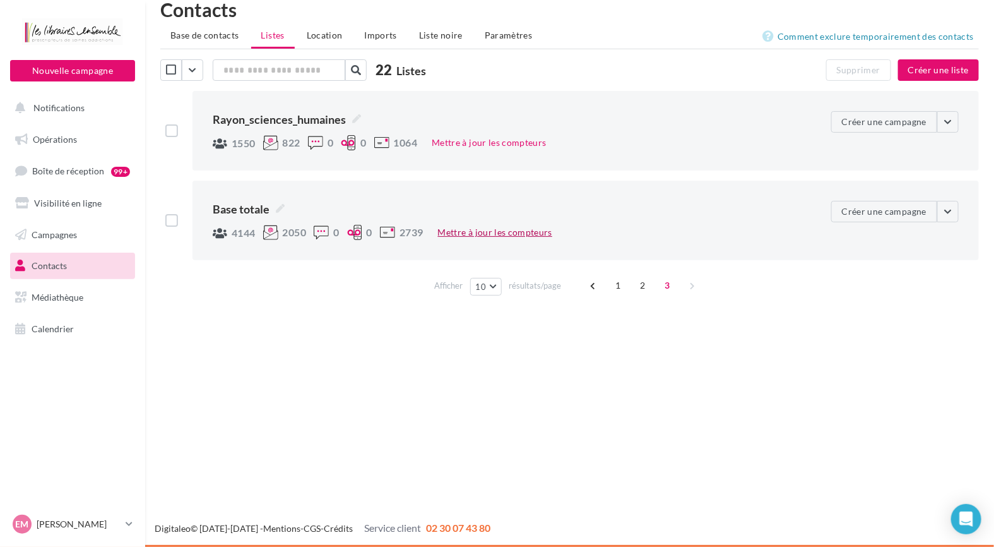
click at [494, 232] on button "Mettre à jour les compteurs" at bounding box center [495, 232] width 124 height 15
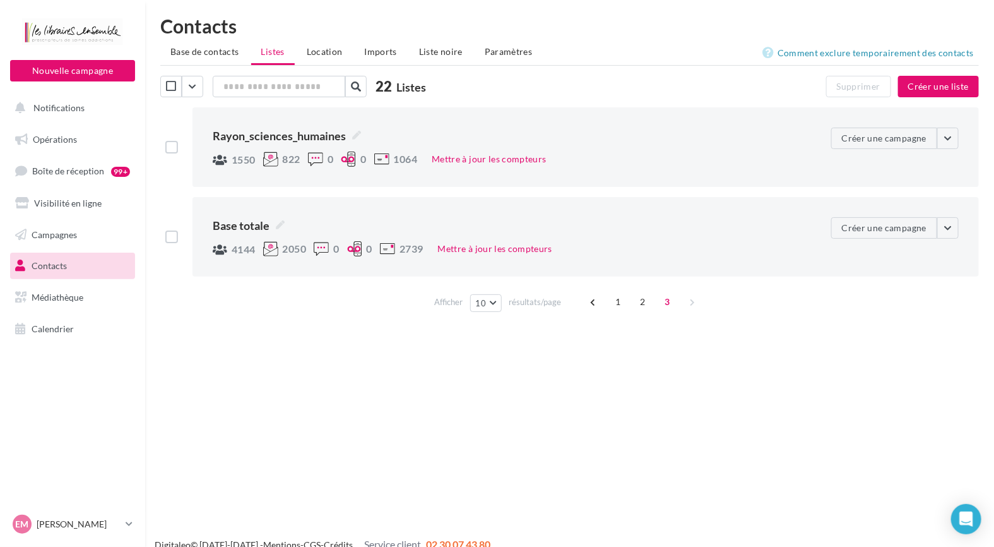
scroll to position [0, 0]
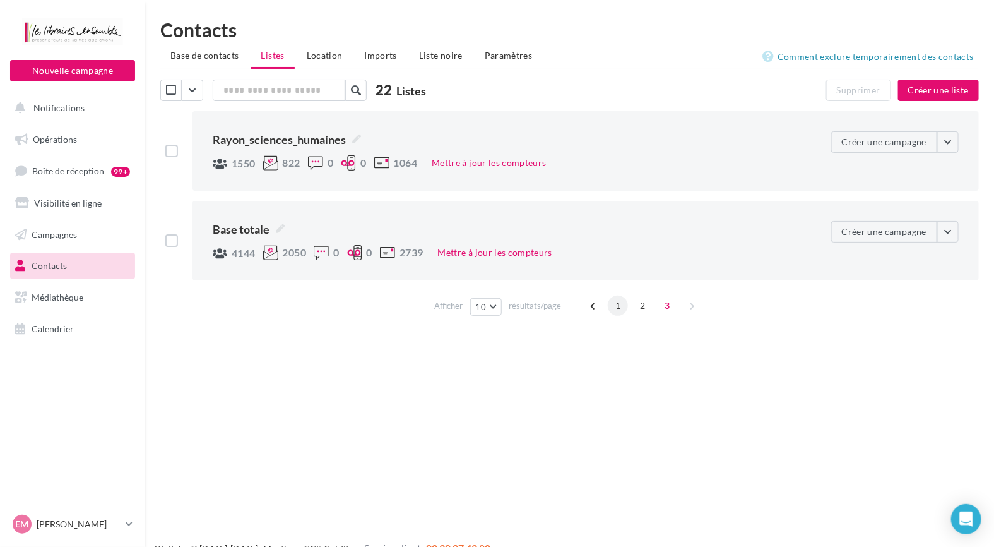
click at [617, 305] on span "1" at bounding box center [618, 305] width 20 height 20
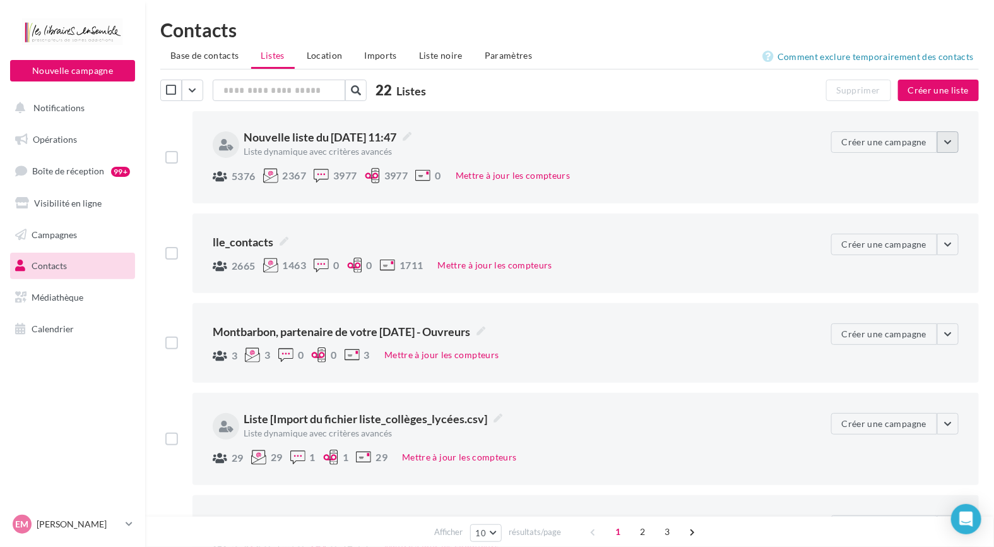
click at [946, 139] on button "button" at bounding box center [948, 141] width 21 height 21
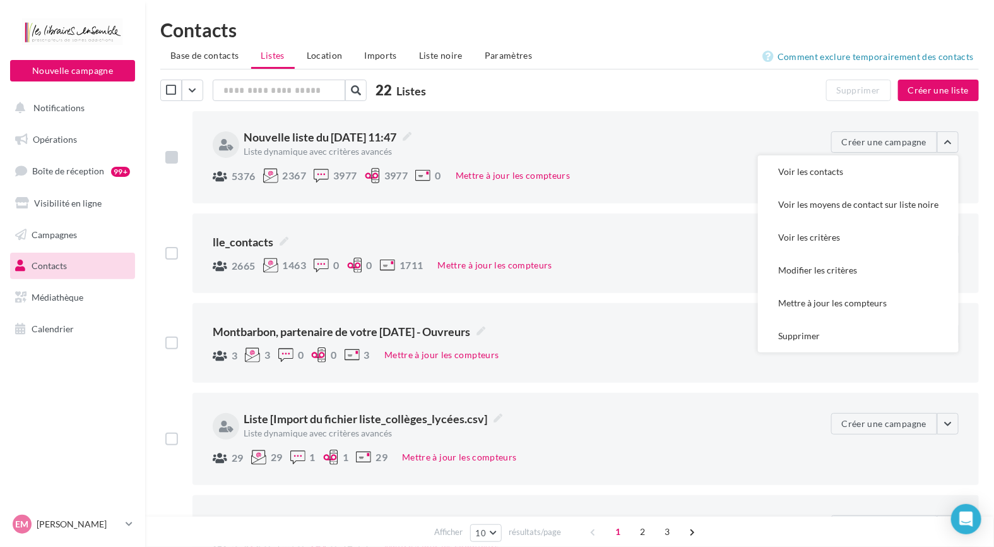
click at [167, 153] on label at bounding box center [171, 157] width 13 height 13
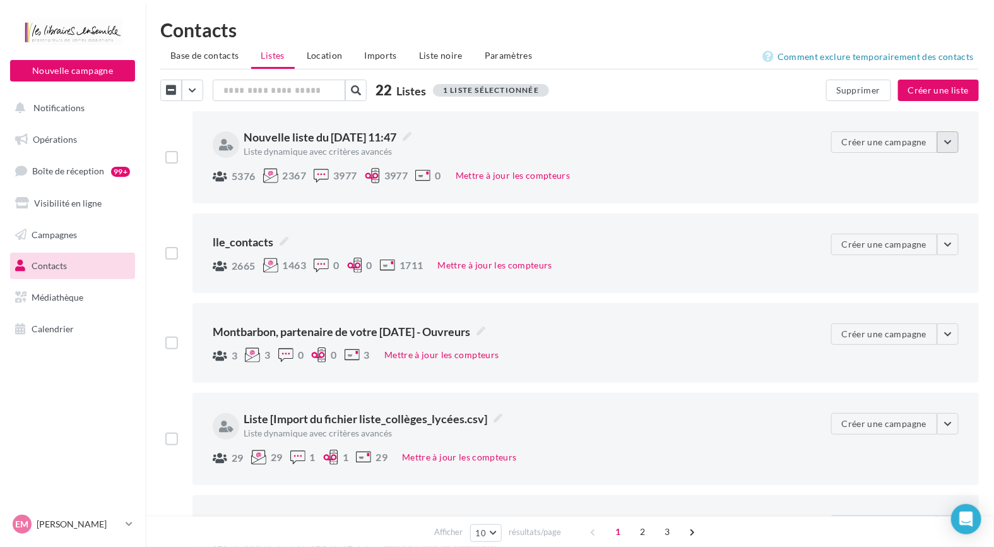
click at [951, 143] on button "button" at bounding box center [948, 141] width 21 height 21
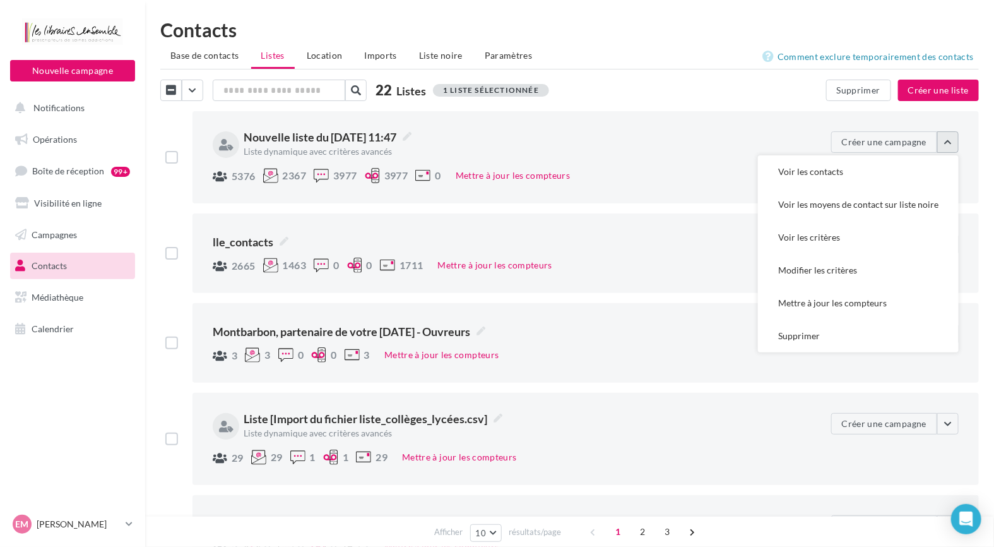
click at [951, 143] on button "button" at bounding box center [948, 141] width 21 height 21
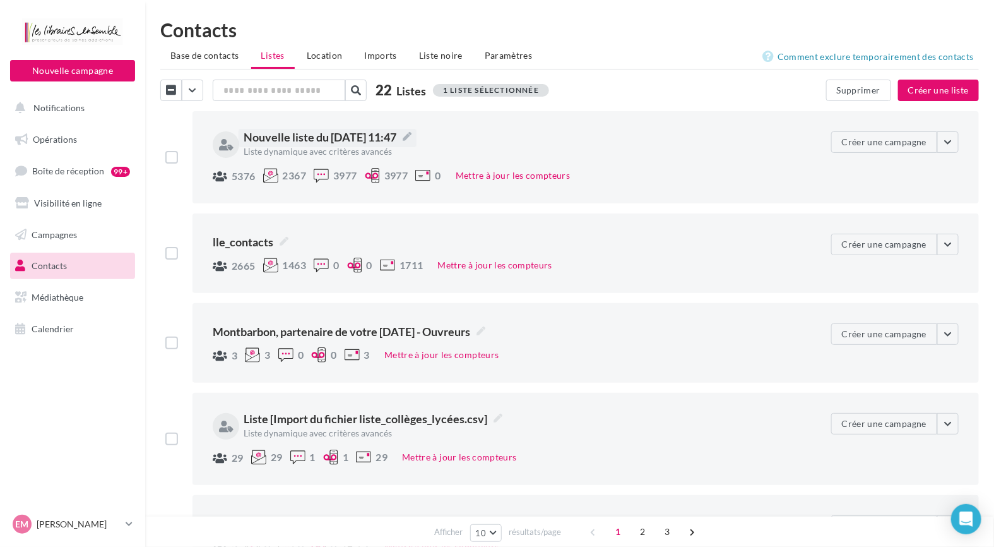
click at [417, 133] on label "Nouvelle liste du 03/09/2025 11:47" at bounding box center [328, 138] width 178 height 18
click at [0, 0] on textarea "**********" at bounding box center [0, 0] width 0 height 0
drag, startPoint x: 479, startPoint y: 138, endPoint x: 90, endPoint y: 104, distance: 389.8
type textarea "*"
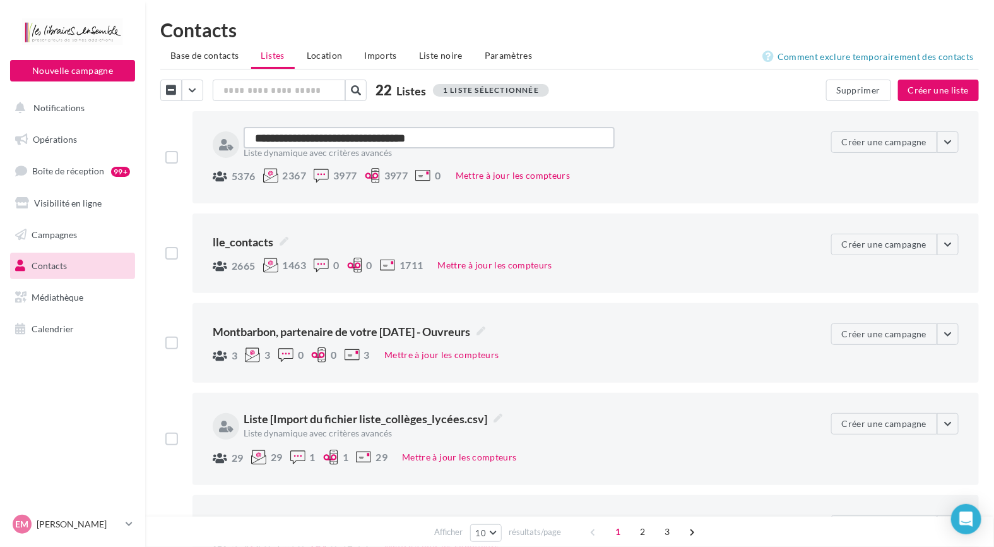
type textarea "*"
type textarea "**"
type textarea "***"
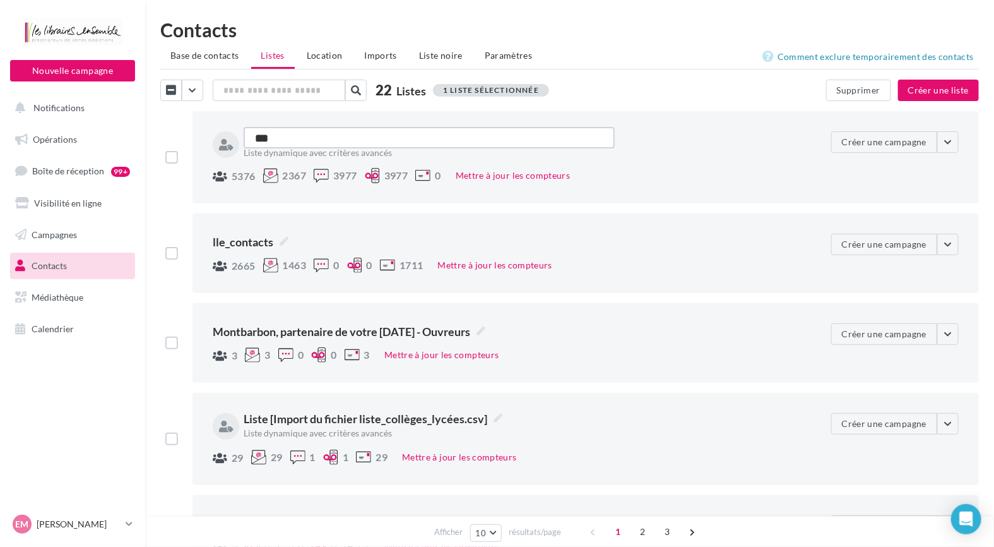
type textarea "**"
type textarea "*"
type textarea "**"
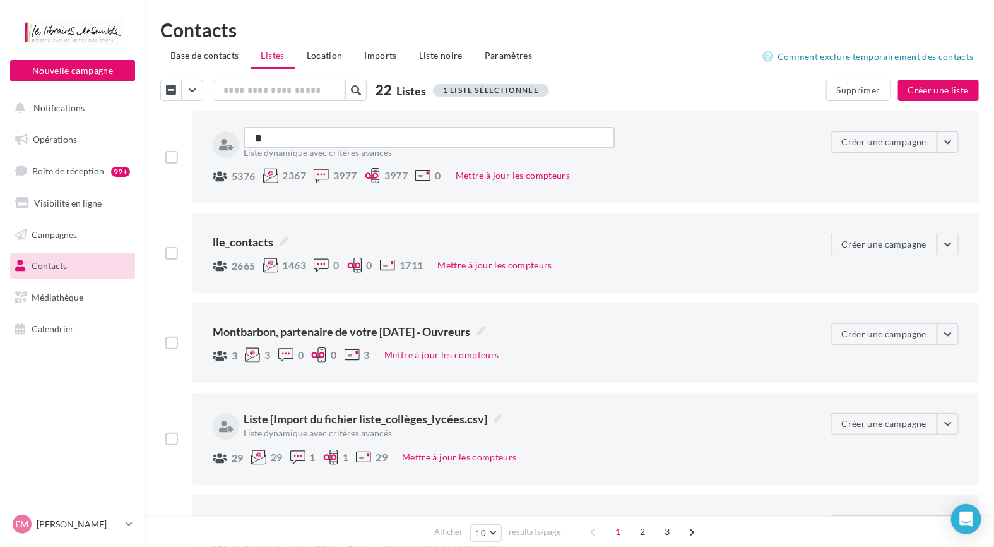
type textarea "**"
type textarea "*"
type textarea "**"
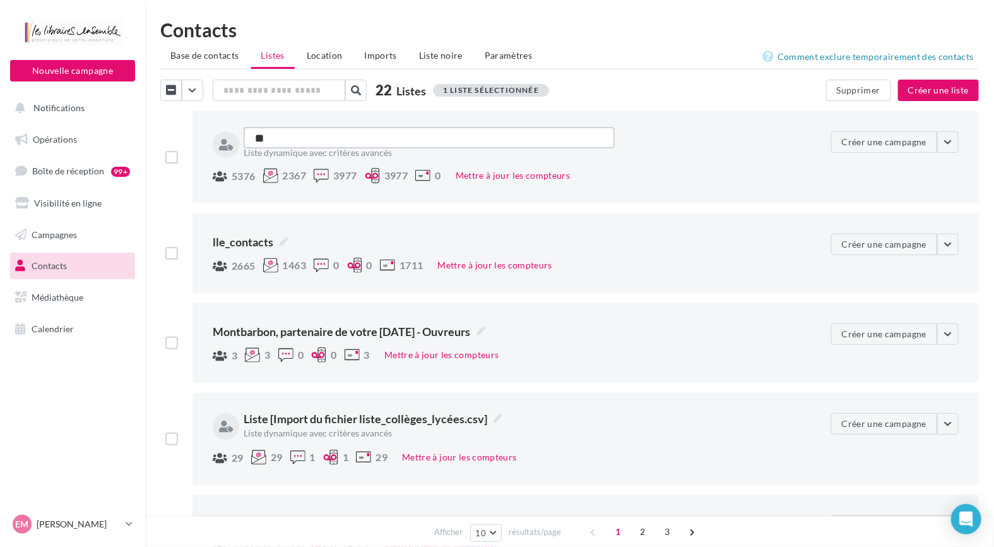
type textarea "***"
type textarea "****"
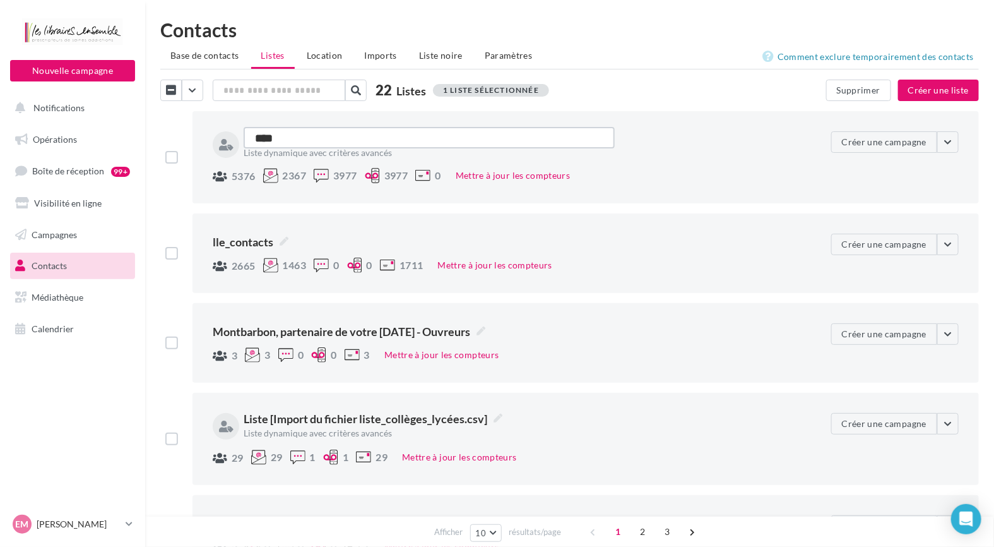
type textarea "****"
type textarea "******"
type textarea "*******"
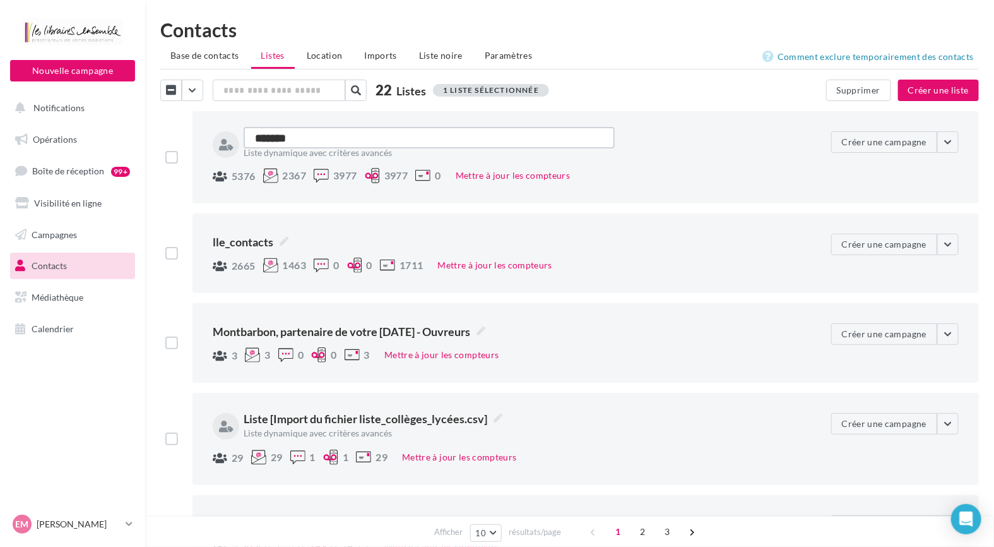
type textarea "********"
type textarea "*********"
type textarea "**********"
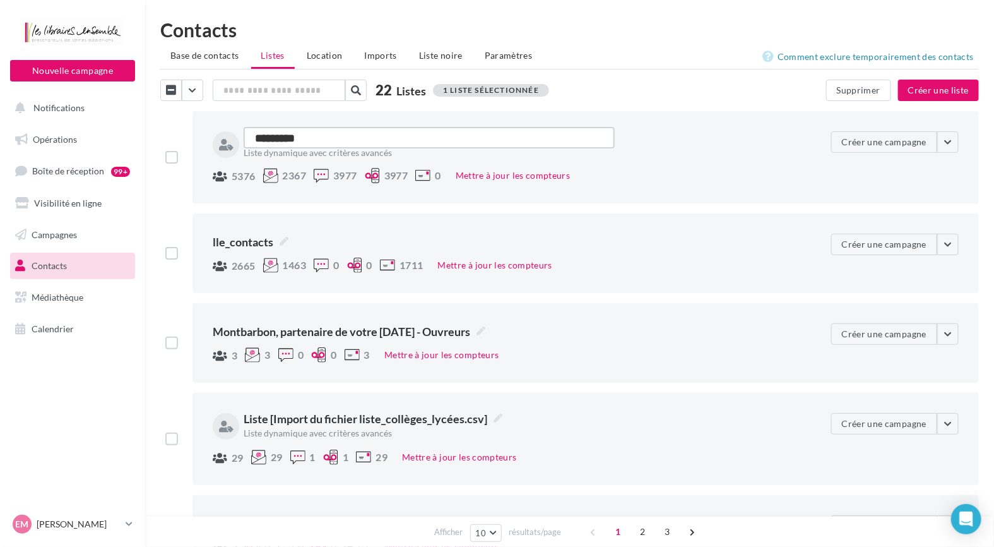
type textarea "**********"
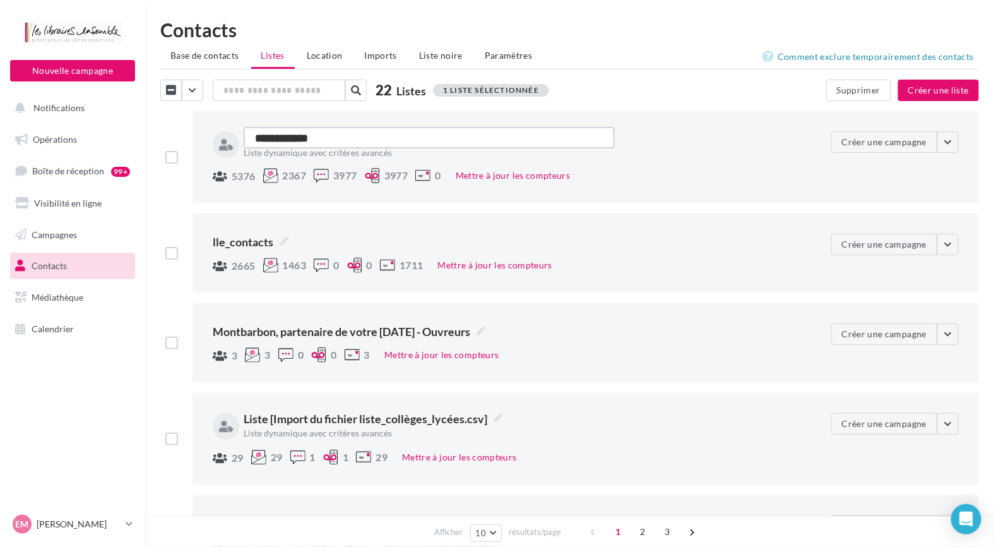
type textarea "**********"
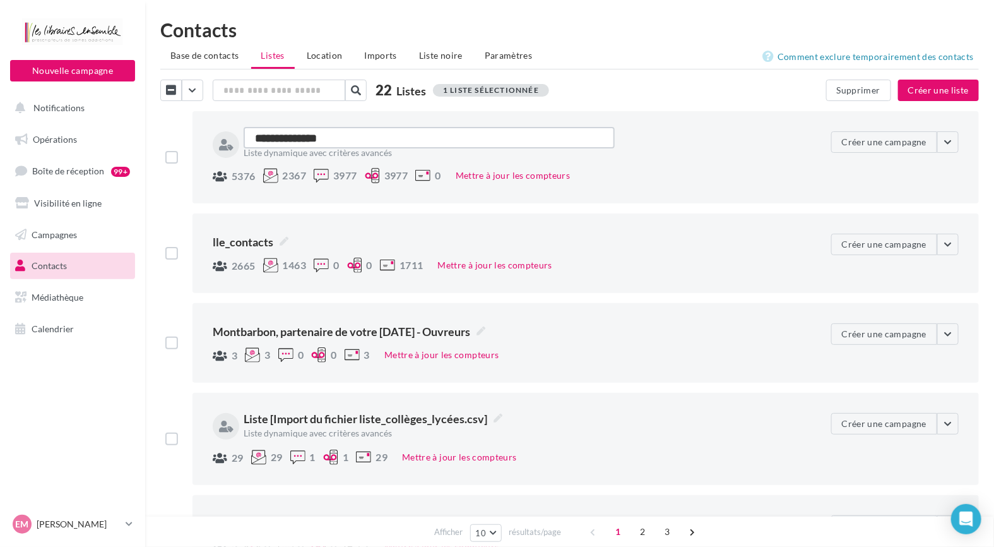
type textarea "**********"
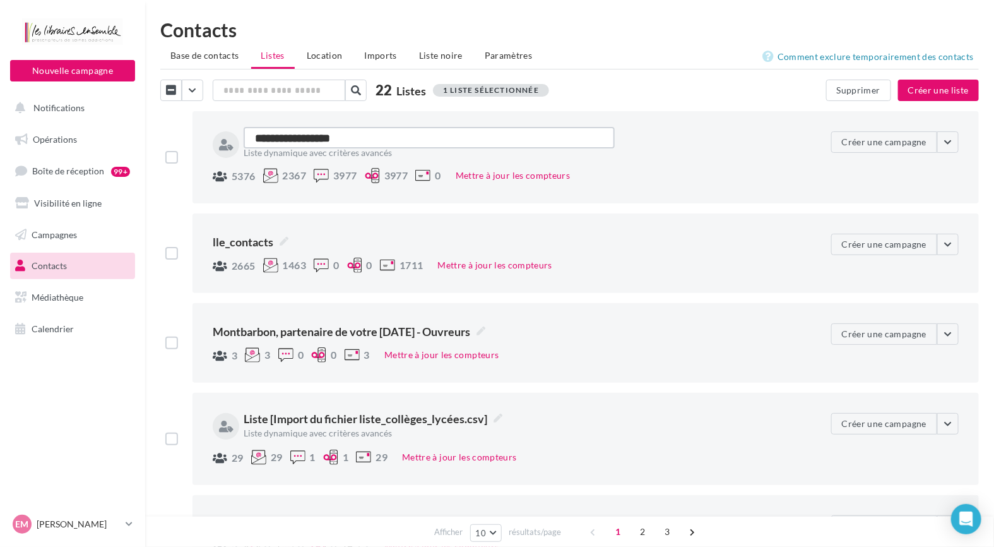
type textarea "**********"
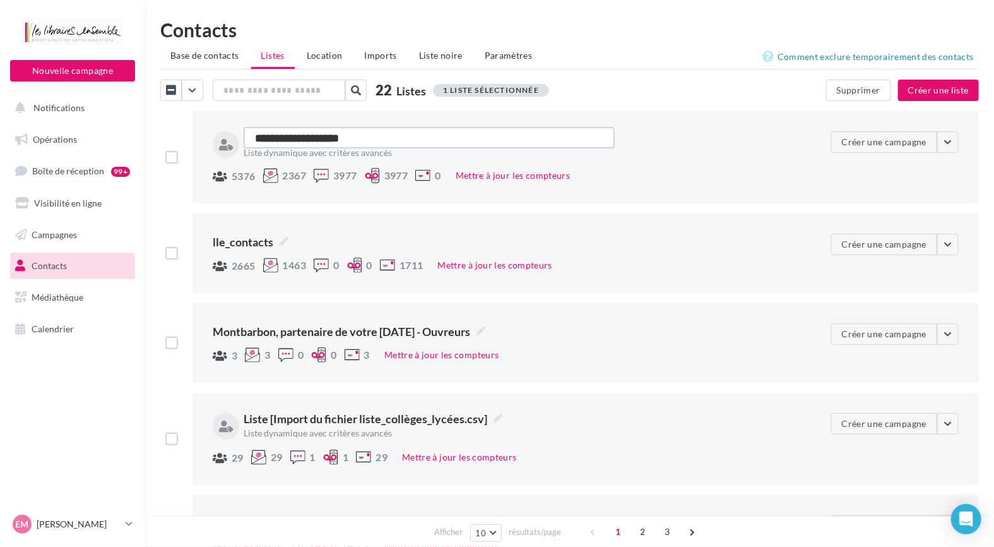
type textarea "**********"
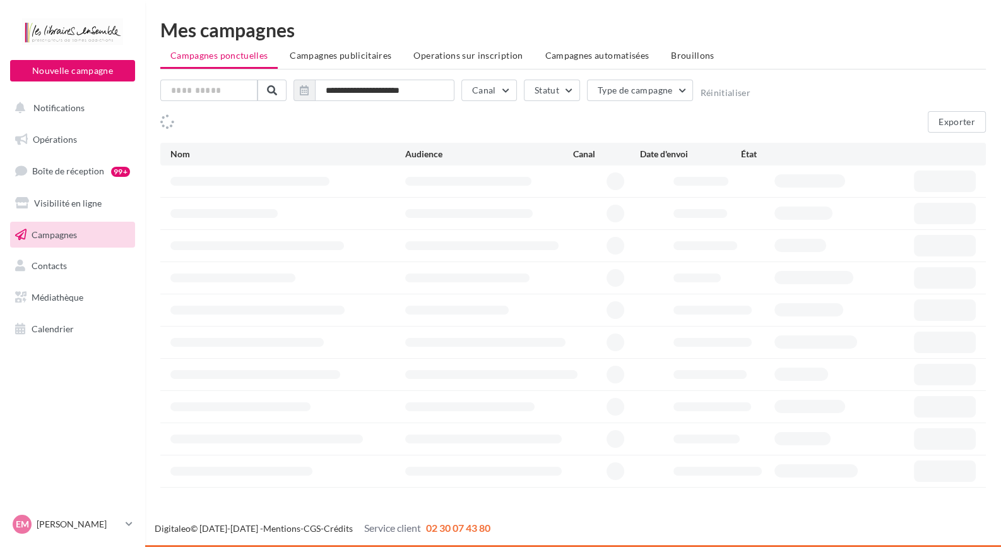
click at [45, 260] on span "Contacts" at bounding box center [49, 265] width 35 height 11
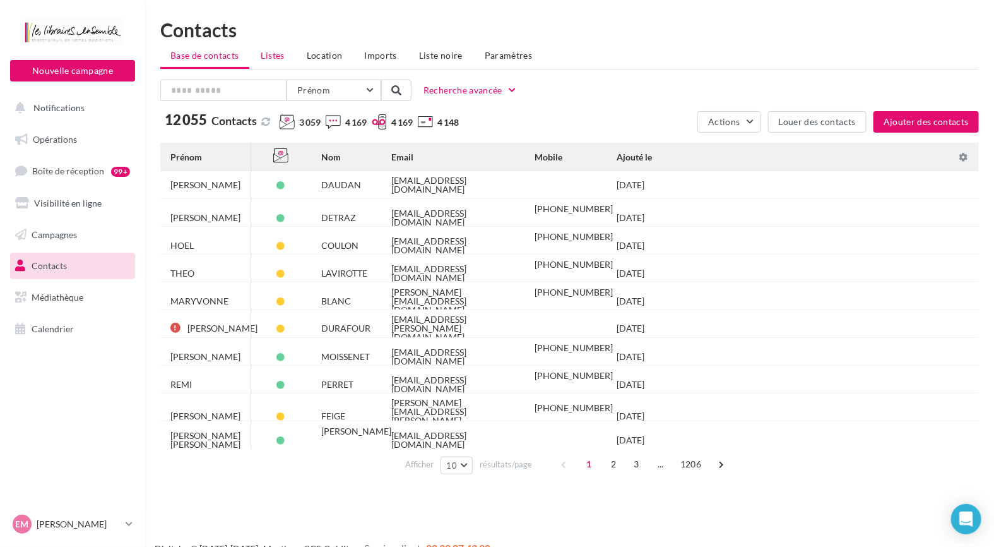
click at [264, 48] on li "Listes" at bounding box center [273, 55] width 44 height 23
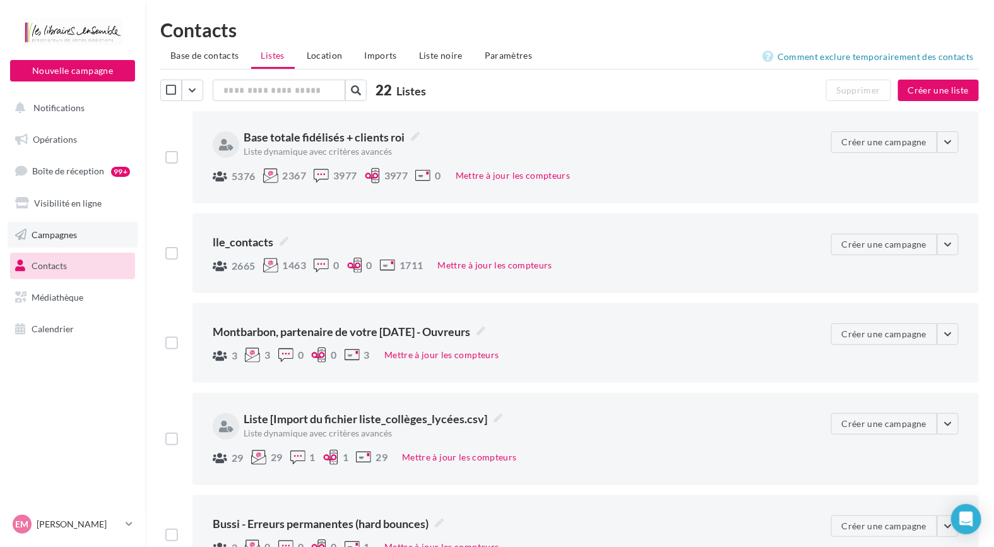
click at [61, 229] on span "Campagnes" at bounding box center [54, 234] width 45 height 11
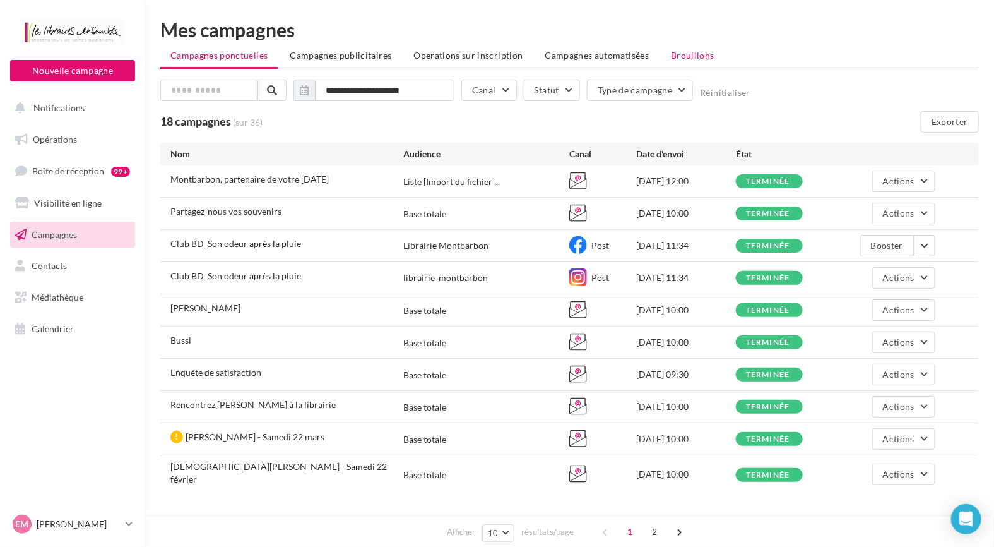
click at [701, 60] on span "Brouillons" at bounding box center [693, 55] width 44 height 11
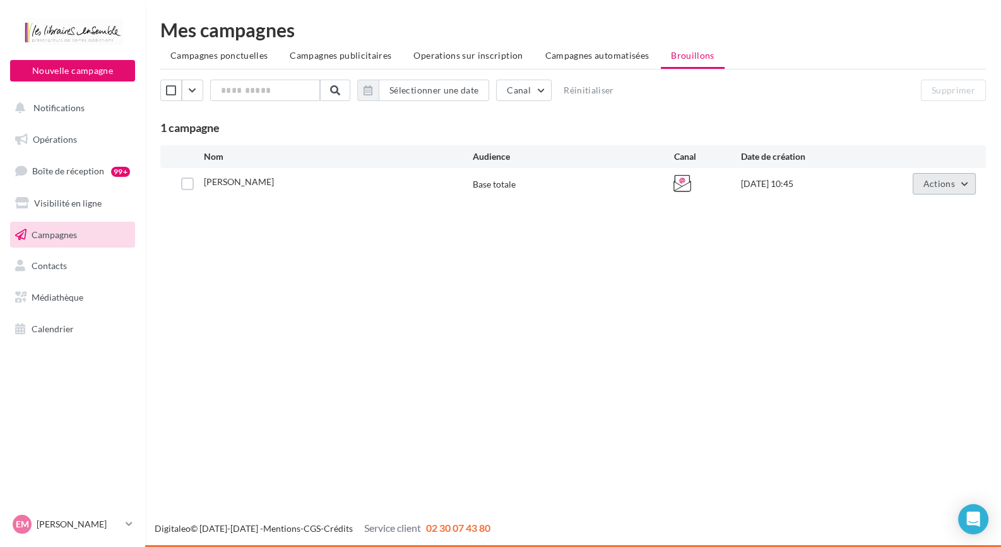
click at [964, 181] on button "Actions" at bounding box center [944, 183] width 63 height 21
click at [924, 209] on button "Editer" at bounding box center [913, 213] width 126 height 33
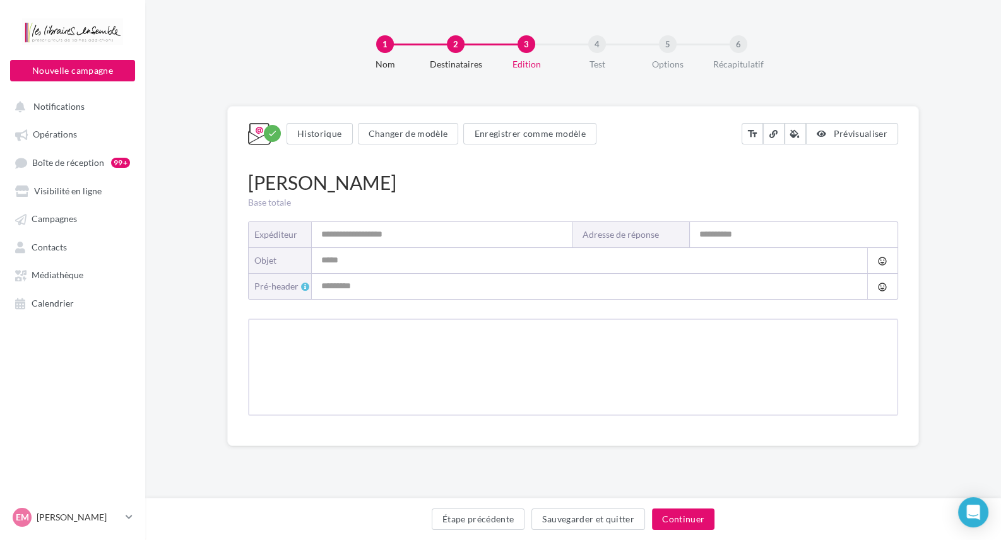
type input "**********"
click at [680, 516] on button "Continuer" at bounding box center [683, 519] width 63 height 21
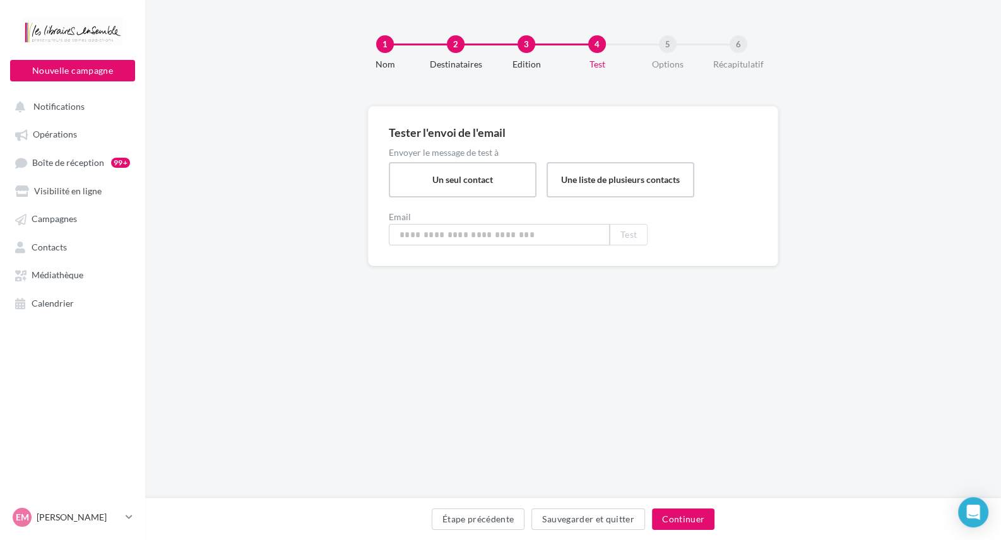
type input "**********"
click at [680, 516] on button "Continuer" at bounding box center [683, 519] width 63 height 21
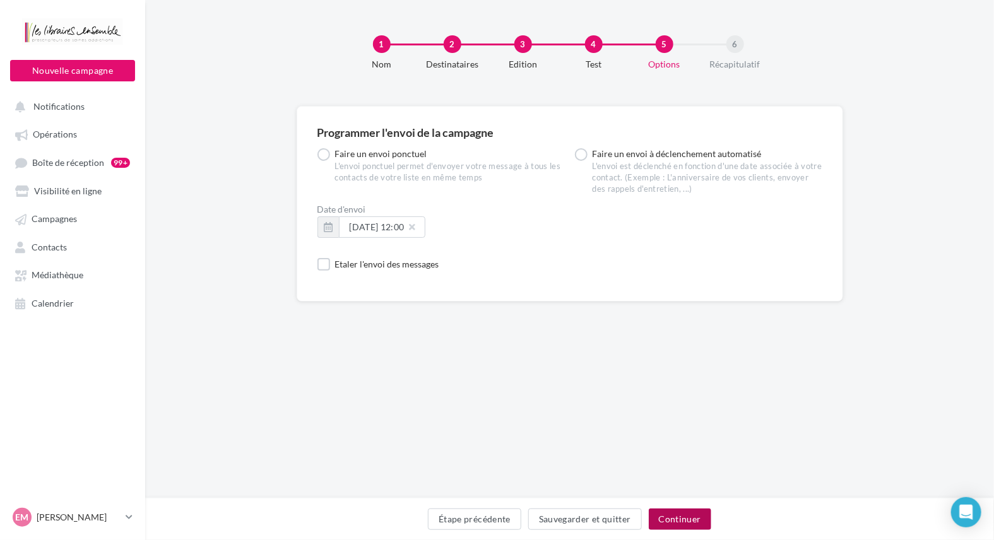
click at [684, 520] on button "Continuer" at bounding box center [680, 519] width 63 height 21
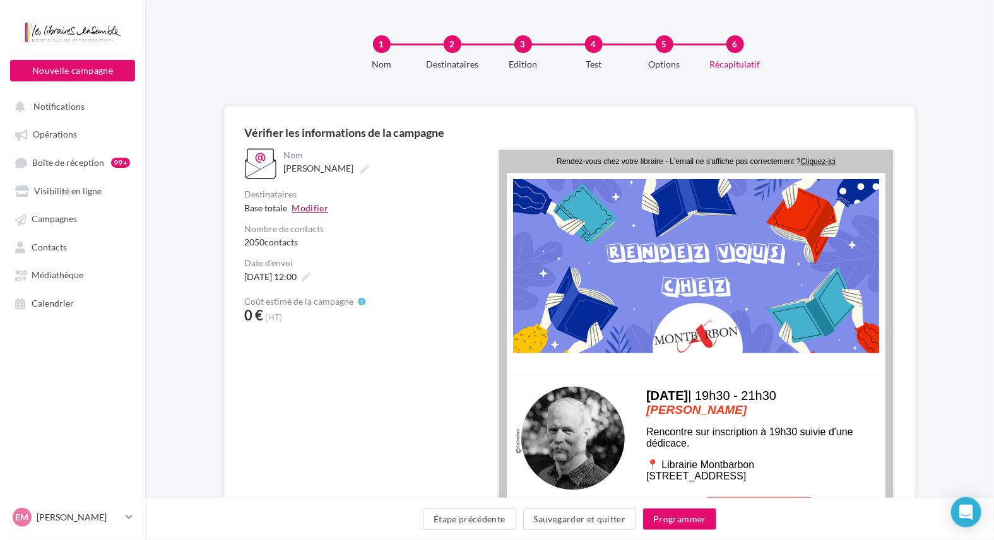
click at [315, 206] on button "Modifier" at bounding box center [310, 207] width 37 height 13
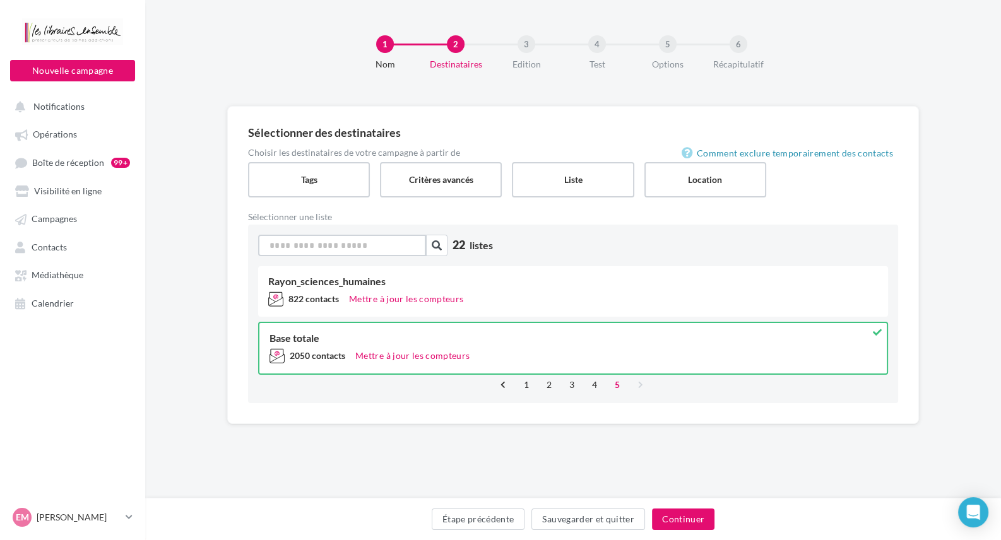
click at [367, 246] on input at bounding box center [342, 245] width 168 height 21
click at [444, 246] on button "button" at bounding box center [436, 245] width 21 height 21
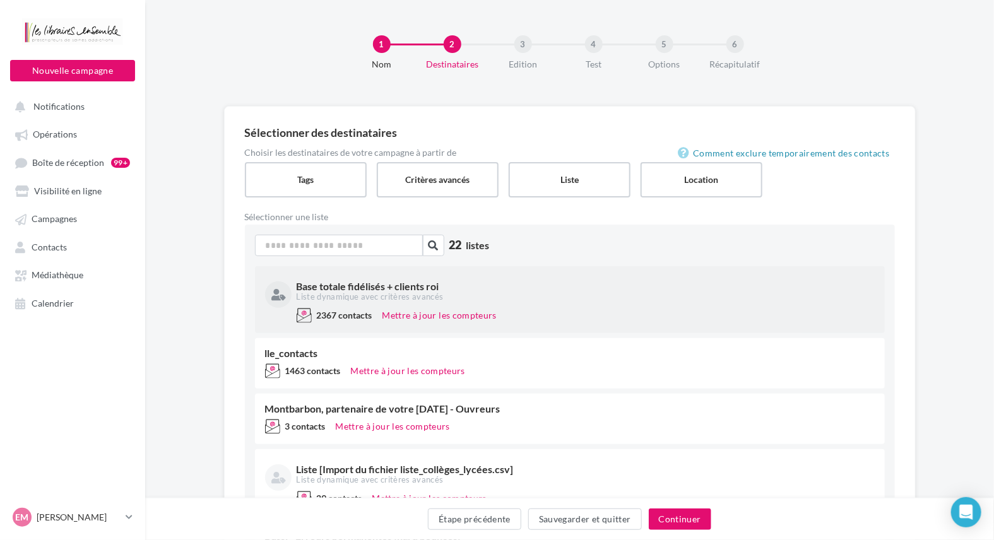
click at [379, 289] on div "Base totale fidélisés + clients roi" at bounding box center [585, 287] width 576 height 10
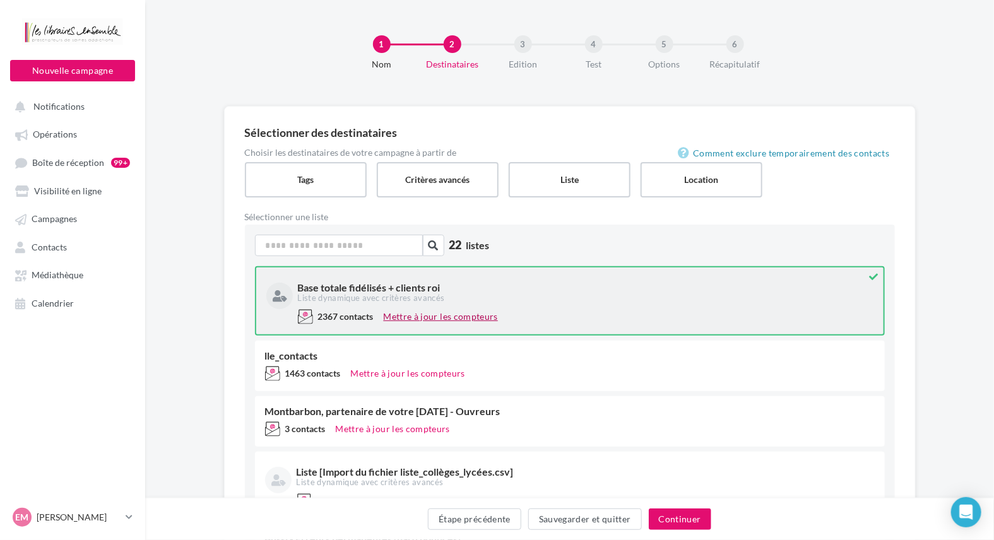
click at [416, 313] on button "Mettre à jour les compteurs" at bounding box center [441, 316] width 124 height 15
click at [679, 515] on button "Continuer" at bounding box center [680, 519] width 63 height 21
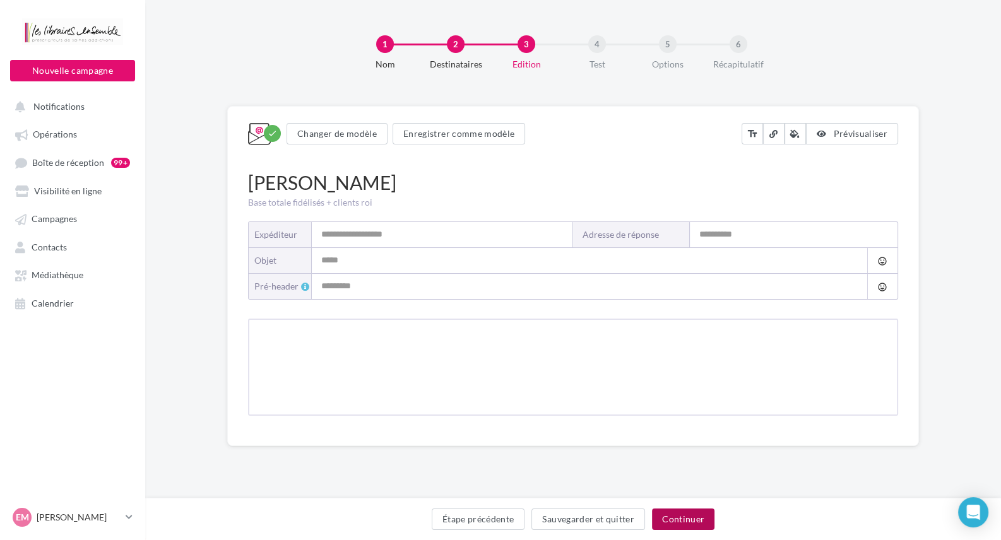
type input "**********"
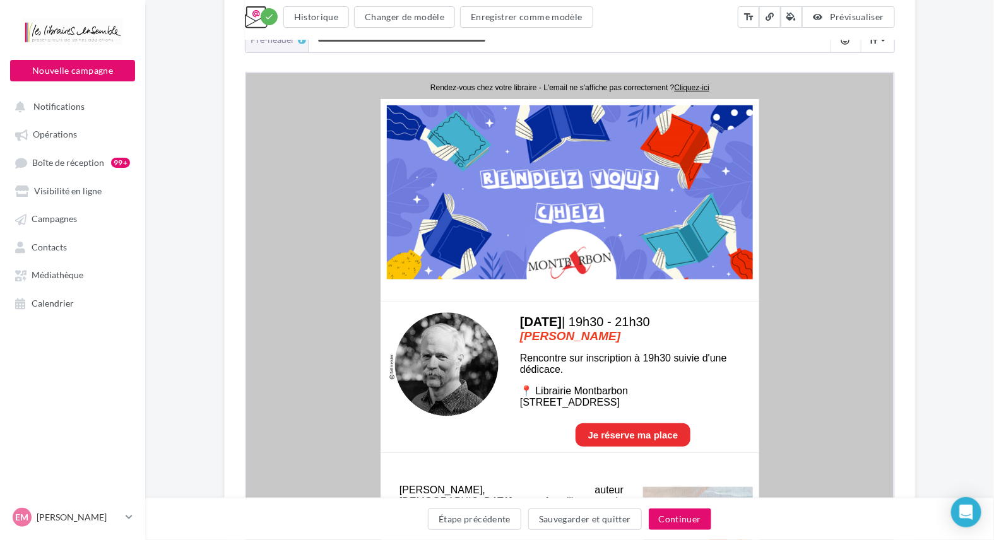
scroll to position [253, 0]
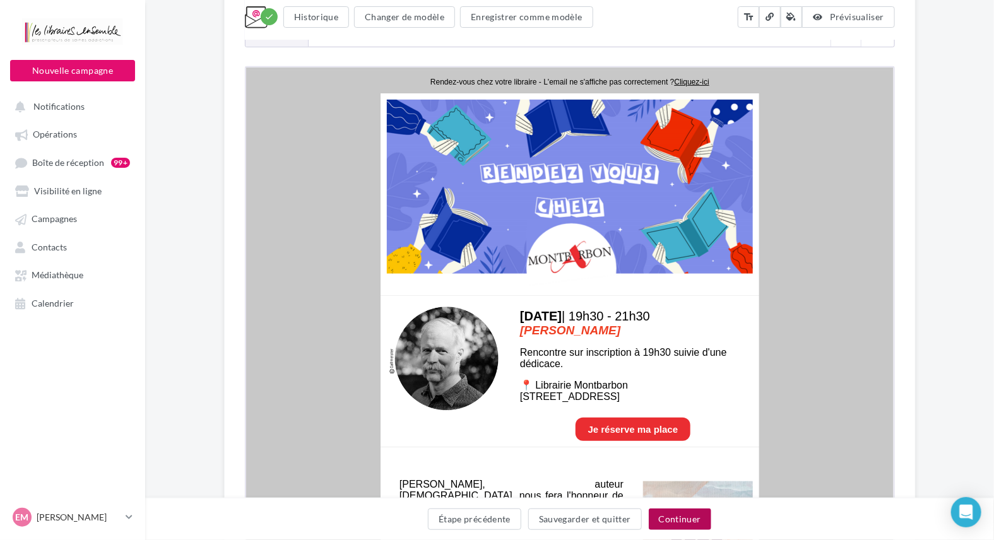
click at [676, 523] on button "Continuer" at bounding box center [680, 519] width 63 height 21
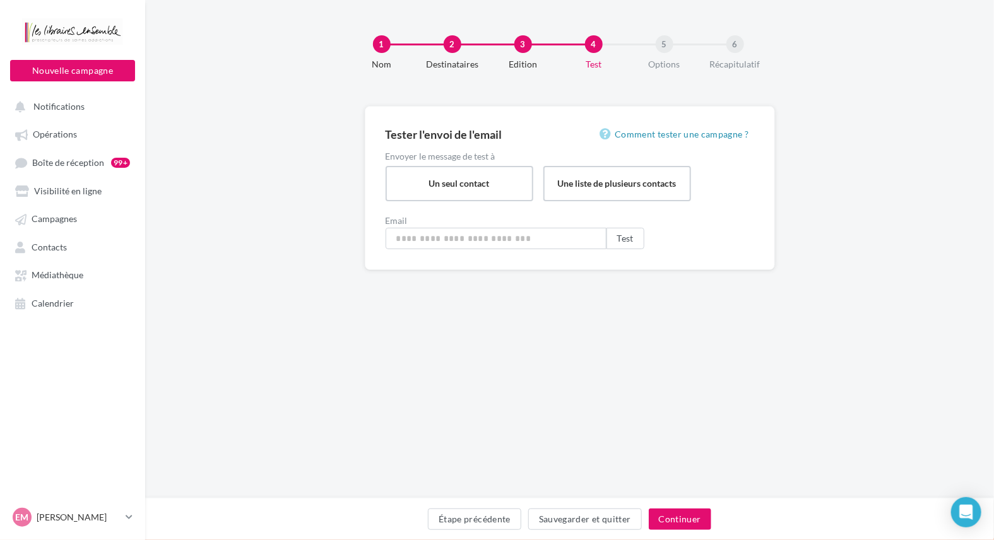
type input "**********"
click at [695, 518] on button "Continuer" at bounding box center [683, 519] width 63 height 21
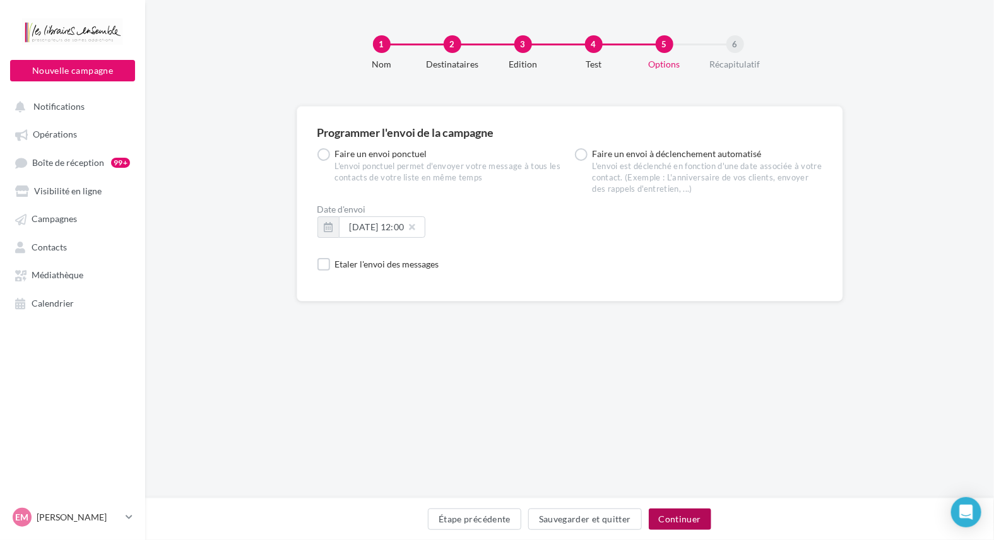
click at [685, 520] on button "Continuer" at bounding box center [680, 519] width 63 height 21
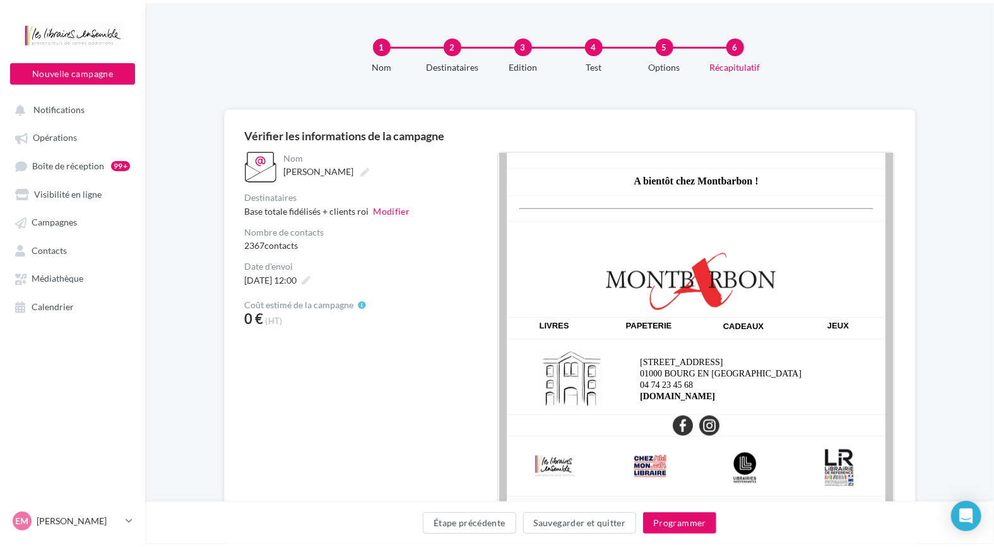
scroll to position [635, 0]
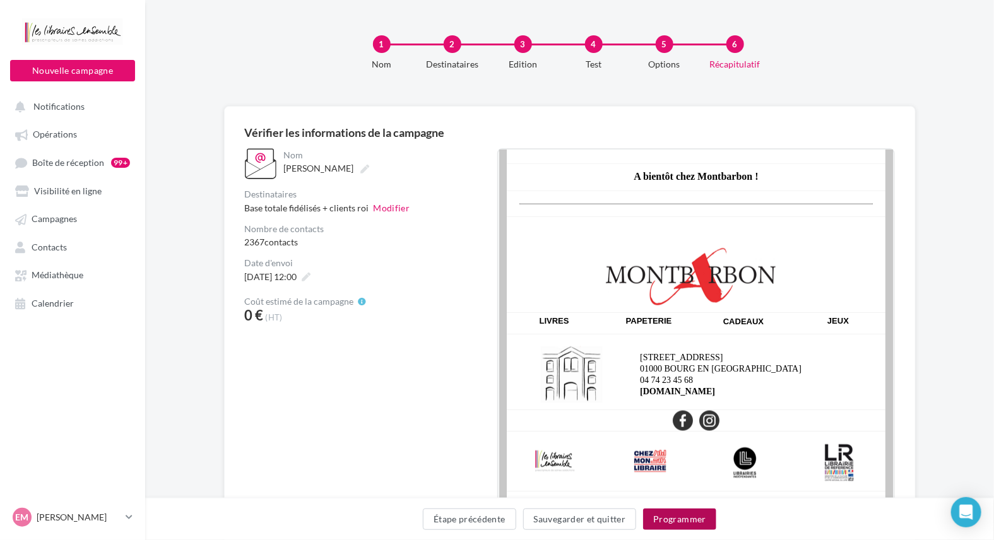
click at [669, 515] on button "Programmer" at bounding box center [679, 519] width 73 height 21
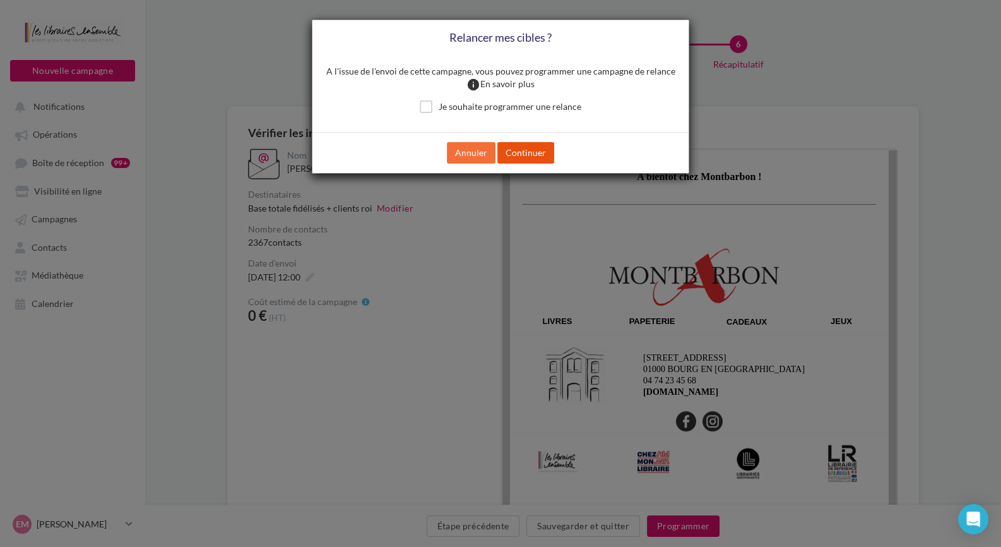
click at [511, 150] on button "Continuer" at bounding box center [526, 152] width 57 height 21
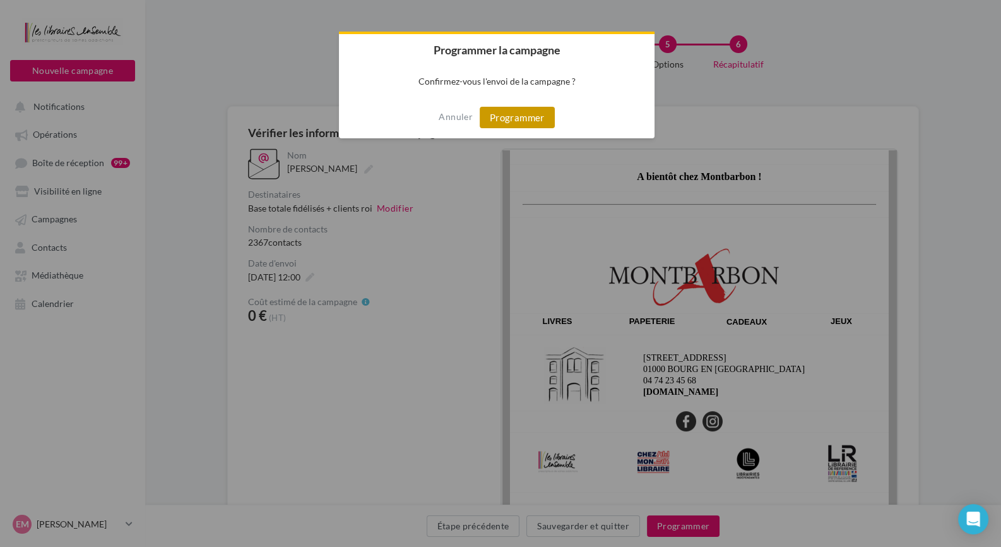
click at [521, 116] on button "Programmer" at bounding box center [517, 117] width 75 height 21
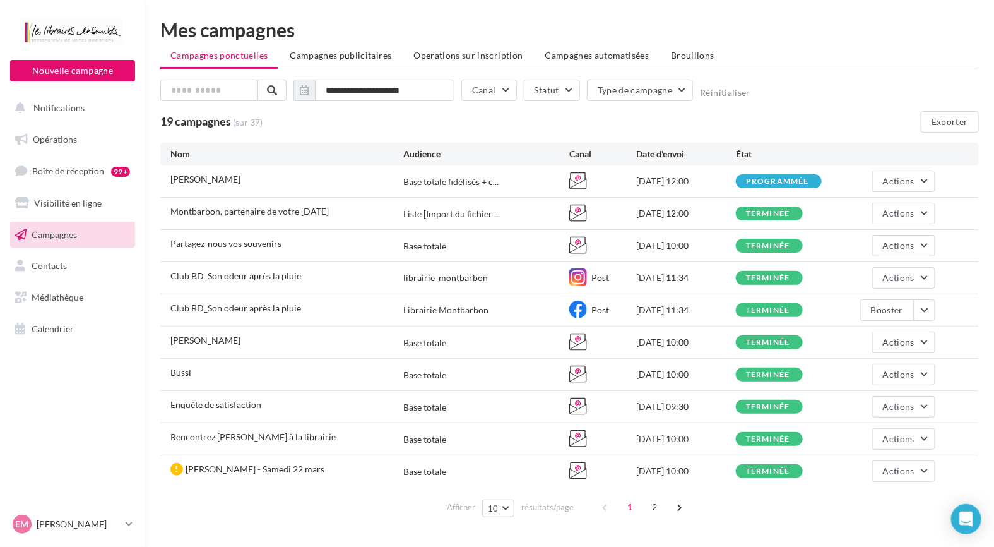
click at [78, 235] on link "Campagnes" at bounding box center [73, 235] width 130 height 27
click at [915, 185] on button "Actions" at bounding box center [904, 180] width 63 height 21
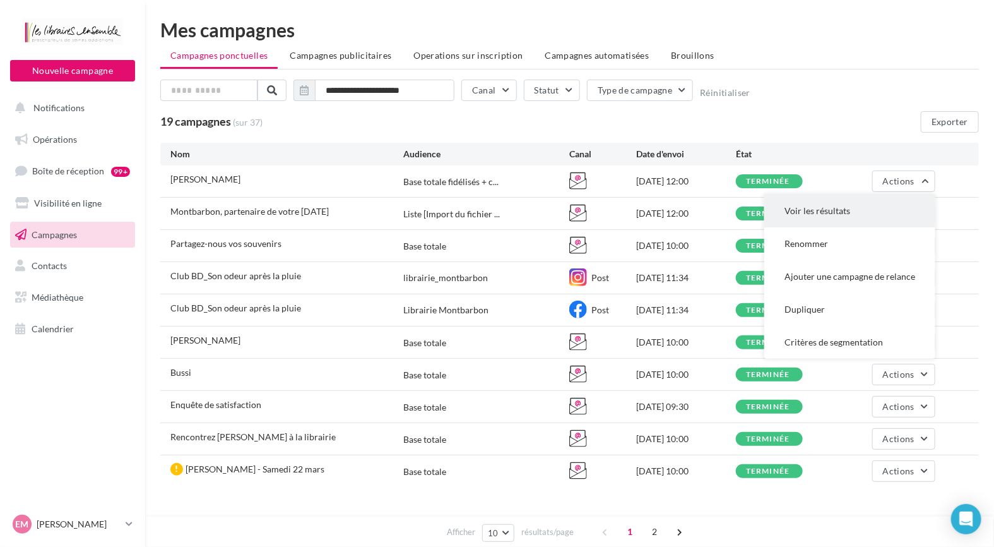
click at [838, 222] on button "Voir les résultats" at bounding box center [850, 210] width 171 height 33
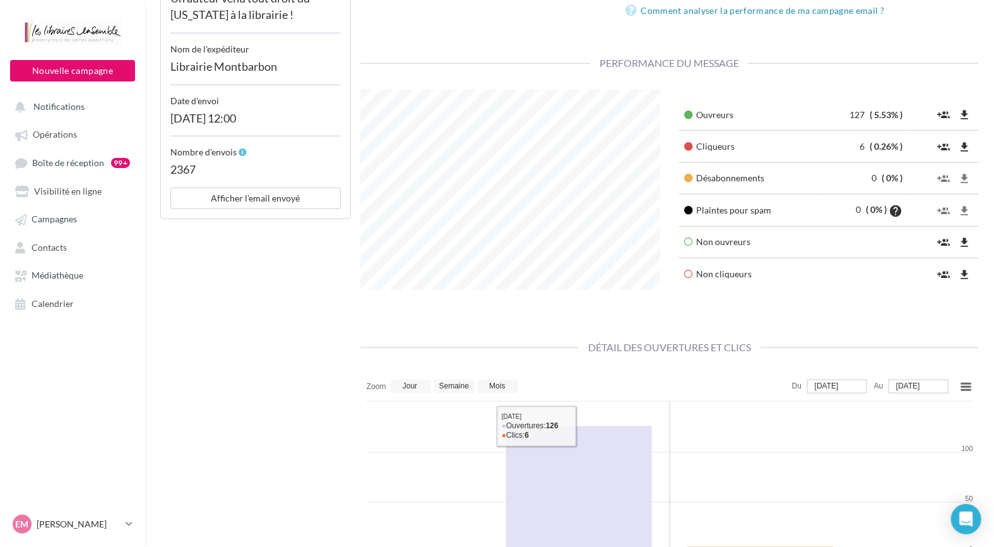
scroll to position [379, 0]
